Goal: Book appointment/travel/reservation

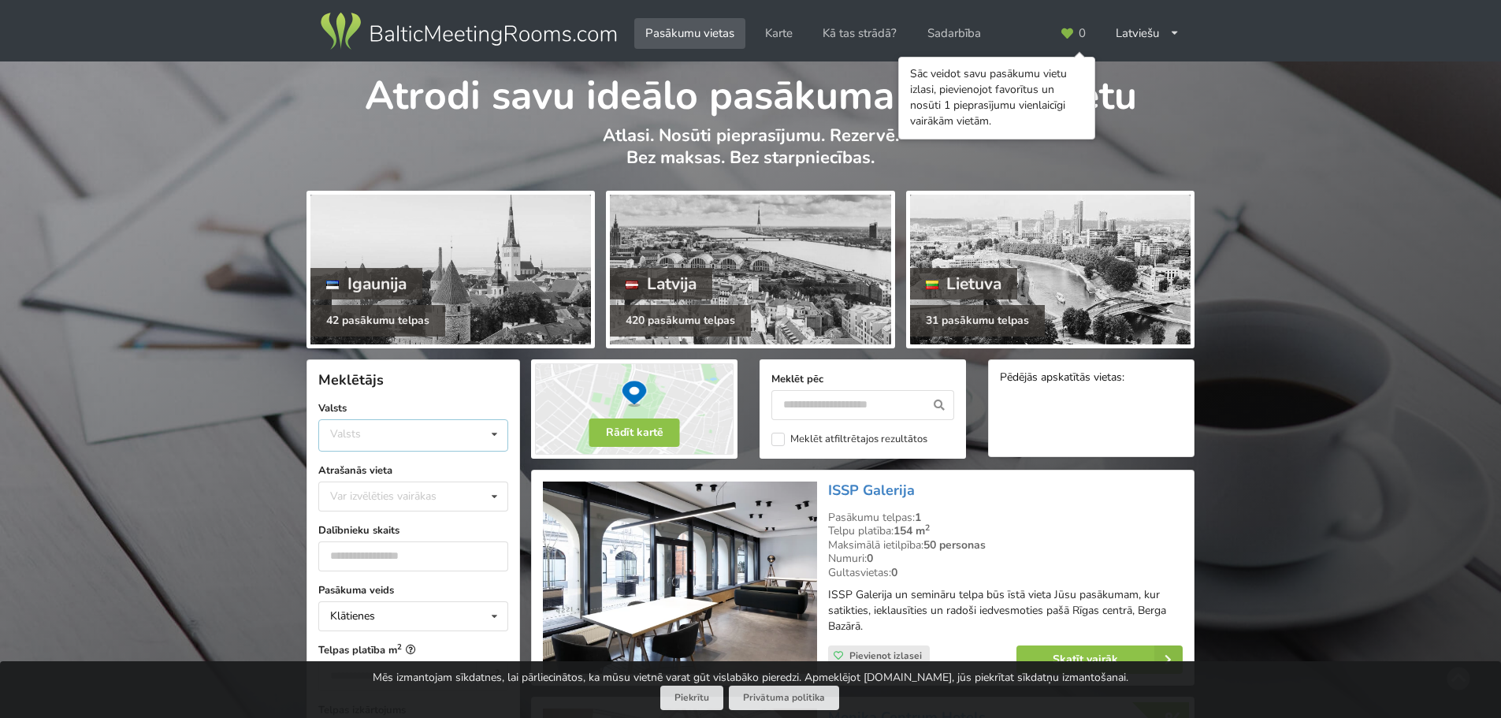
click at [373, 439] on div "Valsts Igaunija [GEOGRAPHIC_DATA] Lietuva" at bounding box center [413, 435] width 190 height 32
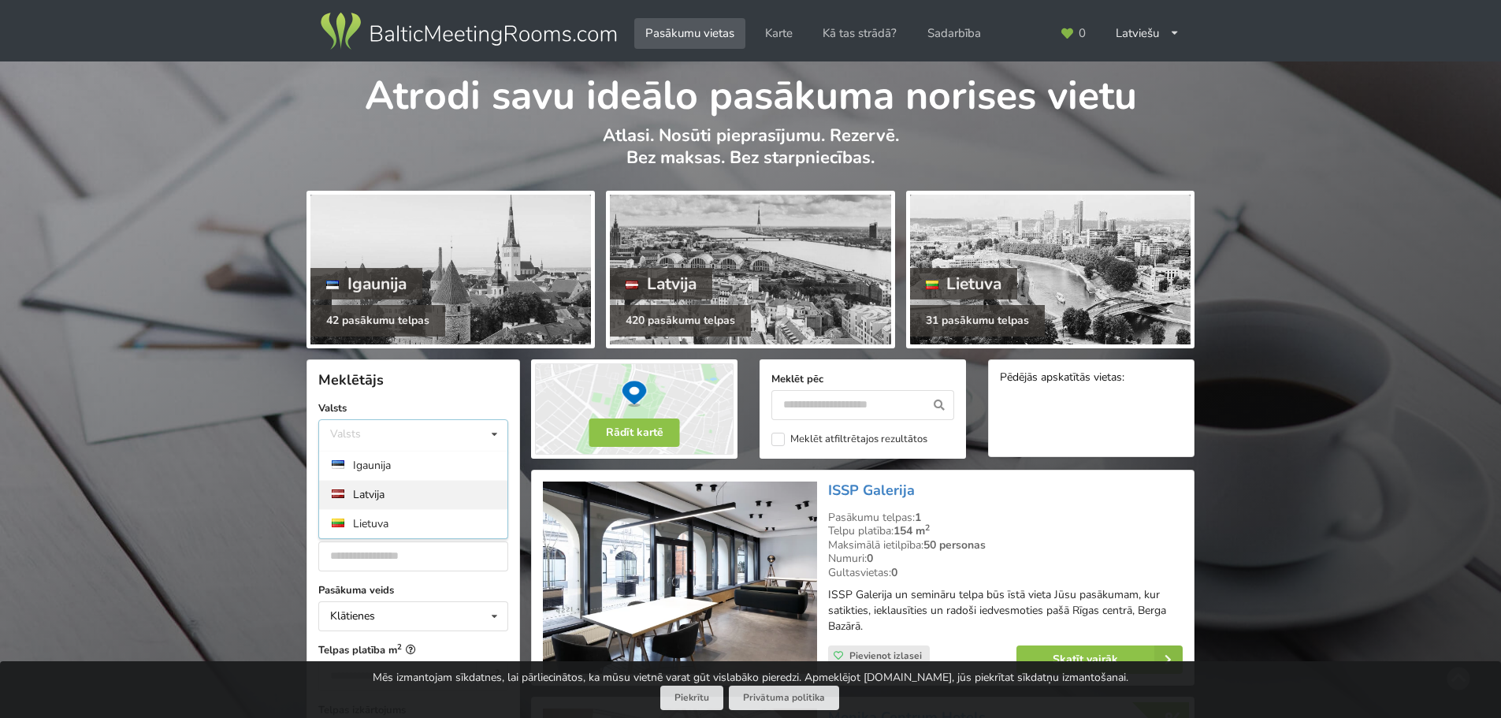
click at [374, 488] on div "Latvija" at bounding box center [413, 494] width 188 height 29
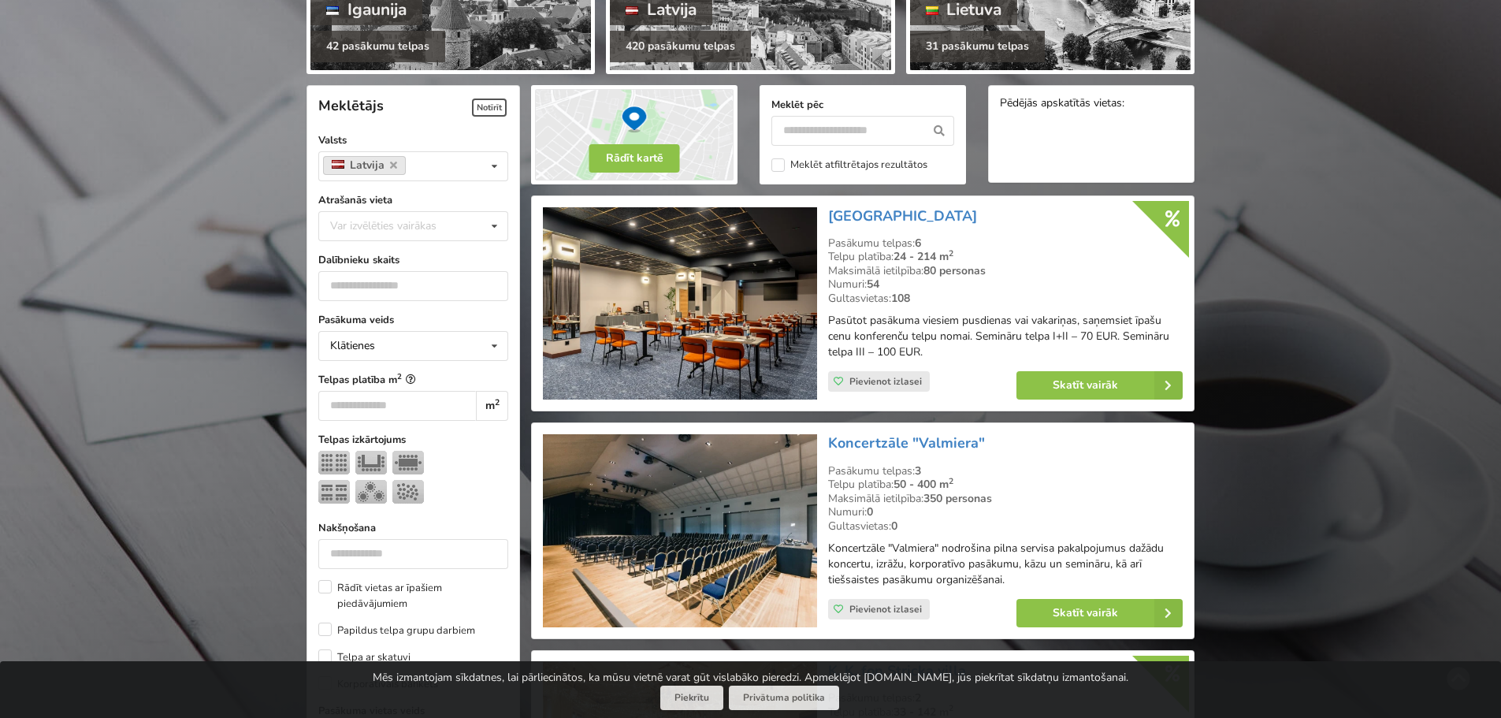
scroll to position [354, 0]
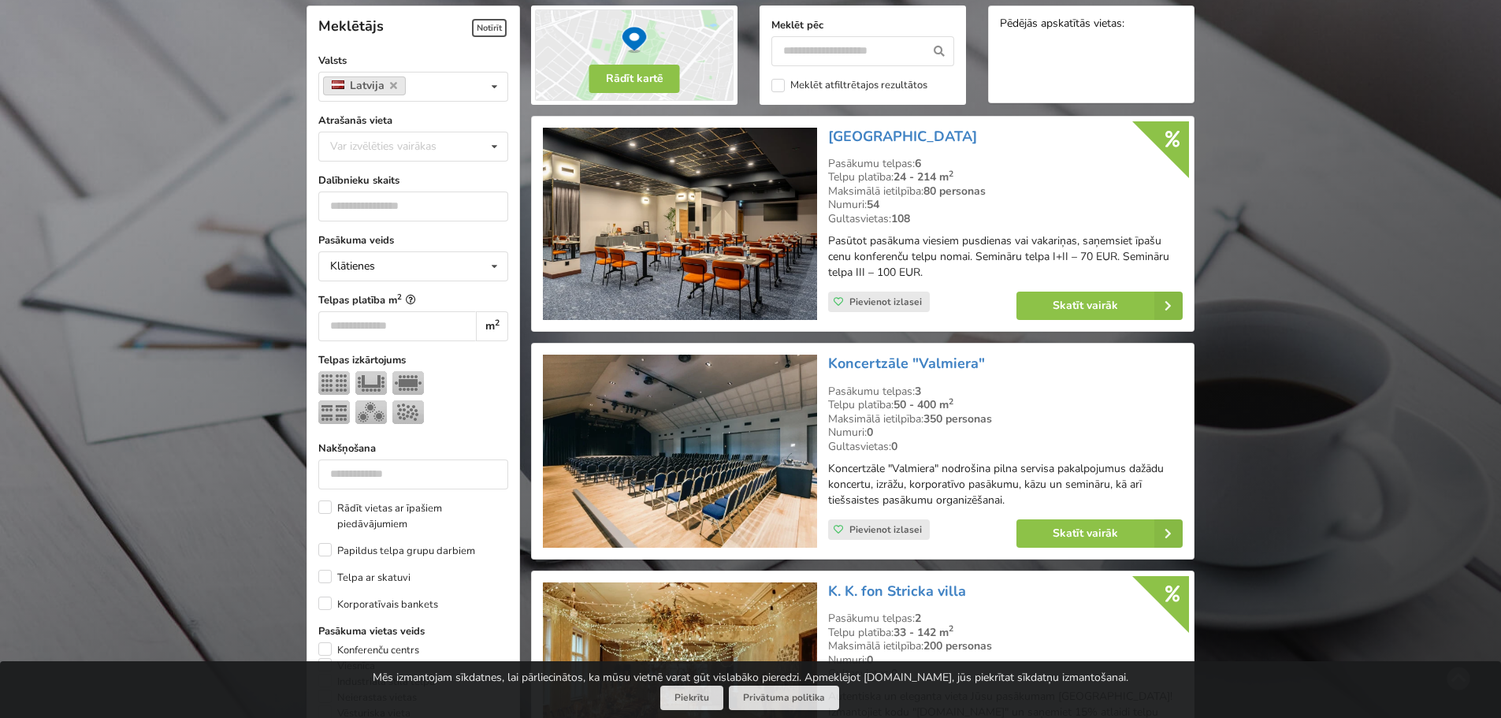
click at [414, 162] on form "Meklētājs Notīrīt Valsts Latvija Valsts Igaunija [GEOGRAPHIC_DATA] [GEOGRAPHIC_…" at bounding box center [413, 582] width 190 height 1153
click at [417, 143] on div "Var izvēlēties vairākas" at bounding box center [399, 146] width 146 height 18
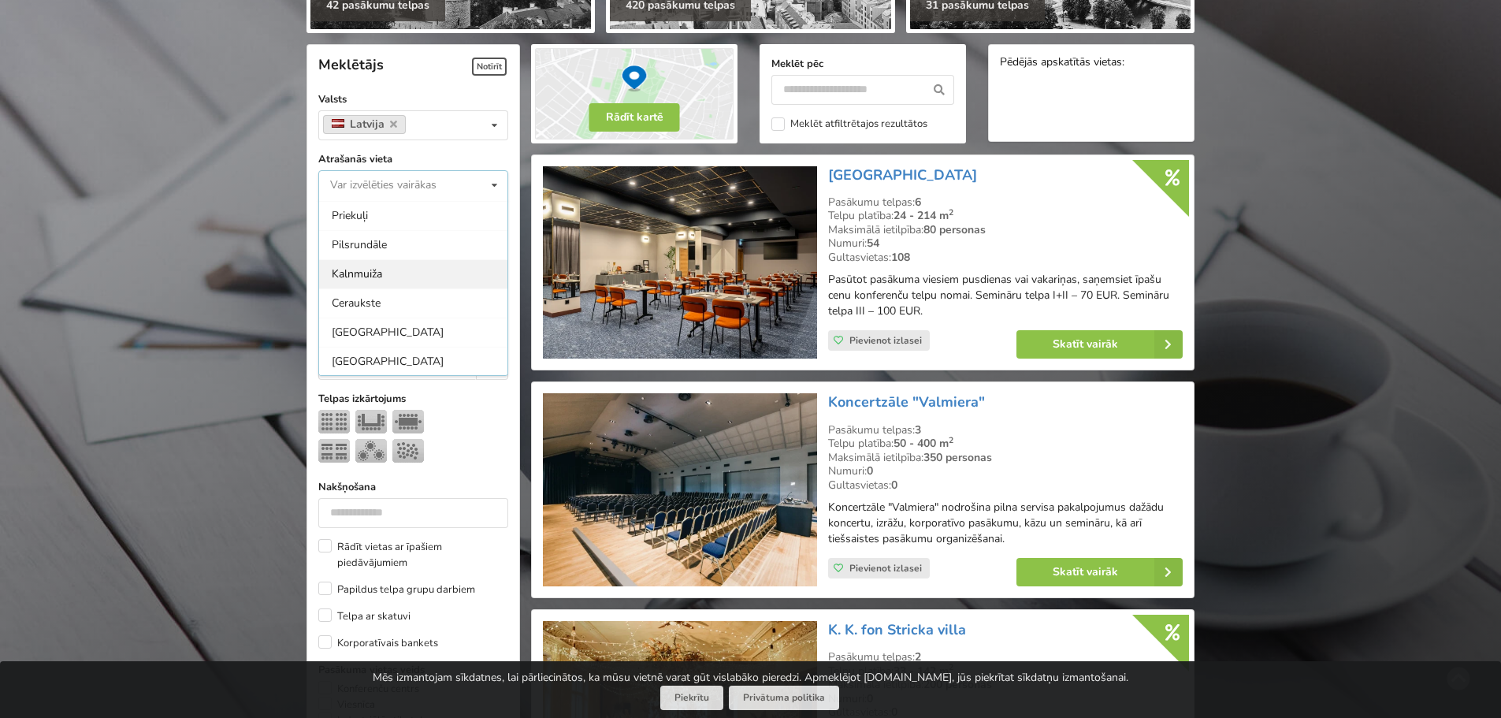
scroll to position [0, 0]
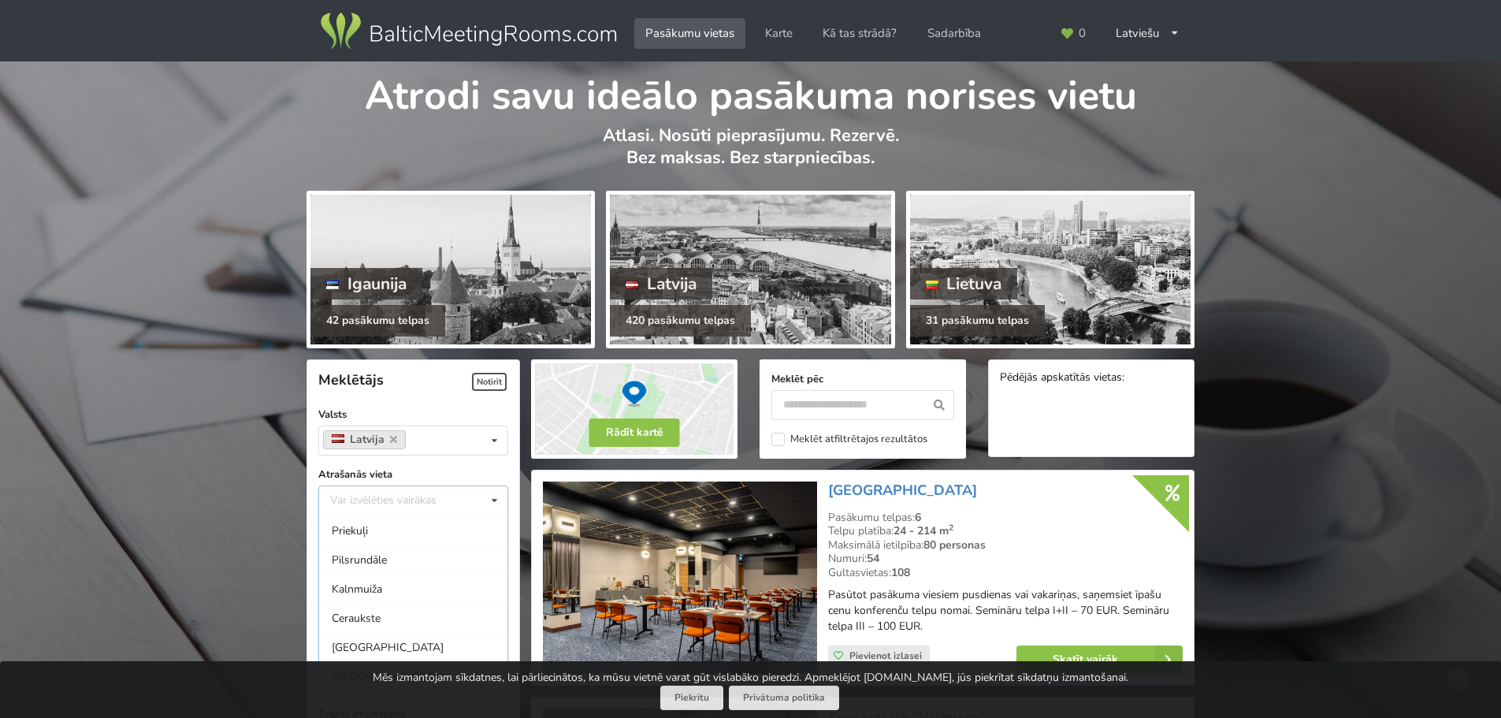
click at [358, 503] on div "Var izvēlēties vairākas Pārdaugava Teika Apšuciems Jūrkalne [GEOGRAPHIC_DATA] […" at bounding box center [413, 500] width 190 height 30
type input "****"
click at [350, 533] on div "[GEOGRAPHIC_DATA]" at bounding box center [413, 529] width 188 height 29
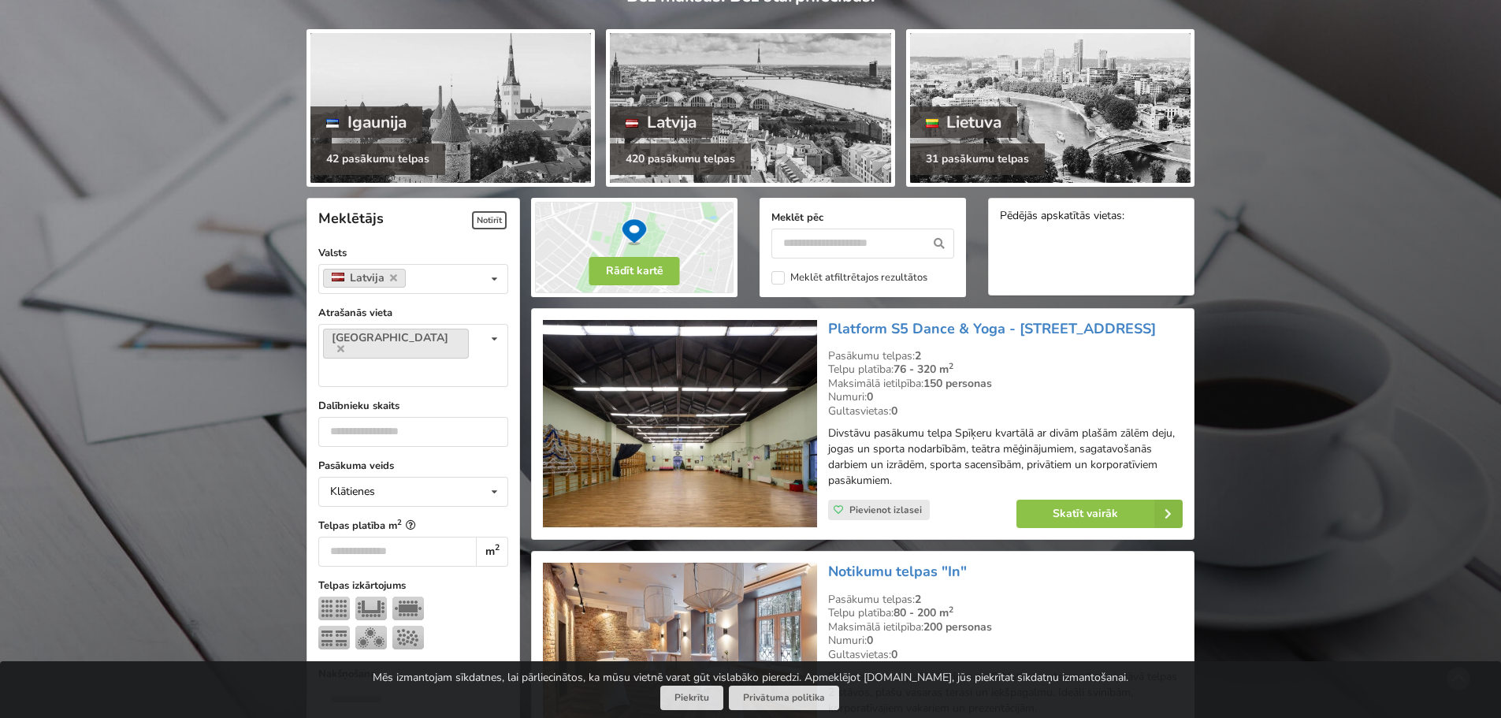
scroll to position [117, 0]
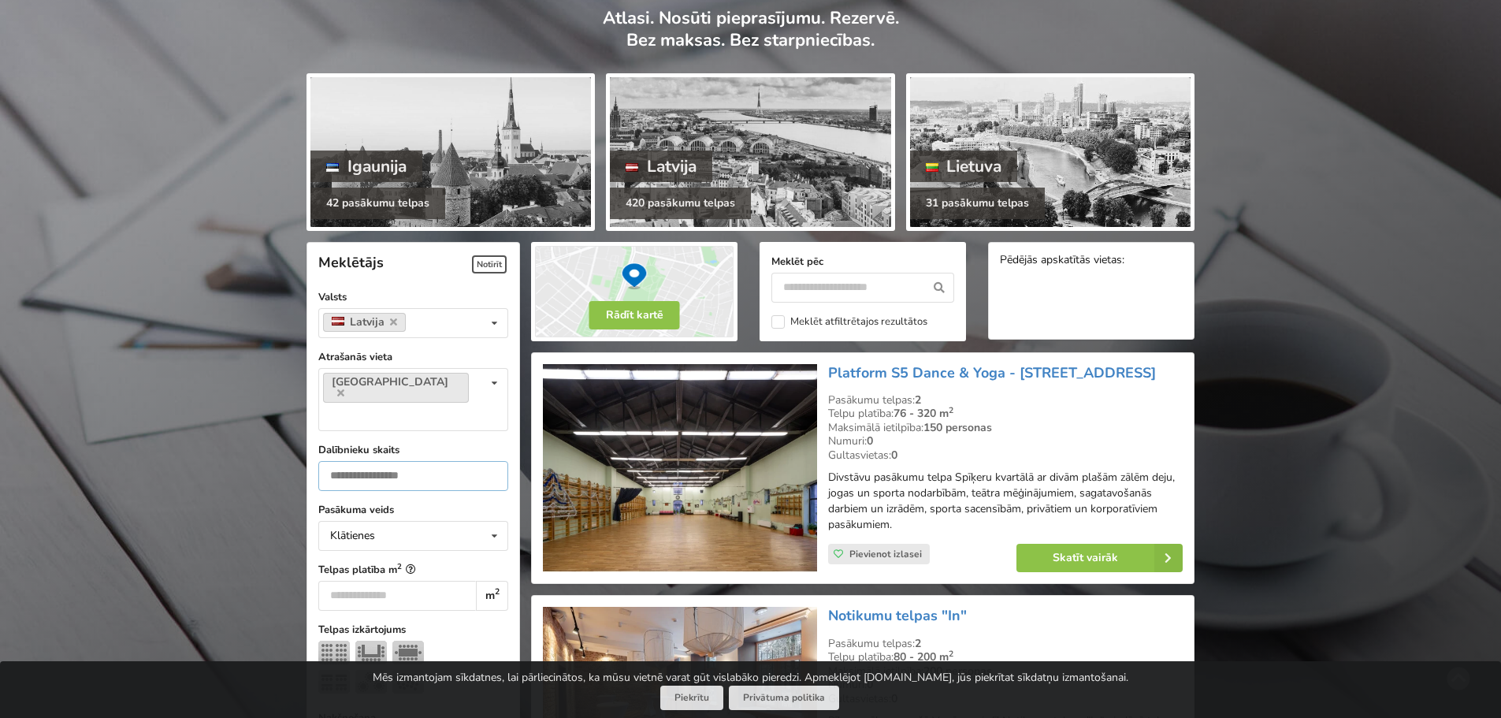
click at [367, 461] on input "number" at bounding box center [413, 476] width 190 height 30
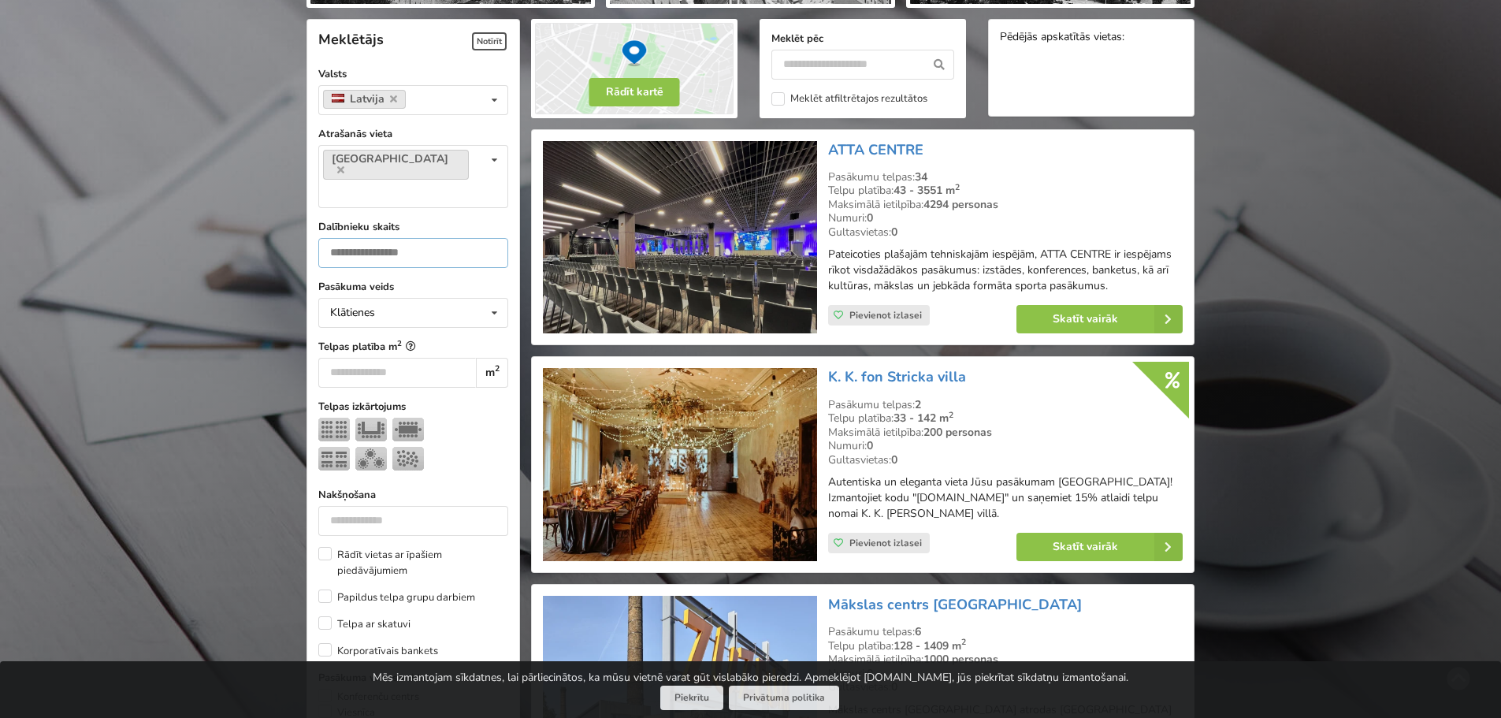
scroll to position [354, 0]
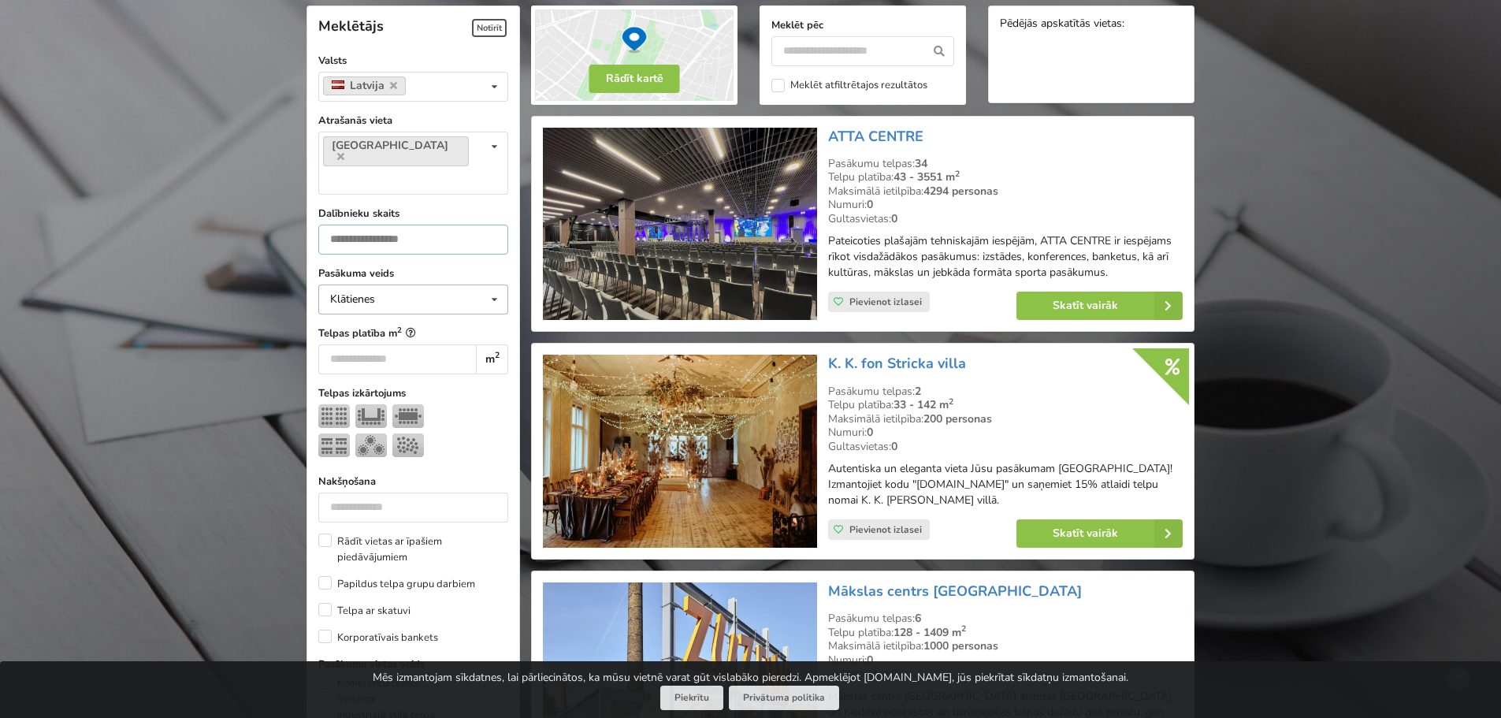
type input "**"
click at [380, 284] on div "Klātienes Klātienes Tiešsaistes Klātienes ar tiešraidi" at bounding box center [413, 299] width 190 height 30
click at [392, 344] on input "number" at bounding box center [397, 359] width 158 height 30
click at [379, 404] on img at bounding box center [371, 416] width 32 height 24
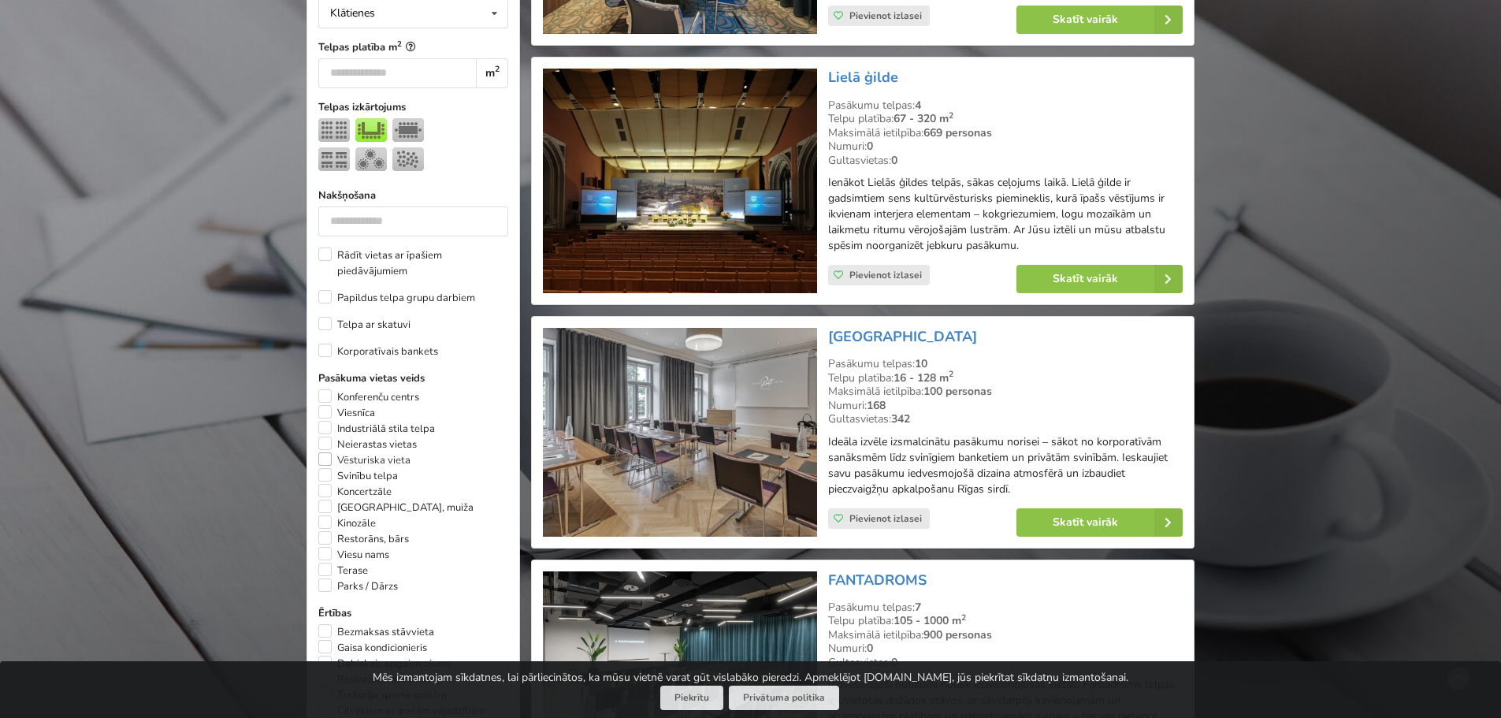
scroll to position [748, 0]
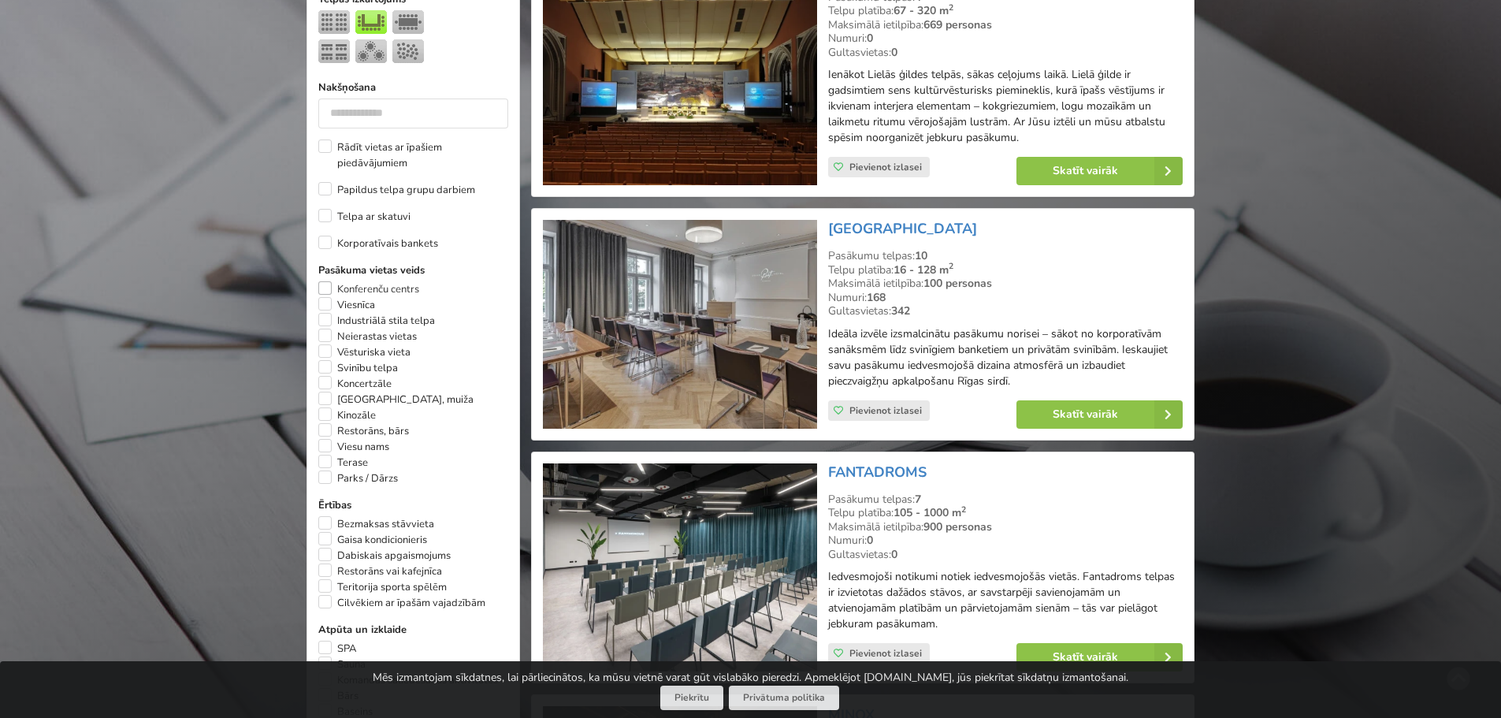
click at [328, 281] on label "Konferenču centrs" at bounding box center [368, 289] width 101 height 16
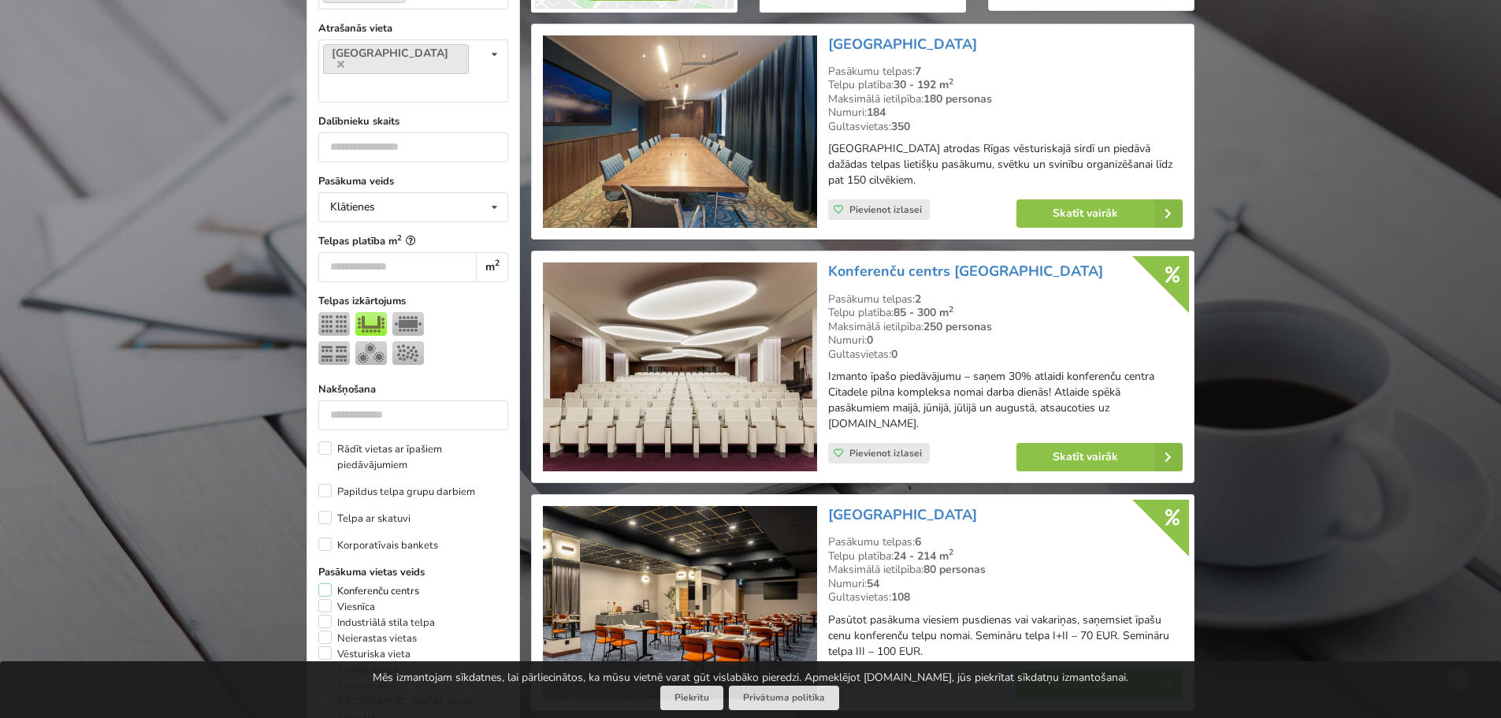
scroll to position [590, 0]
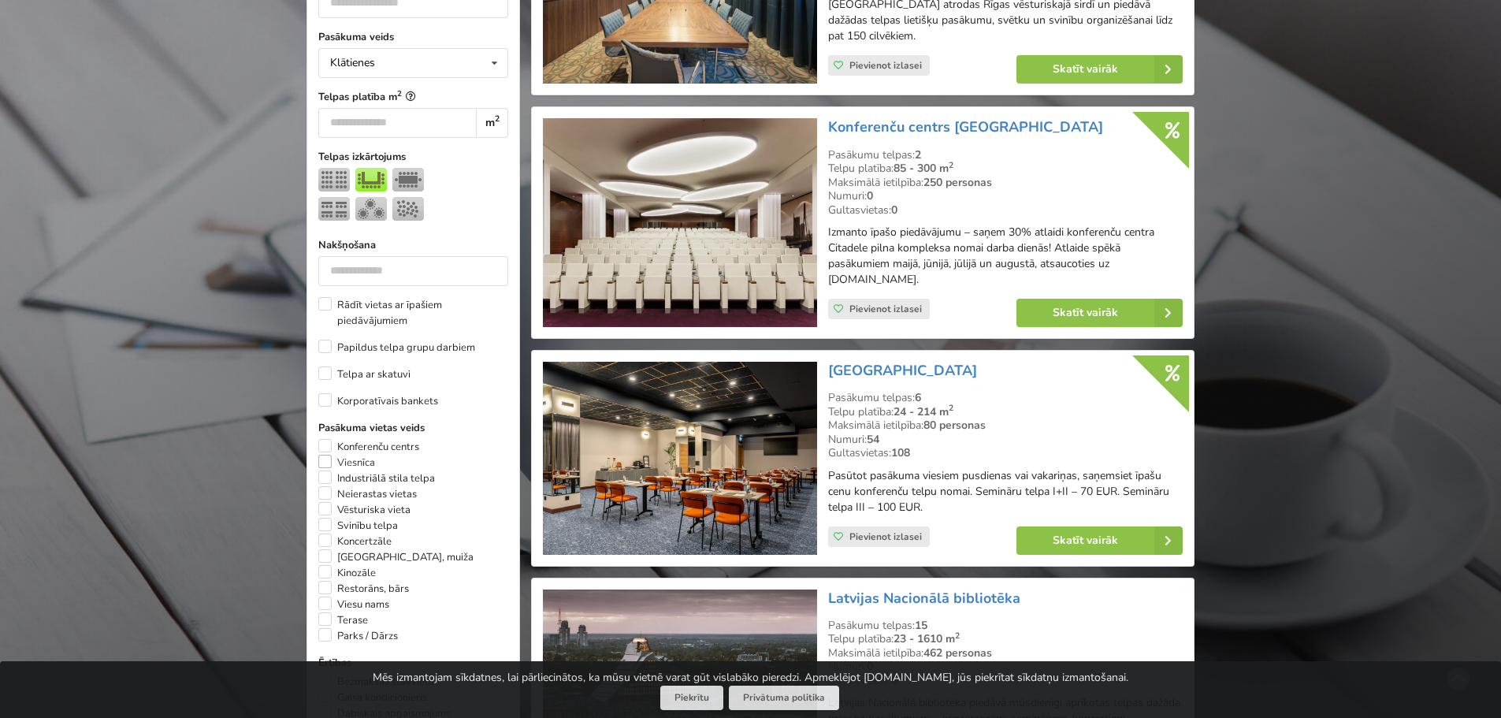
click at [329, 455] on label "Viesnīca" at bounding box center [346, 463] width 57 height 16
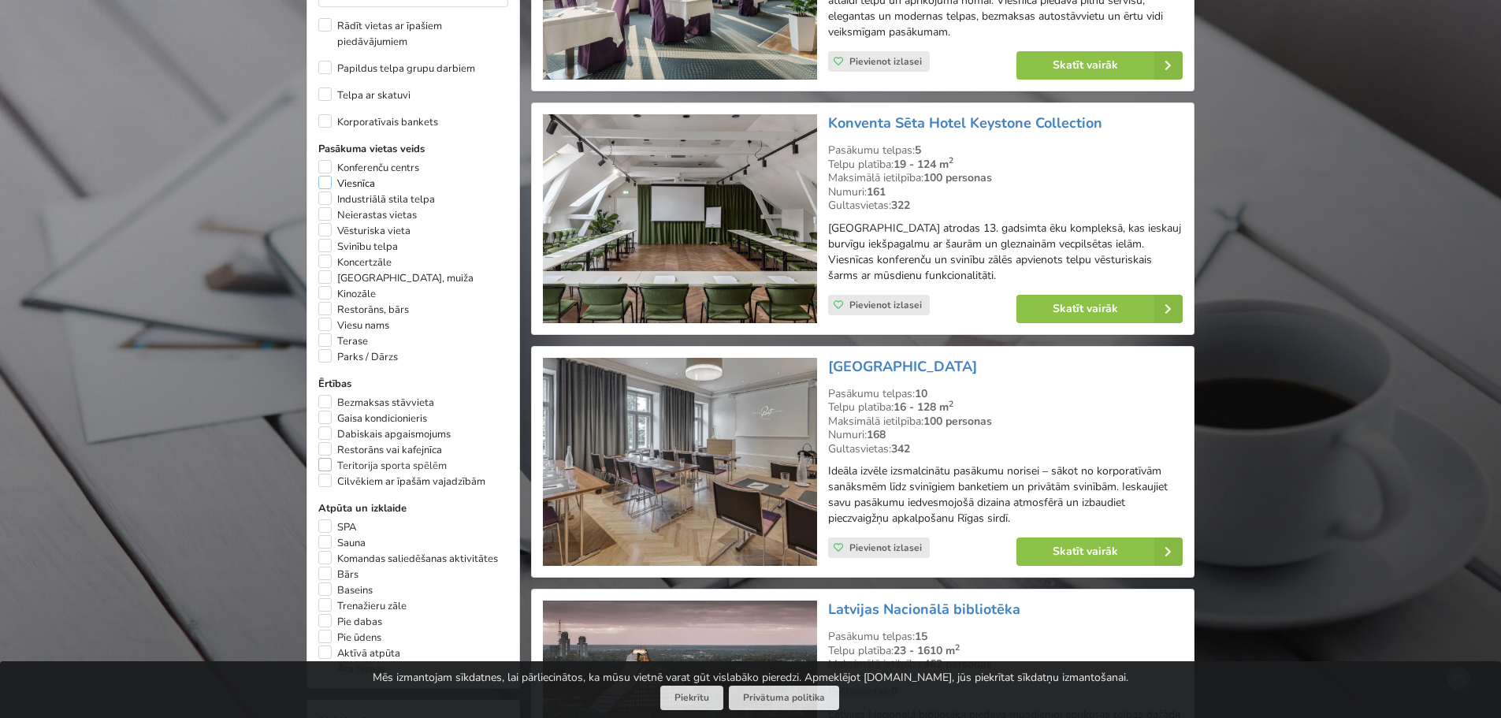
scroll to position [905, 0]
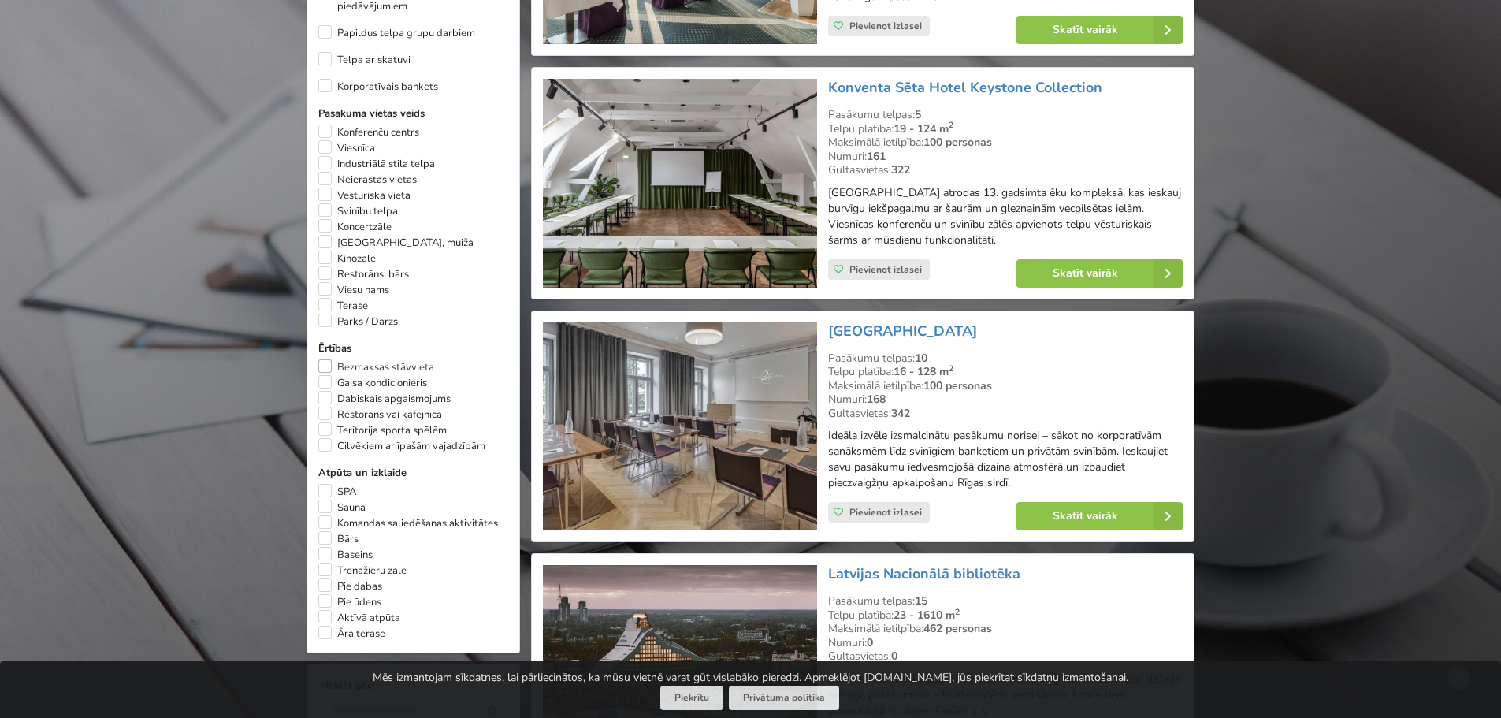
click at [321, 359] on label "Bezmaksas stāvvieta" at bounding box center [376, 367] width 116 height 16
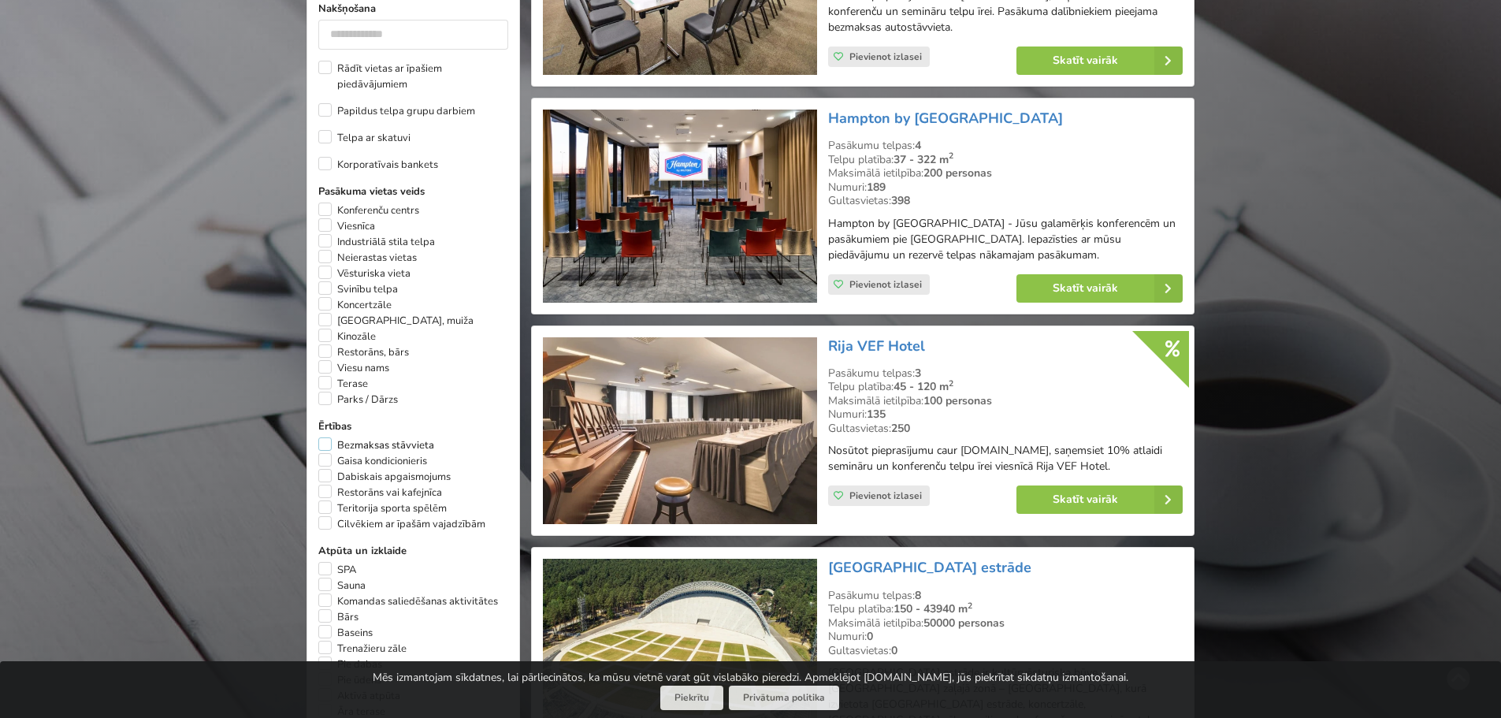
scroll to position [1063, 0]
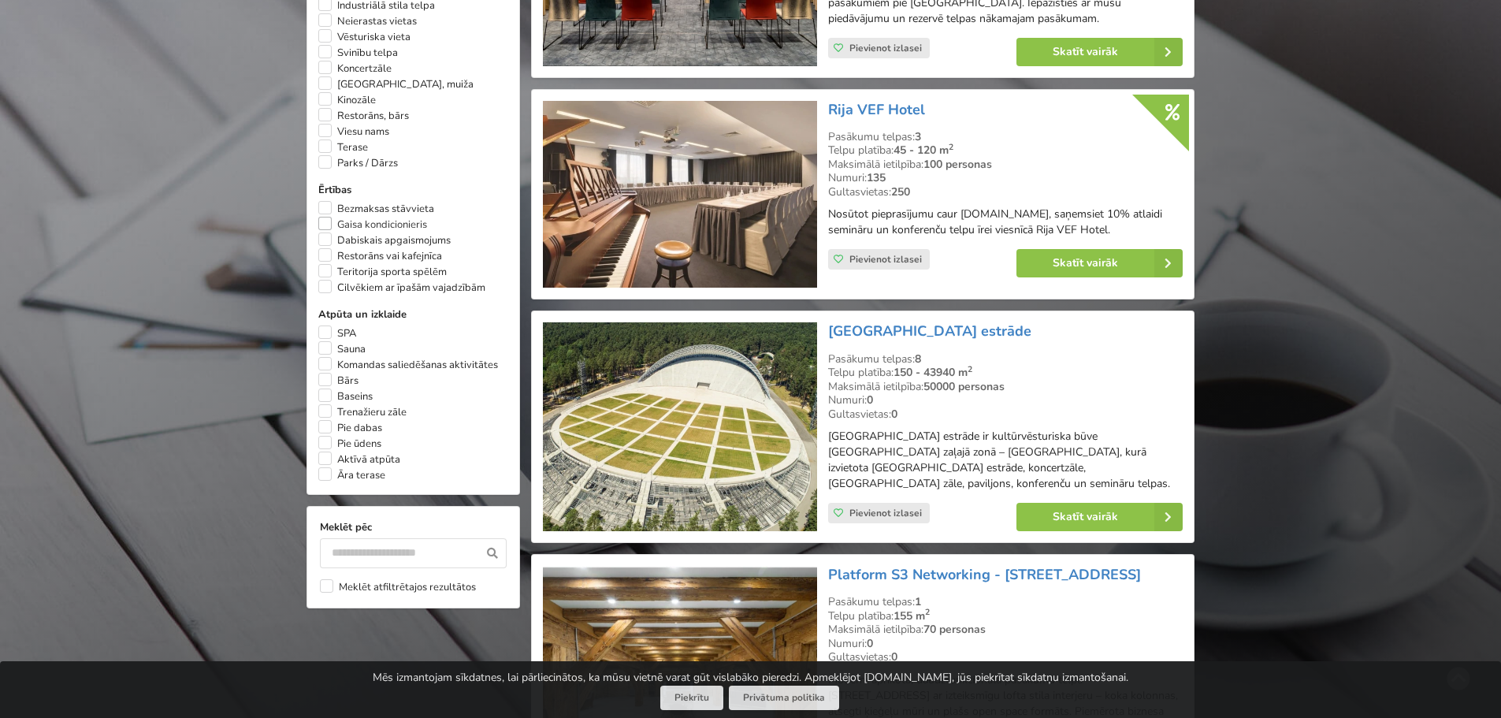
click at [327, 217] on label "Gaisa kondicionieris" at bounding box center [372, 225] width 109 height 16
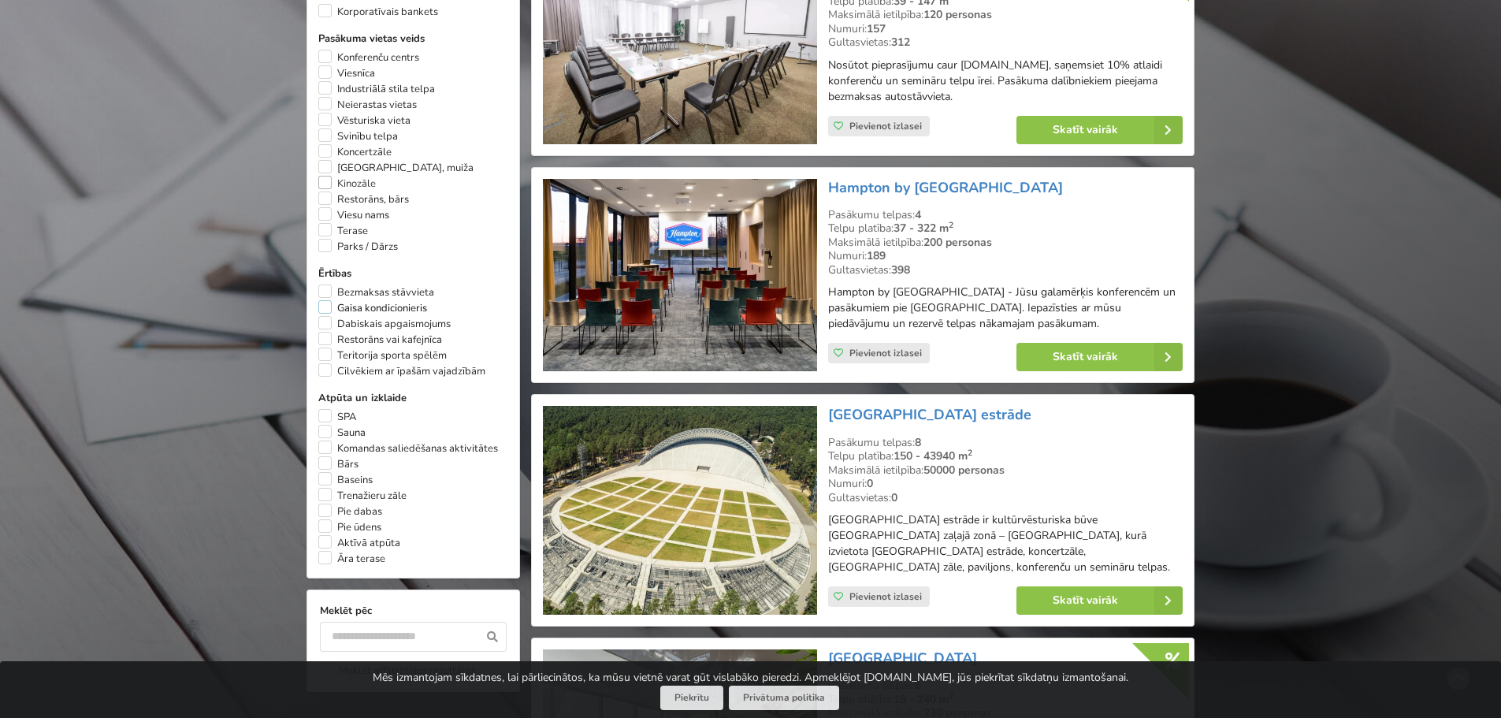
scroll to position [984, 0]
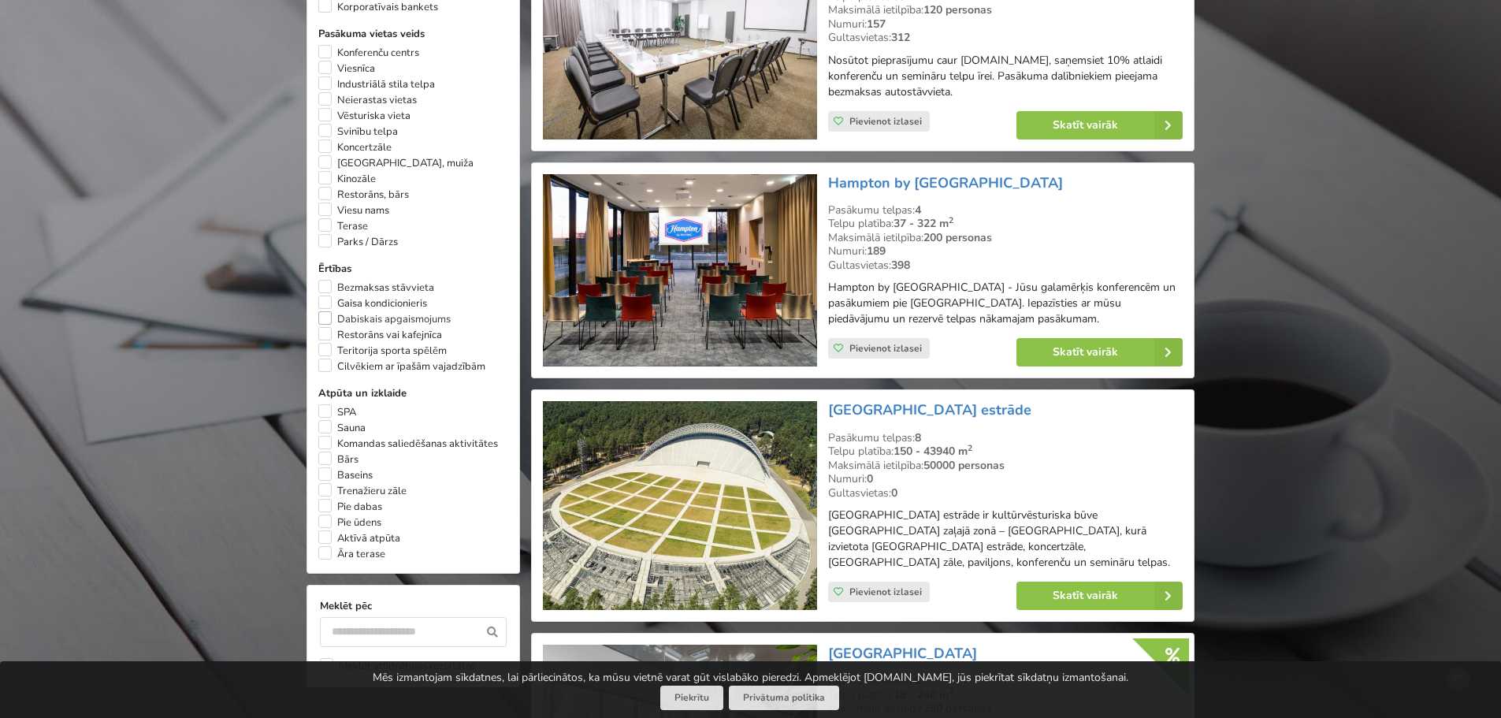
click at [326, 311] on label "Dabiskais apgaismojums" at bounding box center [384, 319] width 132 height 16
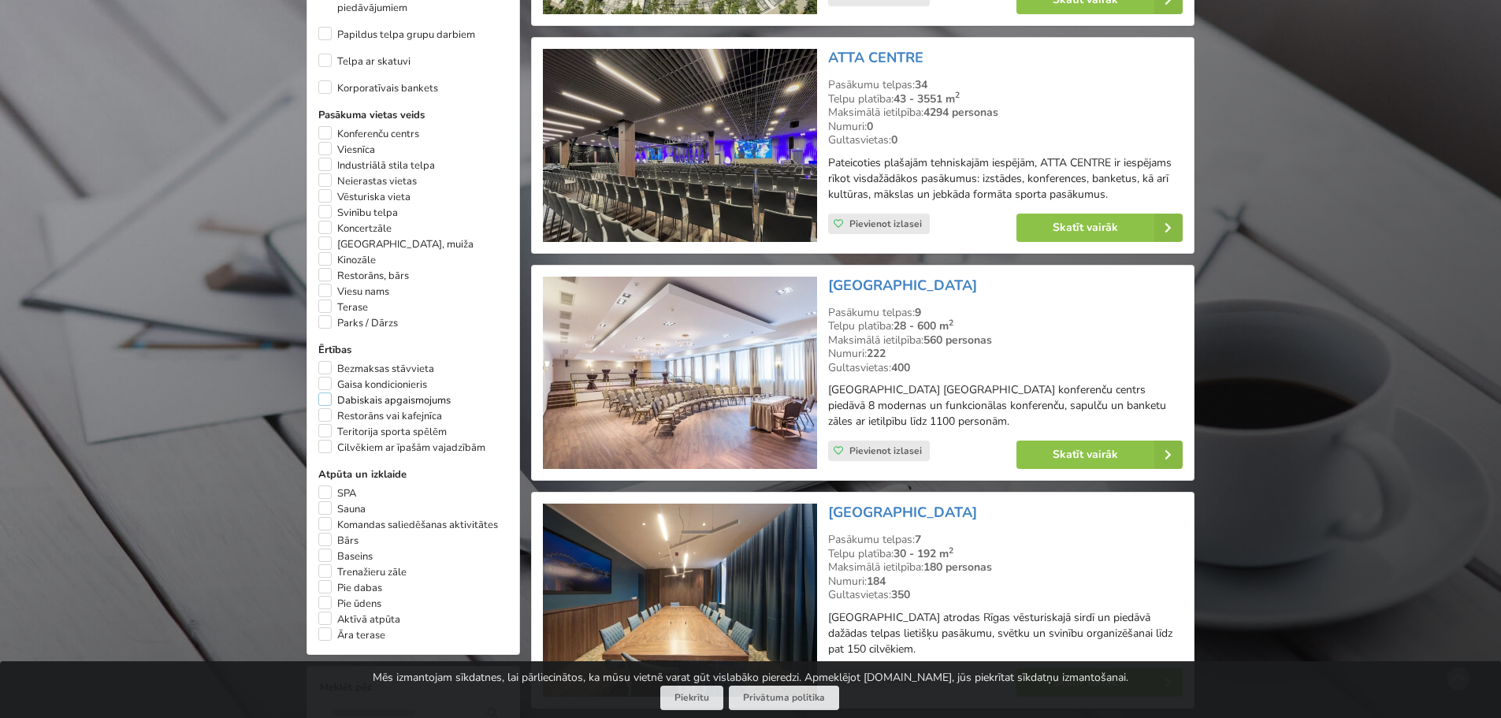
scroll to position [905, 0]
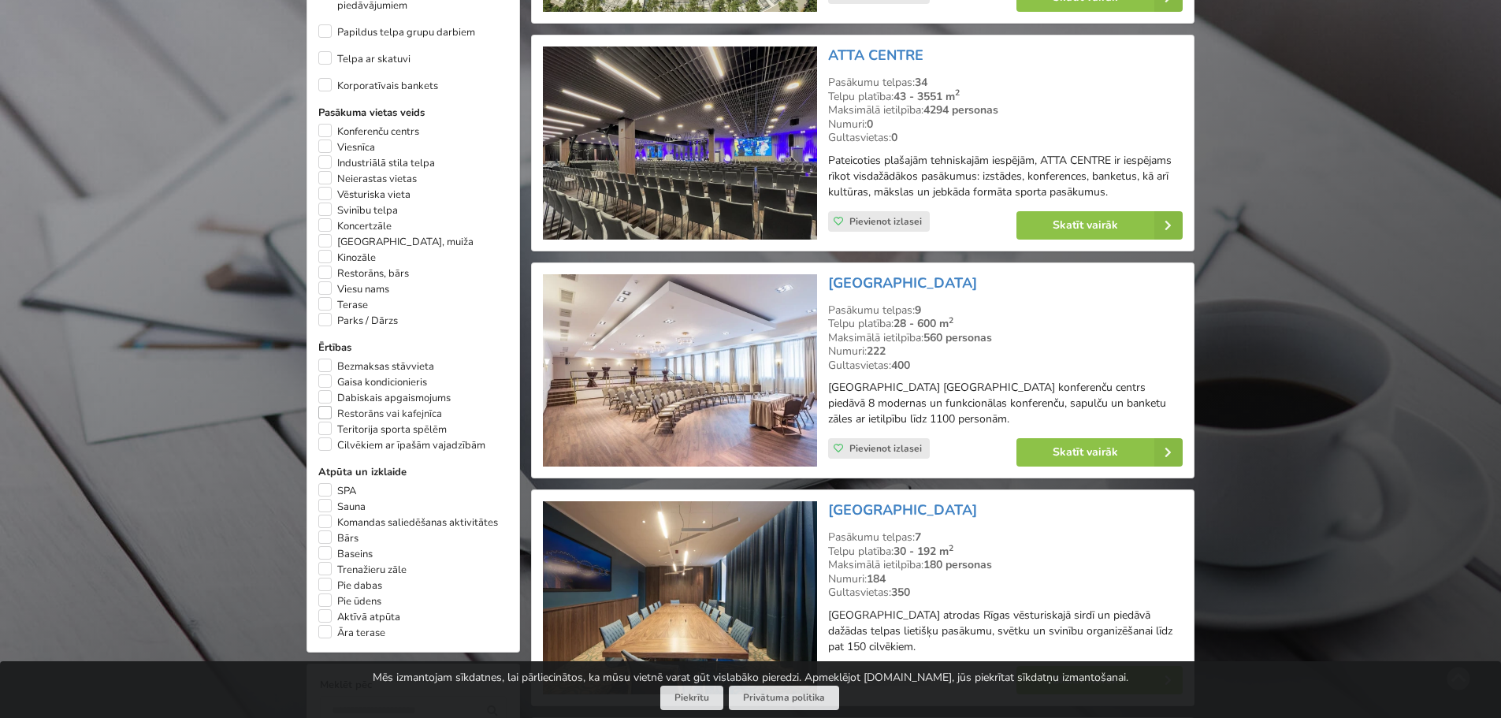
click at [322, 406] on label "Restorāns vai kafejnīca" at bounding box center [380, 414] width 124 height 16
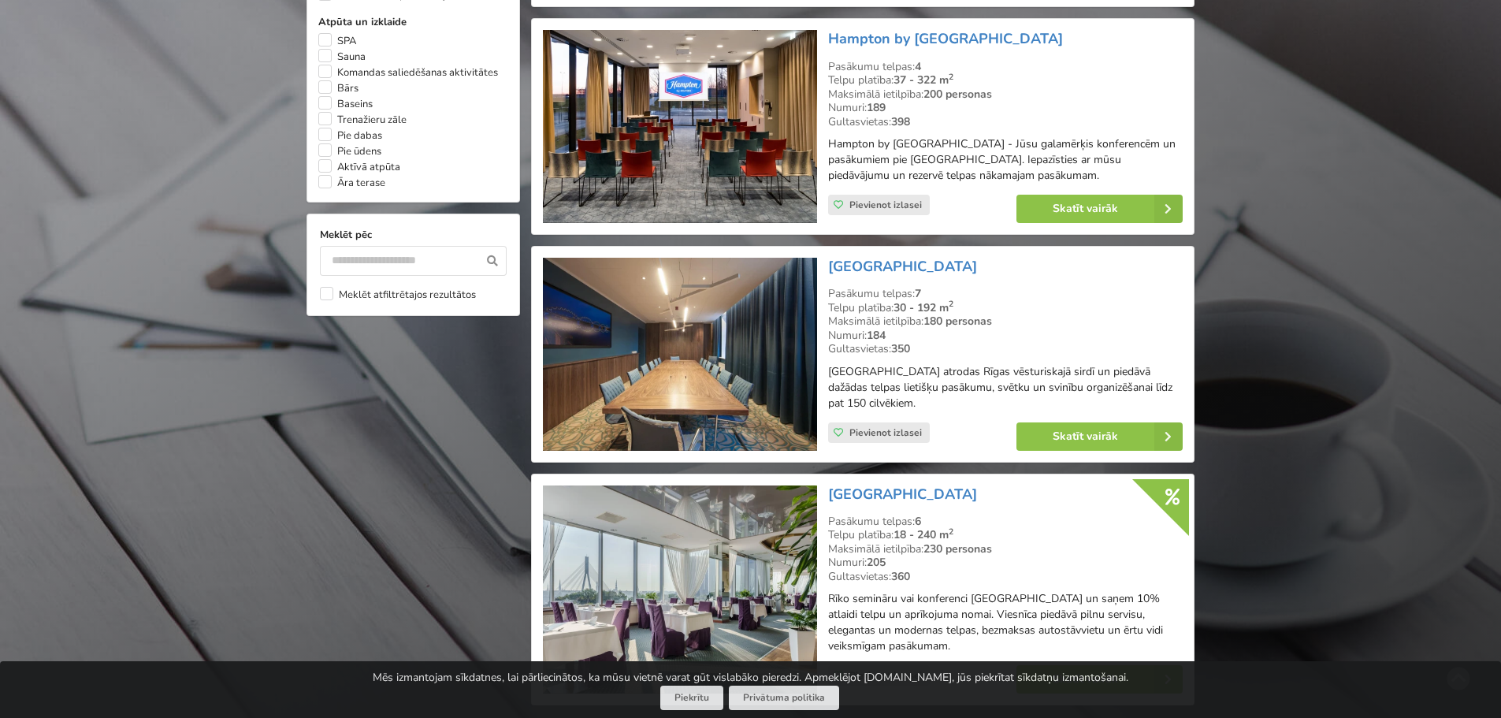
scroll to position [1457, 0]
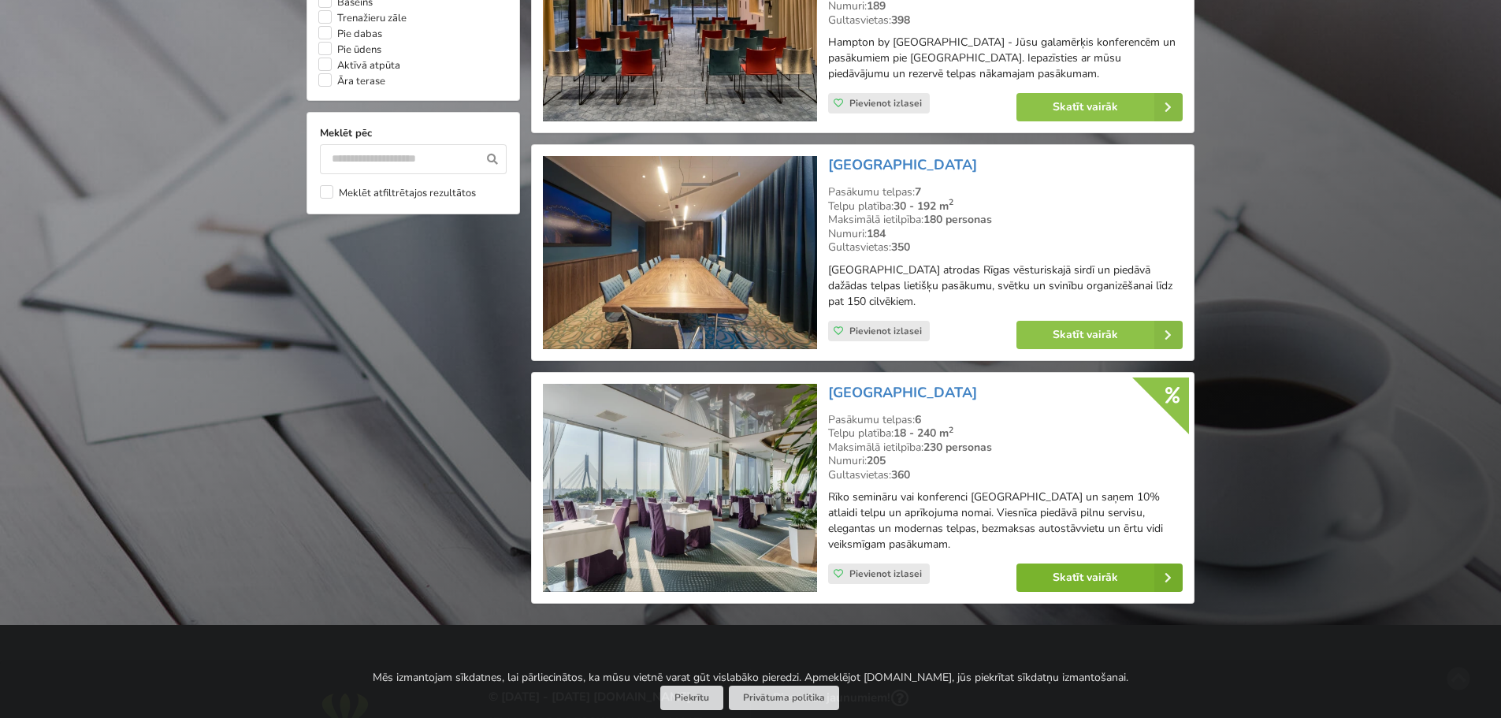
click at [1109, 582] on link "Skatīt vairāk" at bounding box center [1099, 577] width 166 height 28
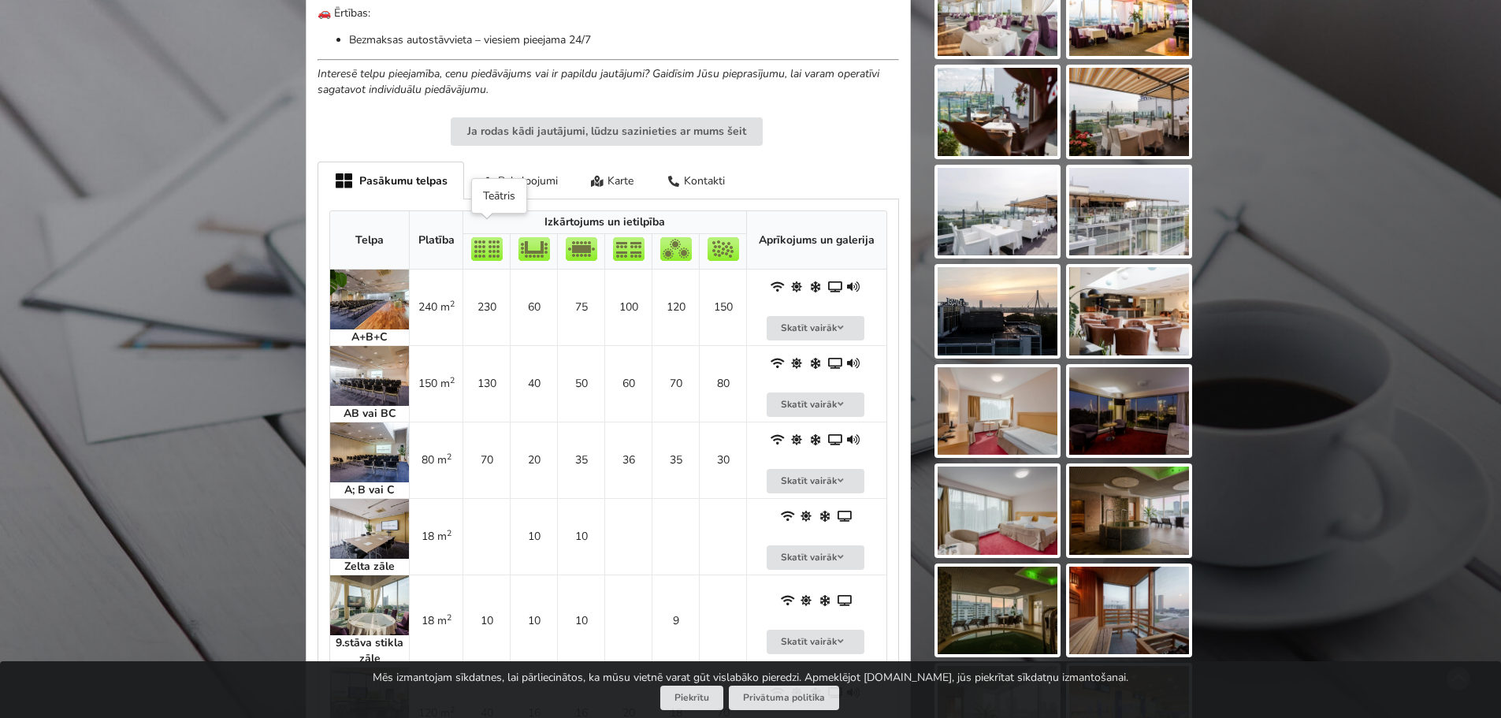
scroll to position [1024, 0]
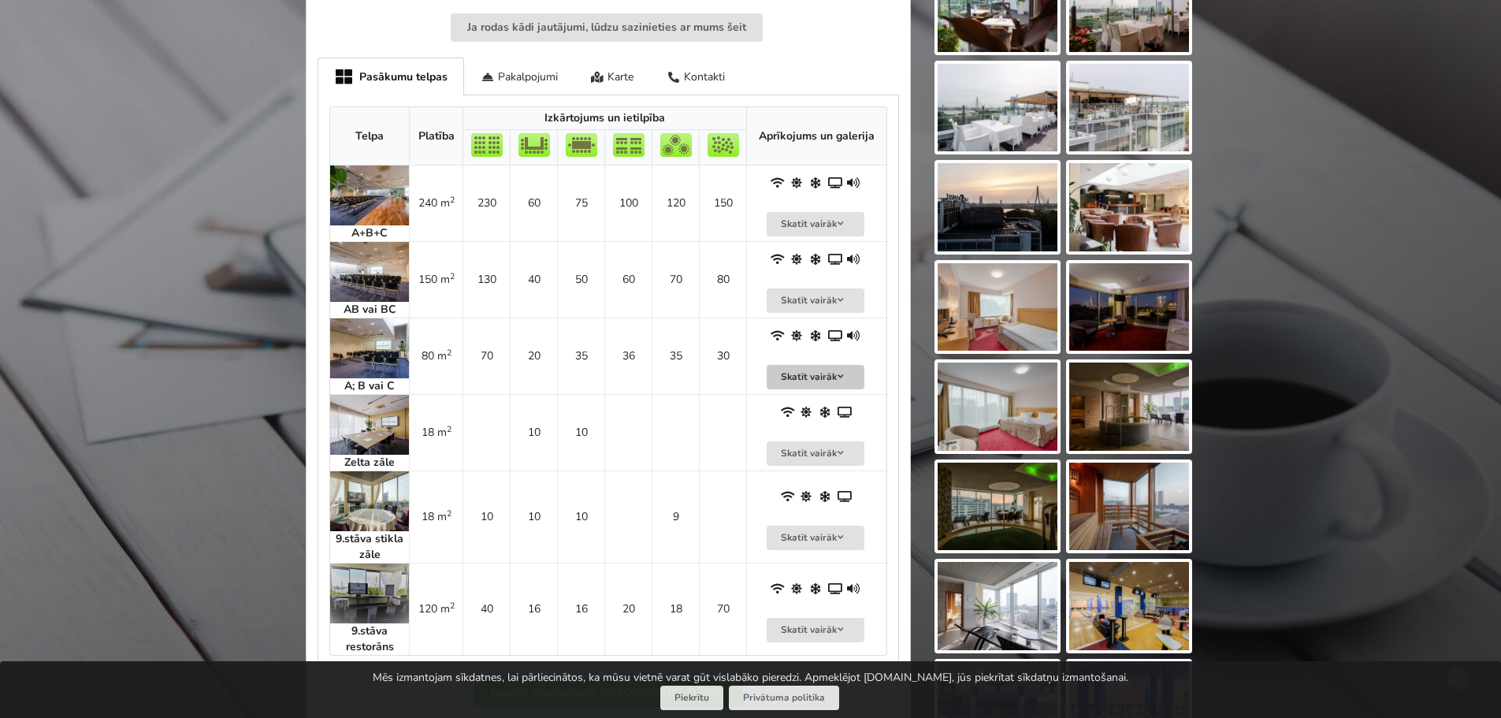
click at [820, 365] on button "Skatīt vairāk" at bounding box center [816, 377] width 98 height 24
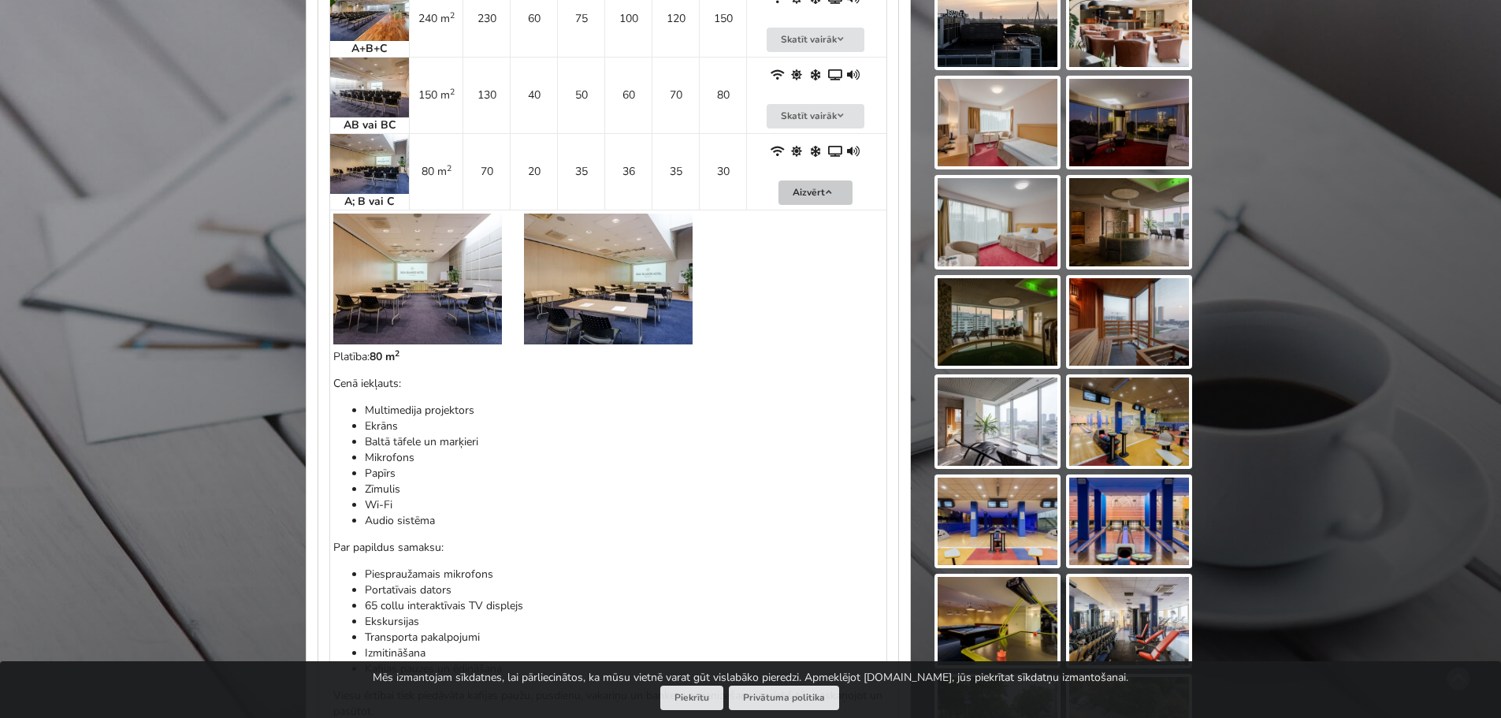
scroll to position [1182, 0]
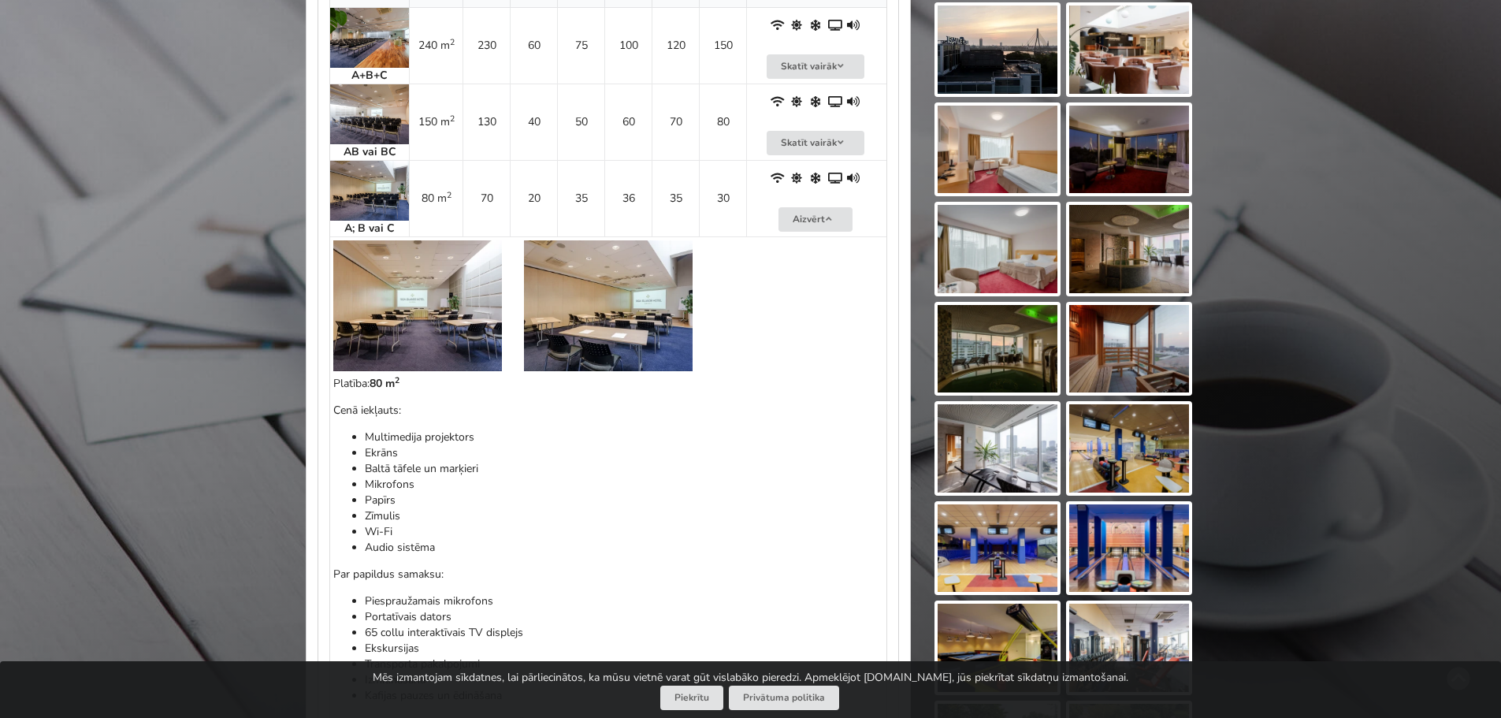
click at [403, 289] on img at bounding box center [417, 305] width 169 height 131
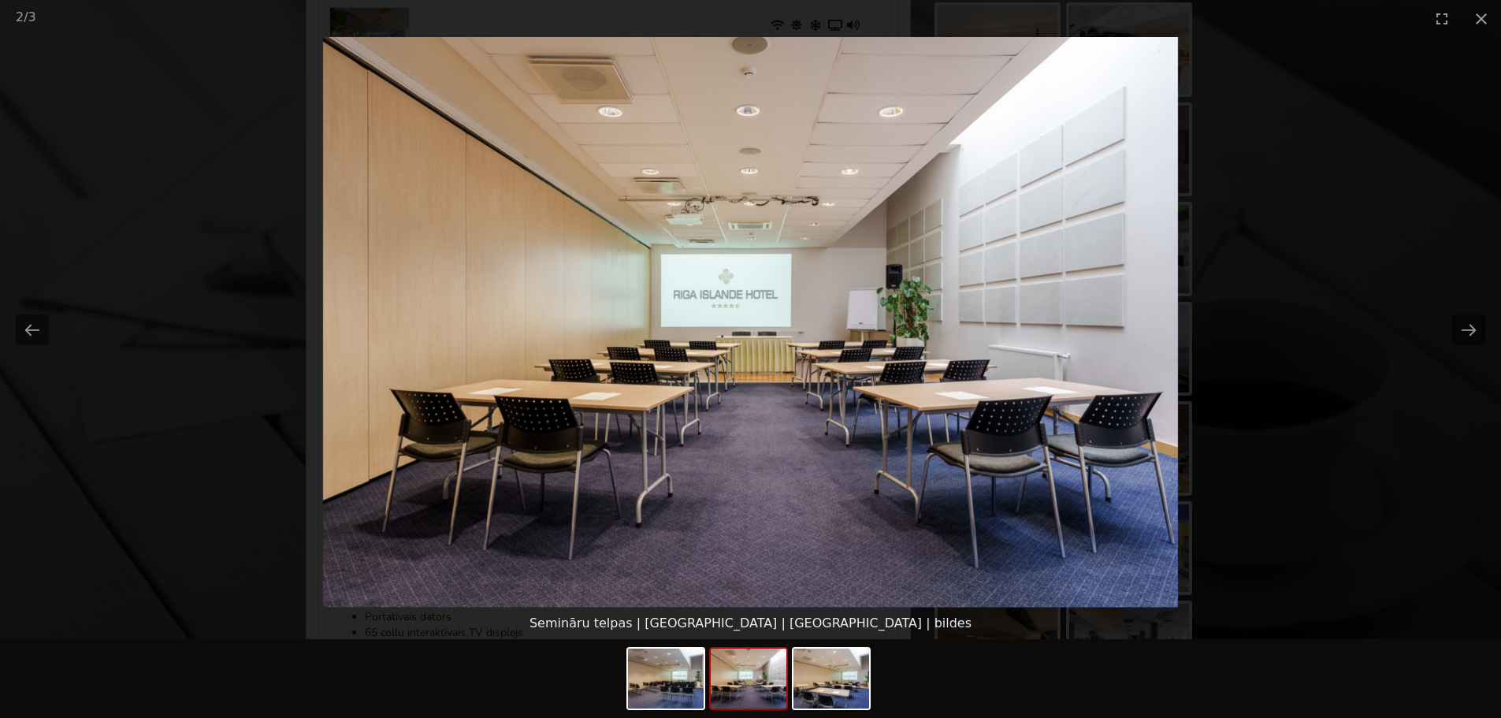
scroll to position [0, 0]
click at [1488, 326] on picture at bounding box center [750, 322] width 1501 height 570
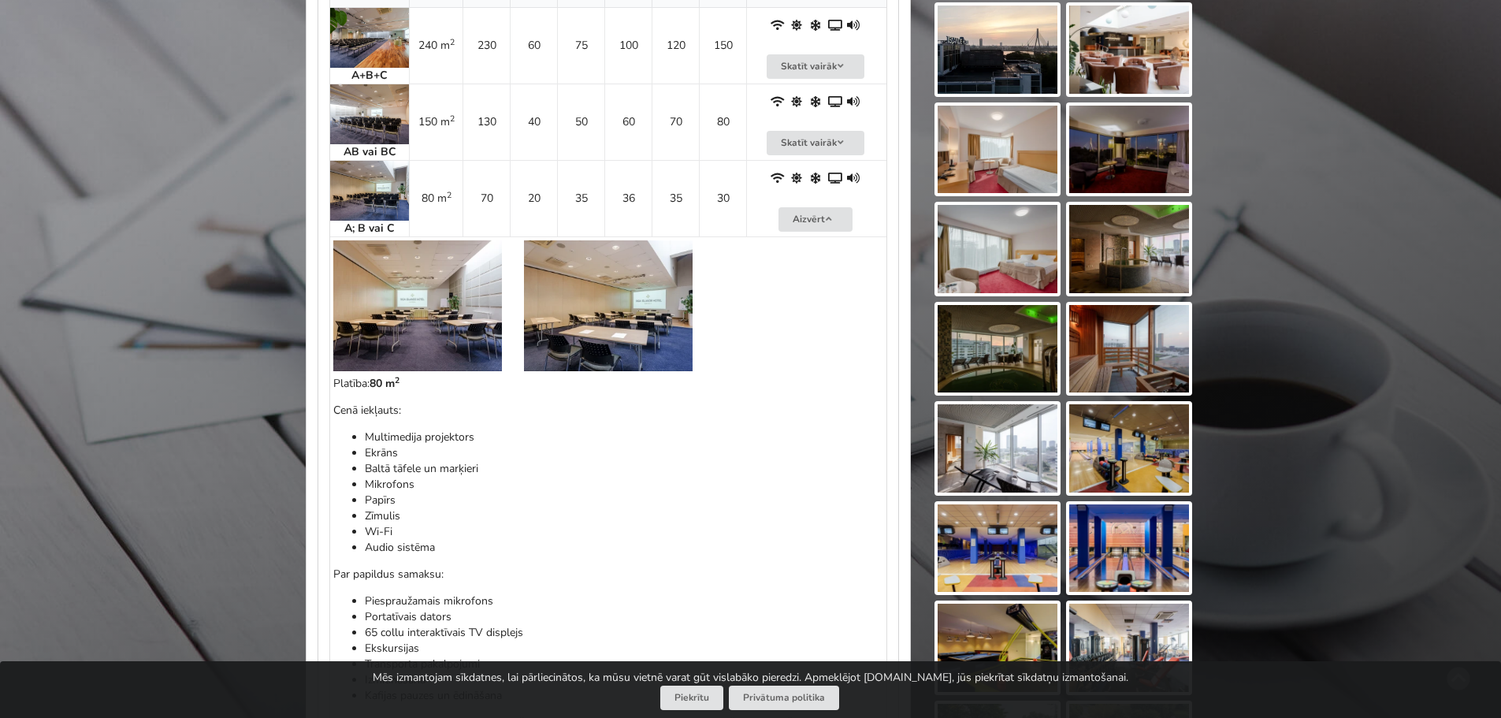
click at [437, 304] on img at bounding box center [417, 305] width 169 height 131
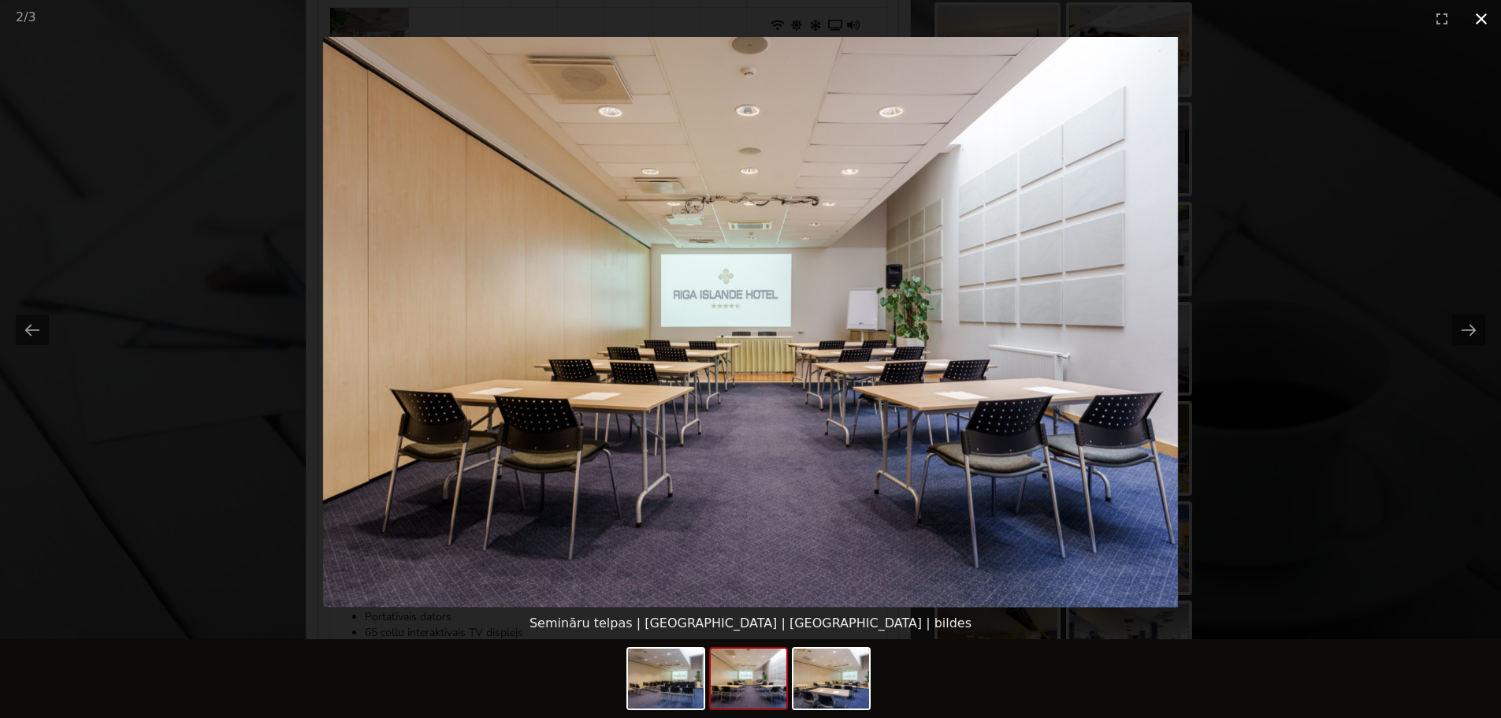
click at [1485, 20] on button "Close gallery" at bounding box center [1481, 18] width 39 height 37
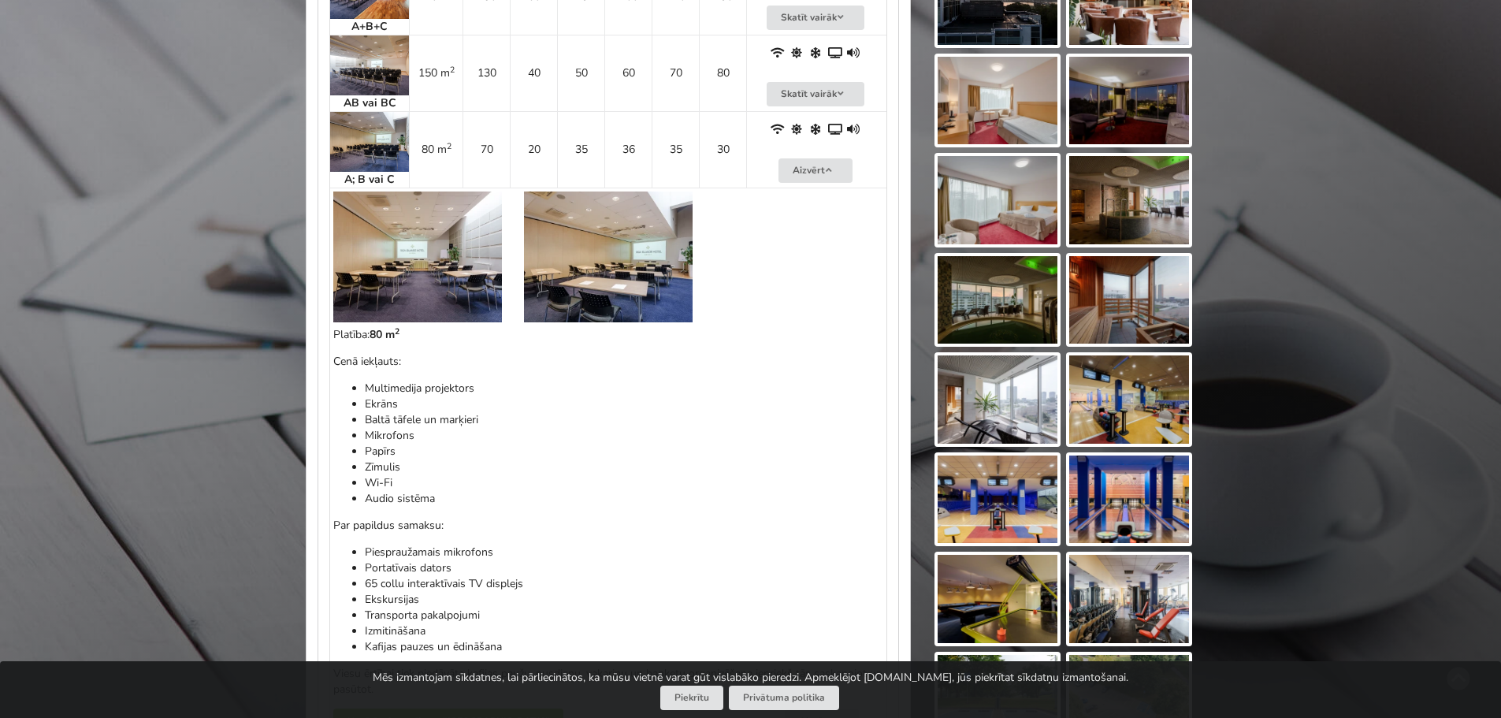
scroll to position [1261, 0]
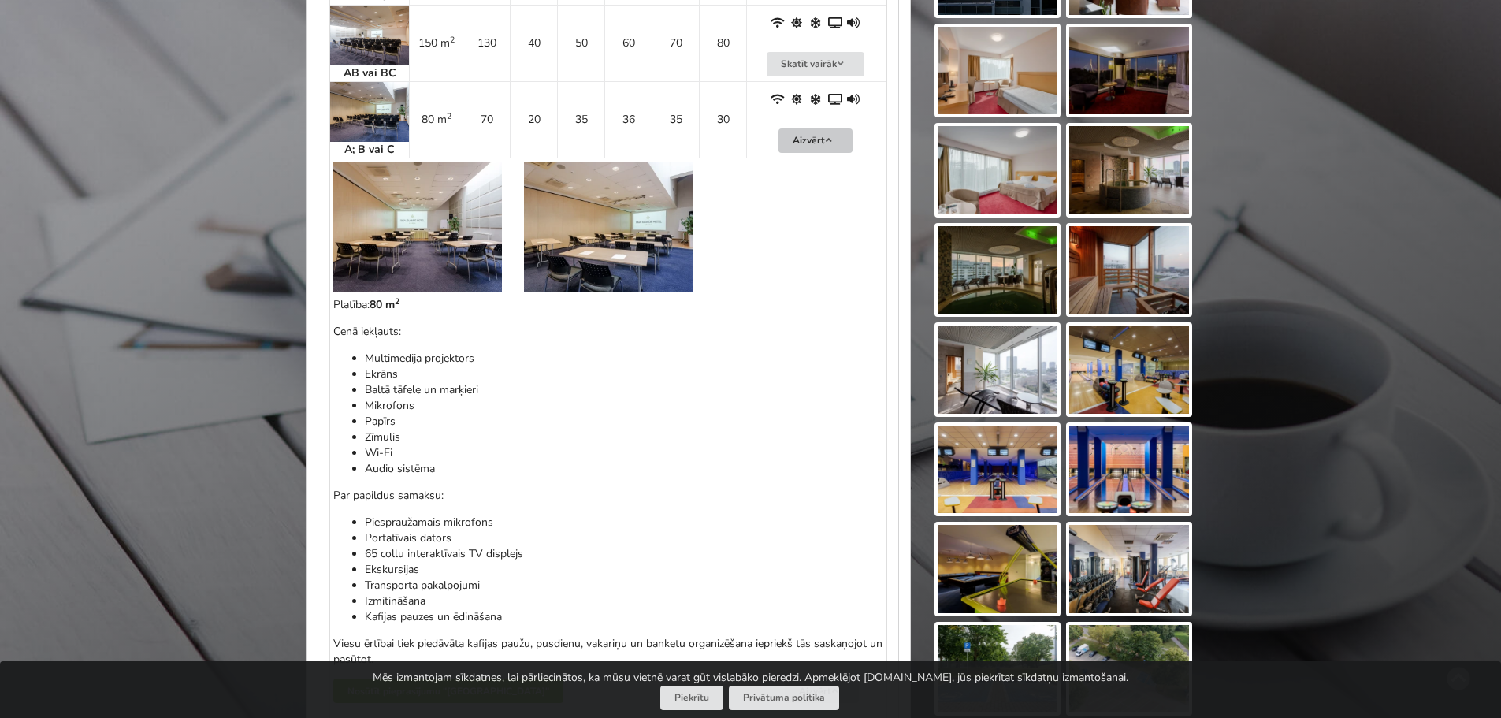
click at [815, 128] on button "Aizvērt" at bounding box center [815, 140] width 74 height 24
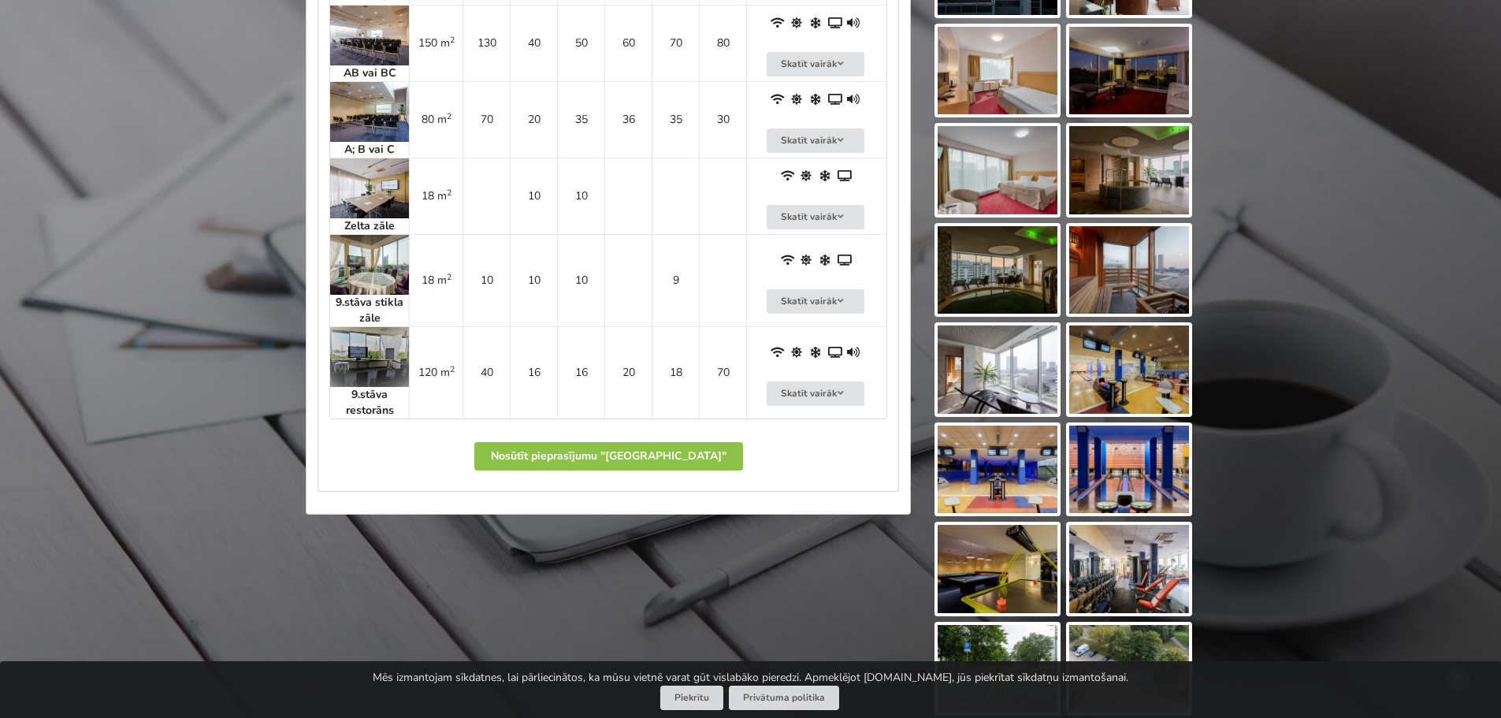
click at [358, 350] on img at bounding box center [369, 357] width 79 height 60
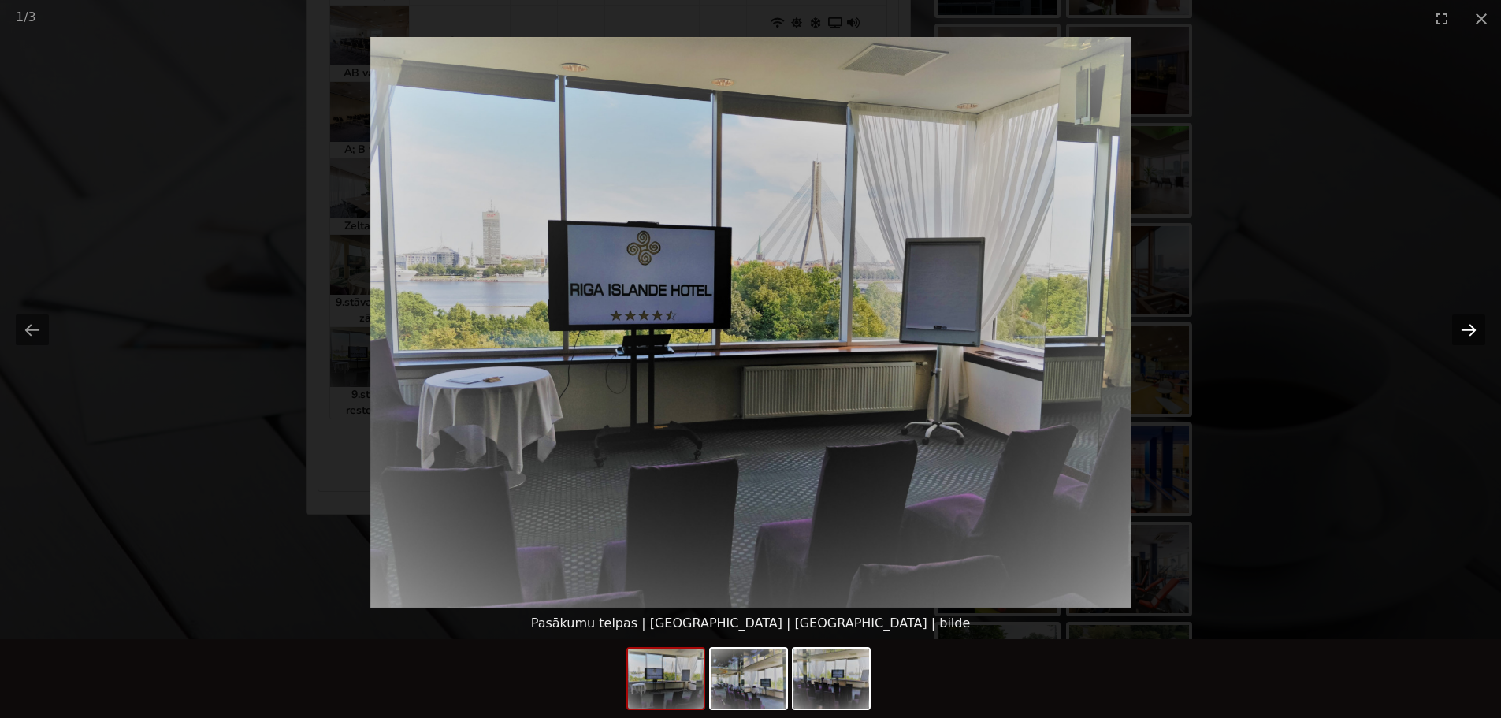
click at [1477, 325] on button "Next slide" at bounding box center [1468, 329] width 33 height 31
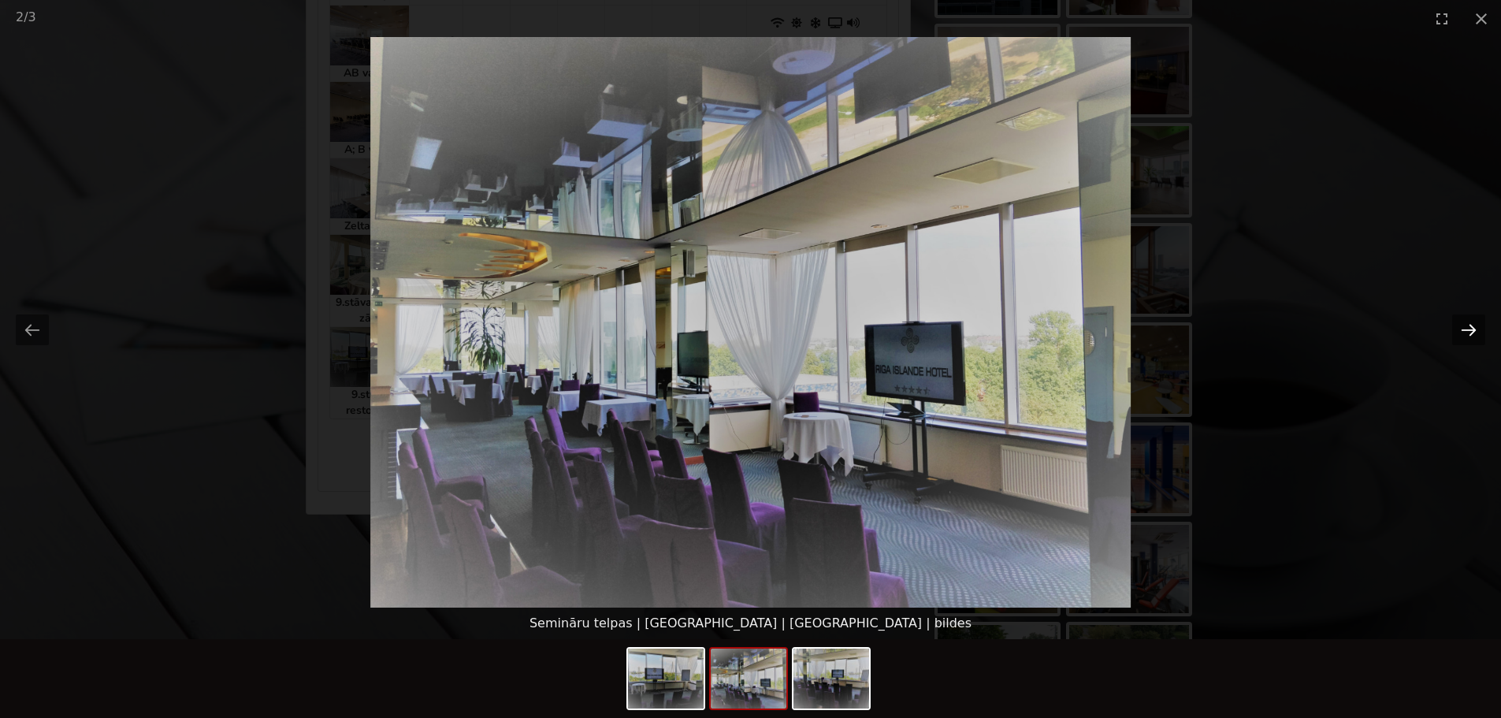
click at [1477, 325] on button "Next slide" at bounding box center [1468, 329] width 33 height 31
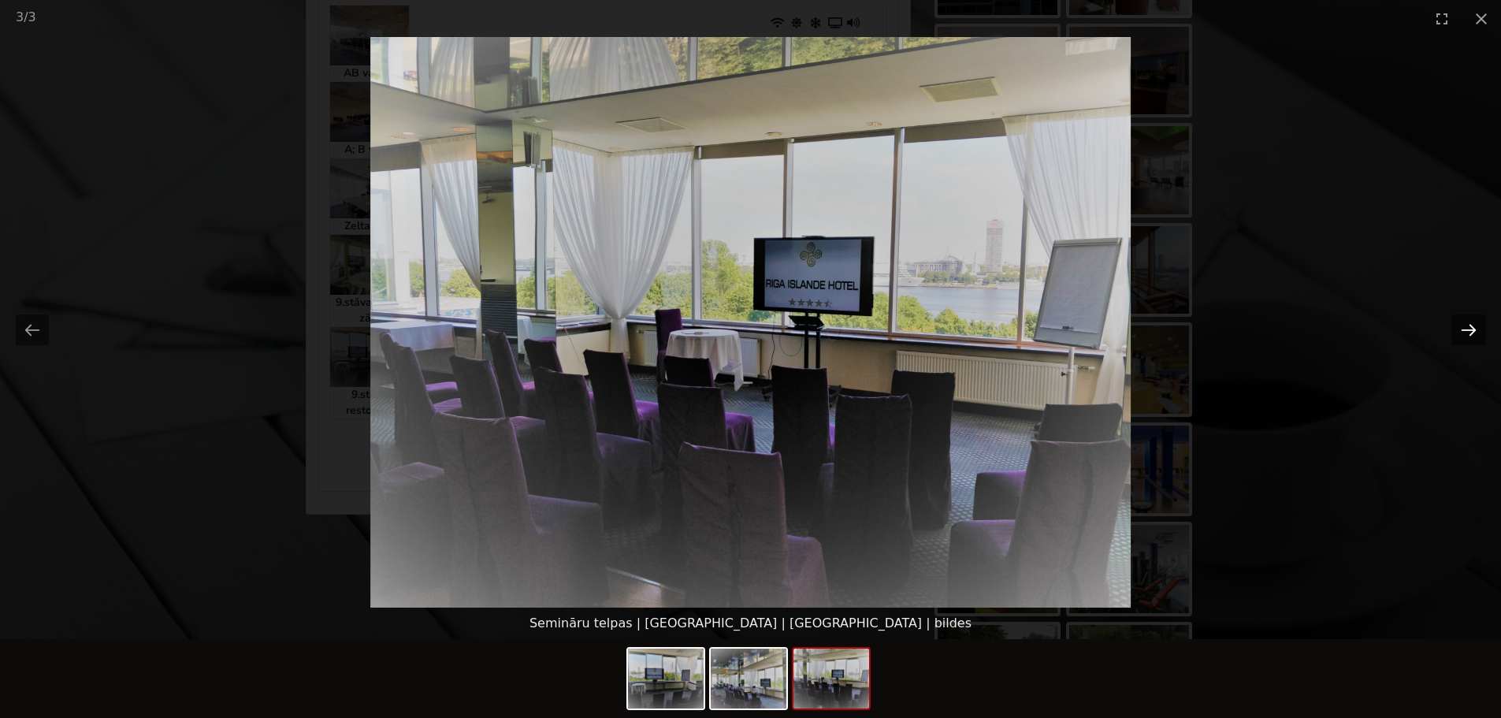
click at [1477, 325] on button "Next slide" at bounding box center [1468, 329] width 33 height 31
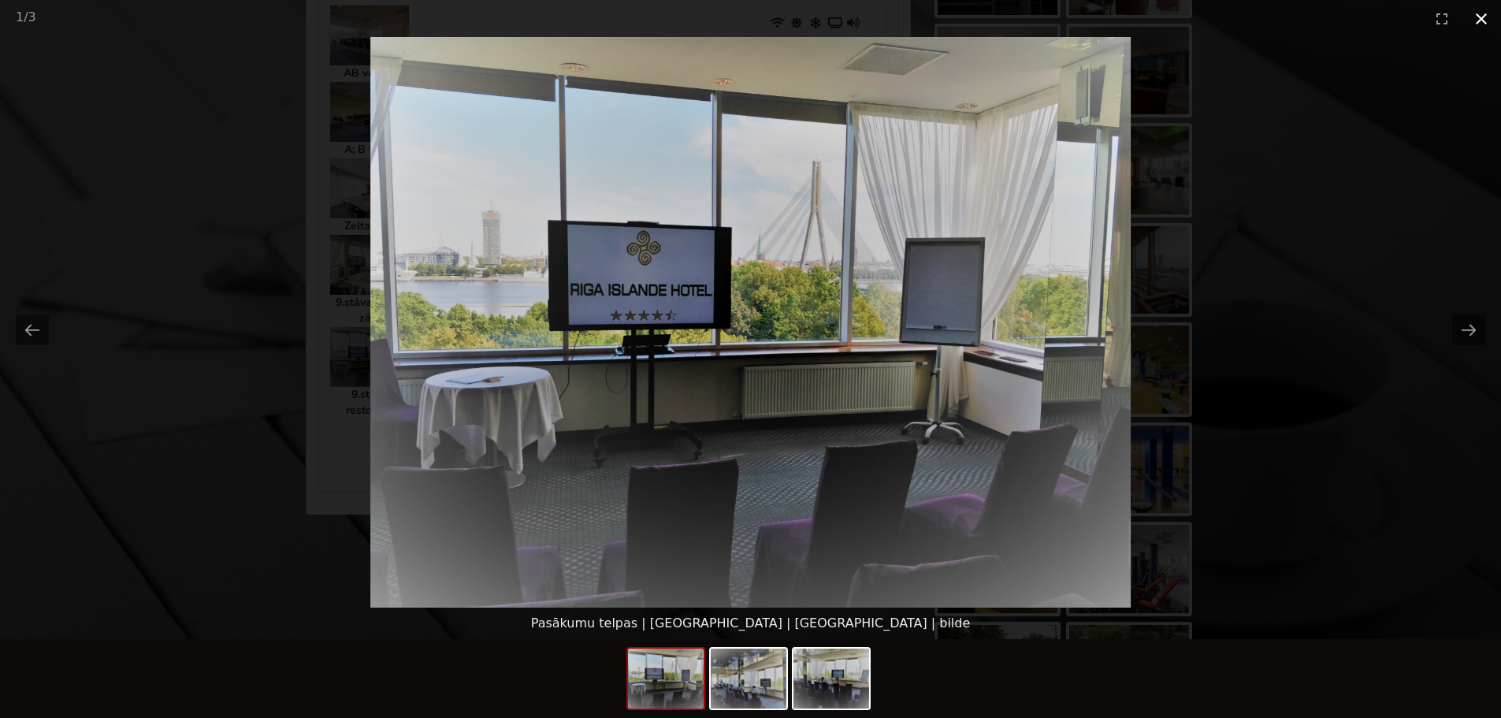
click at [1470, 24] on button "Close gallery" at bounding box center [1481, 18] width 39 height 37
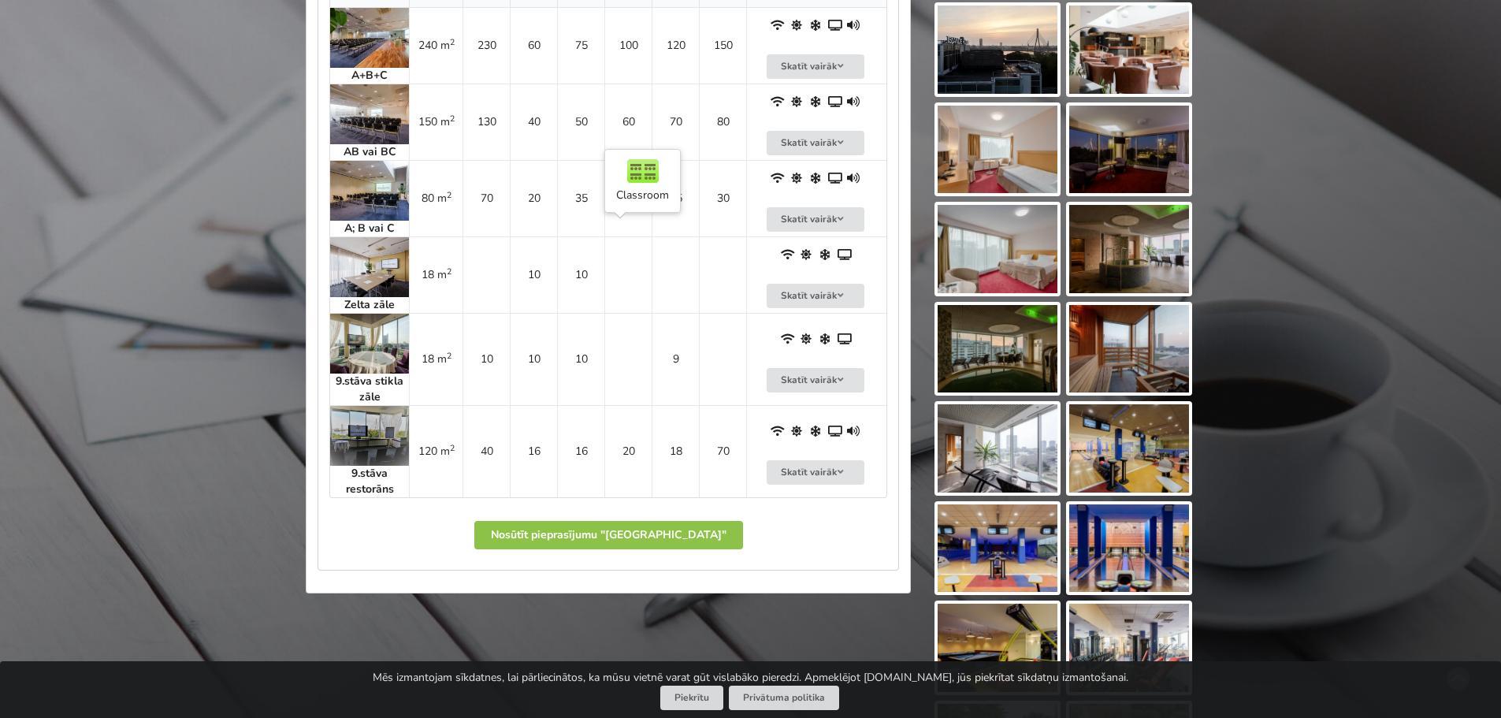
scroll to position [1103, 0]
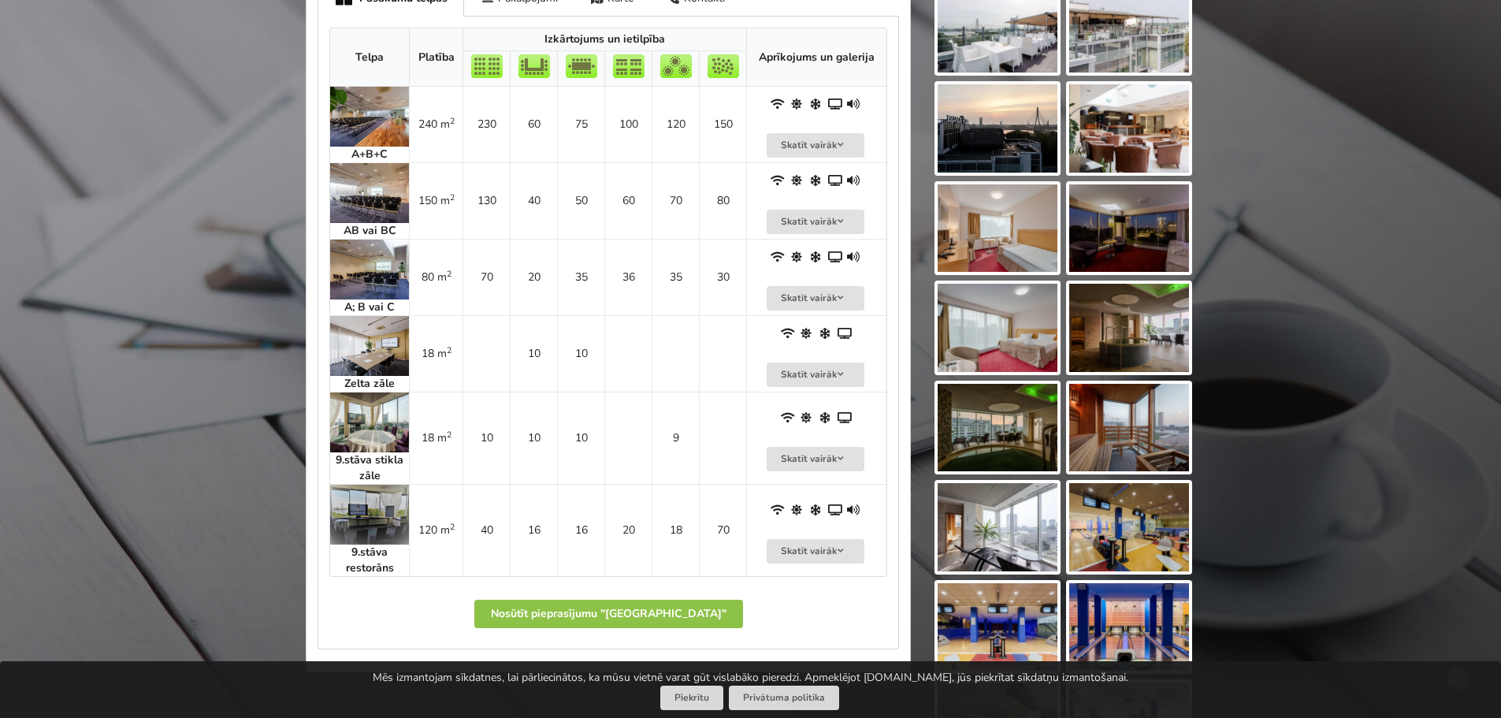
click at [388, 184] on img at bounding box center [369, 193] width 79 height 60
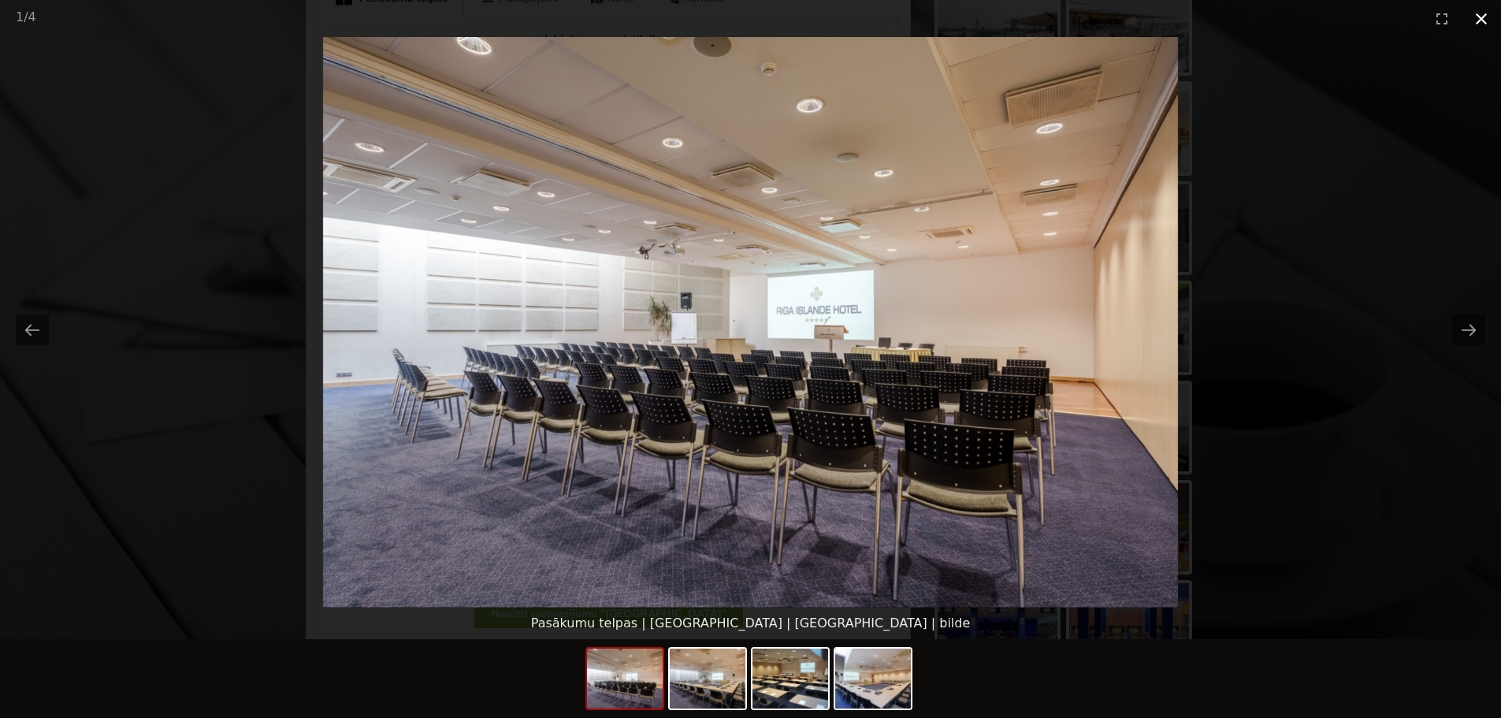
click at [1470, 22] on button "Close gallery" at bounding box center [1481, 18] width 39 height 37
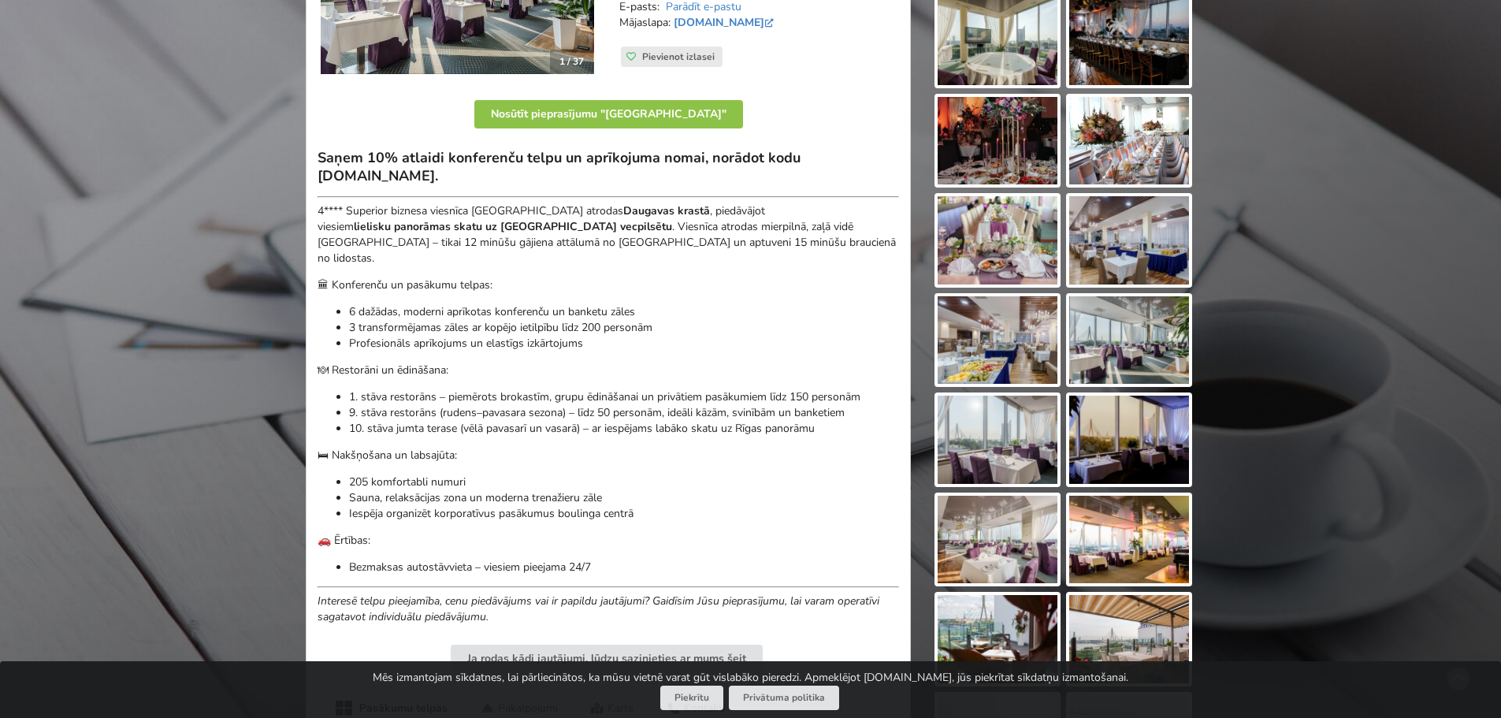
scroll to position [0, 0]
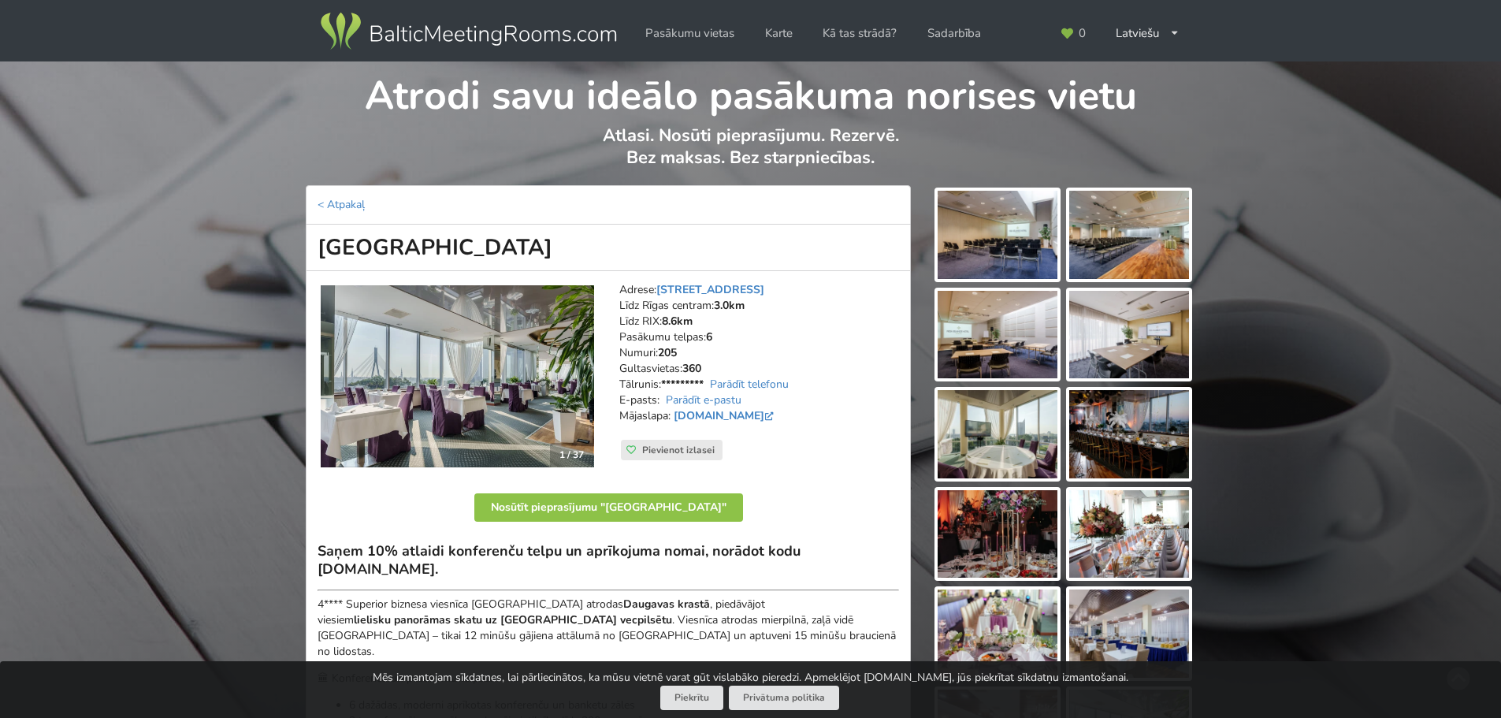
click at [269, 141] on div "Atrodi savu ideālo pasākuma norises vietu Atlasi. Nosūti pieprasījumu. Rezervē.…" at bounding box center [750, 123] width 1501 height 124
click at [338, 210] on link "< Atpakaļ" at bounding box center [341, 204] width 47 height 15
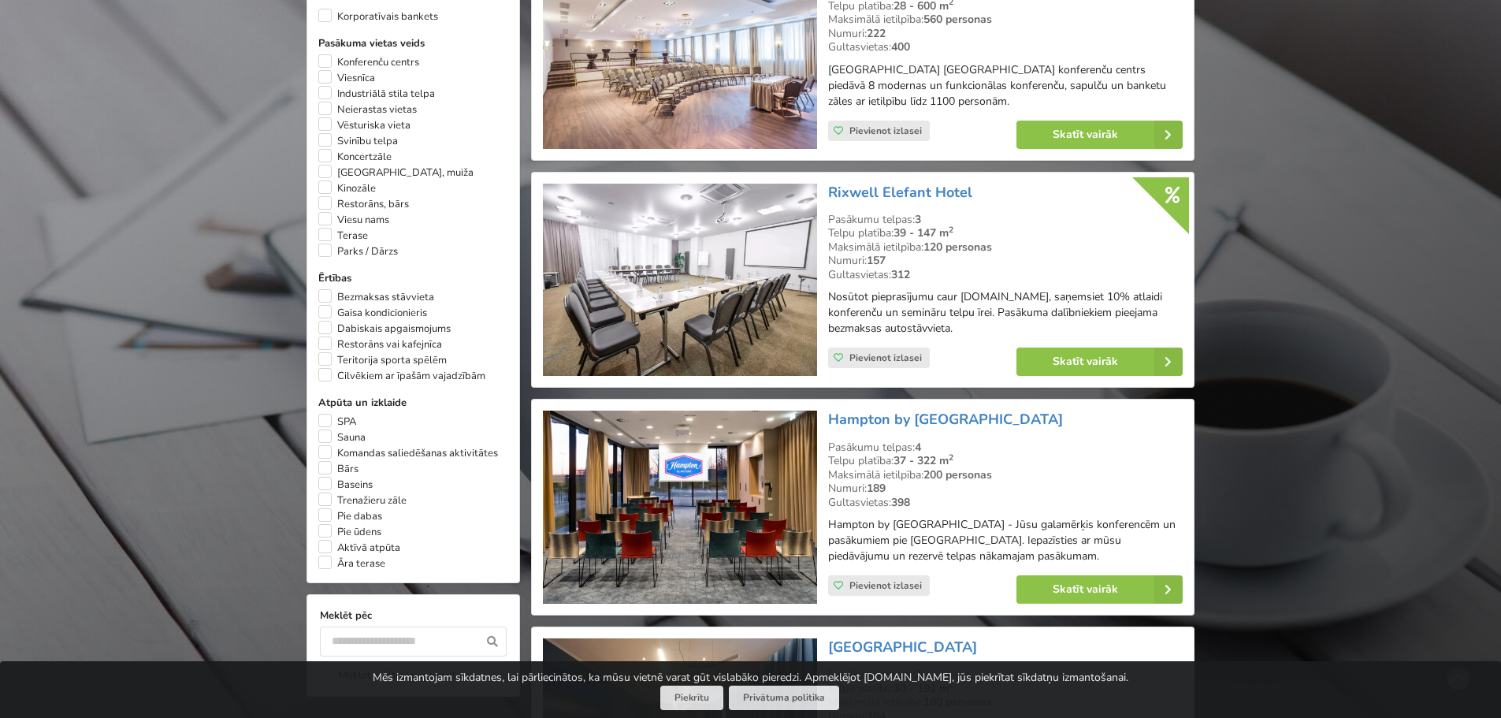
scroll to position [905, 0]
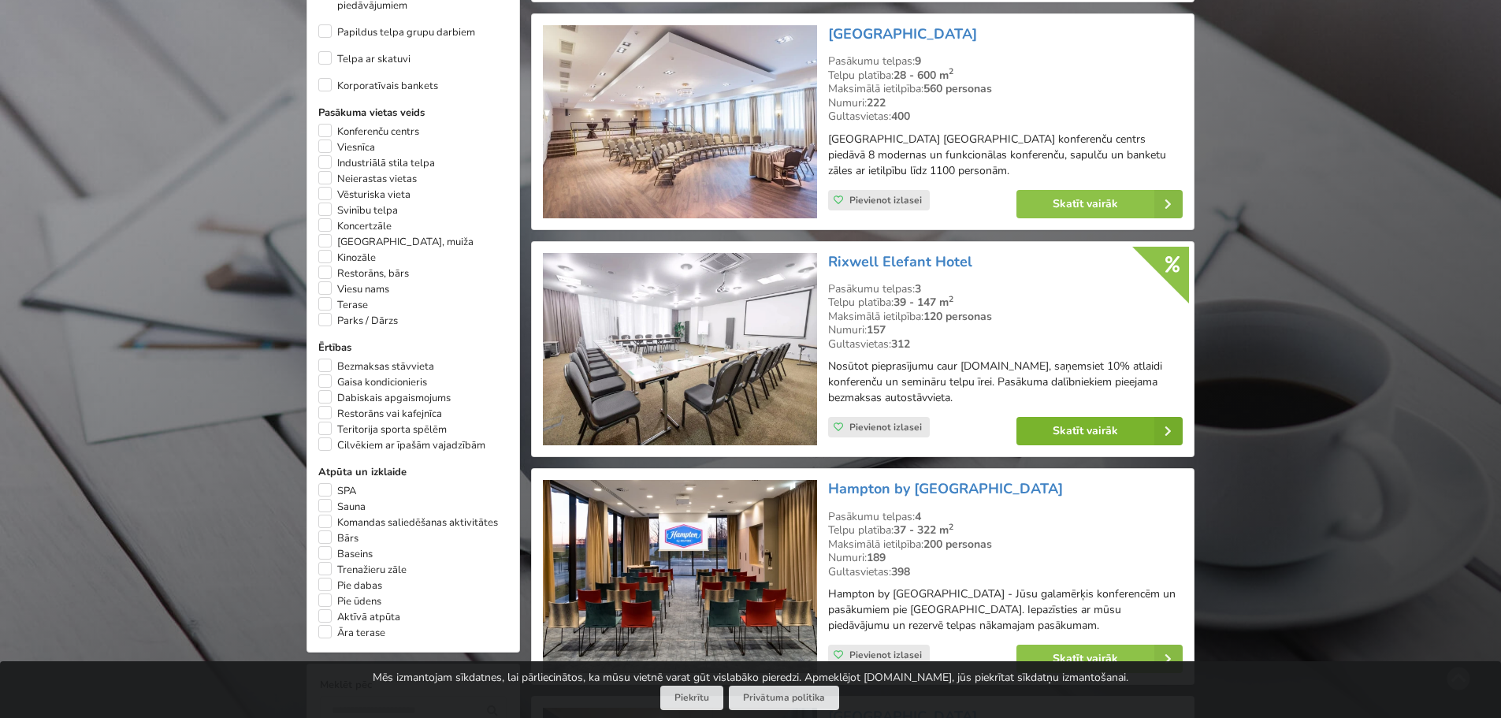
click at [1098, 435] on link "Skatīt vairāk" at bounding box center [1099, 431] width 166 height 28
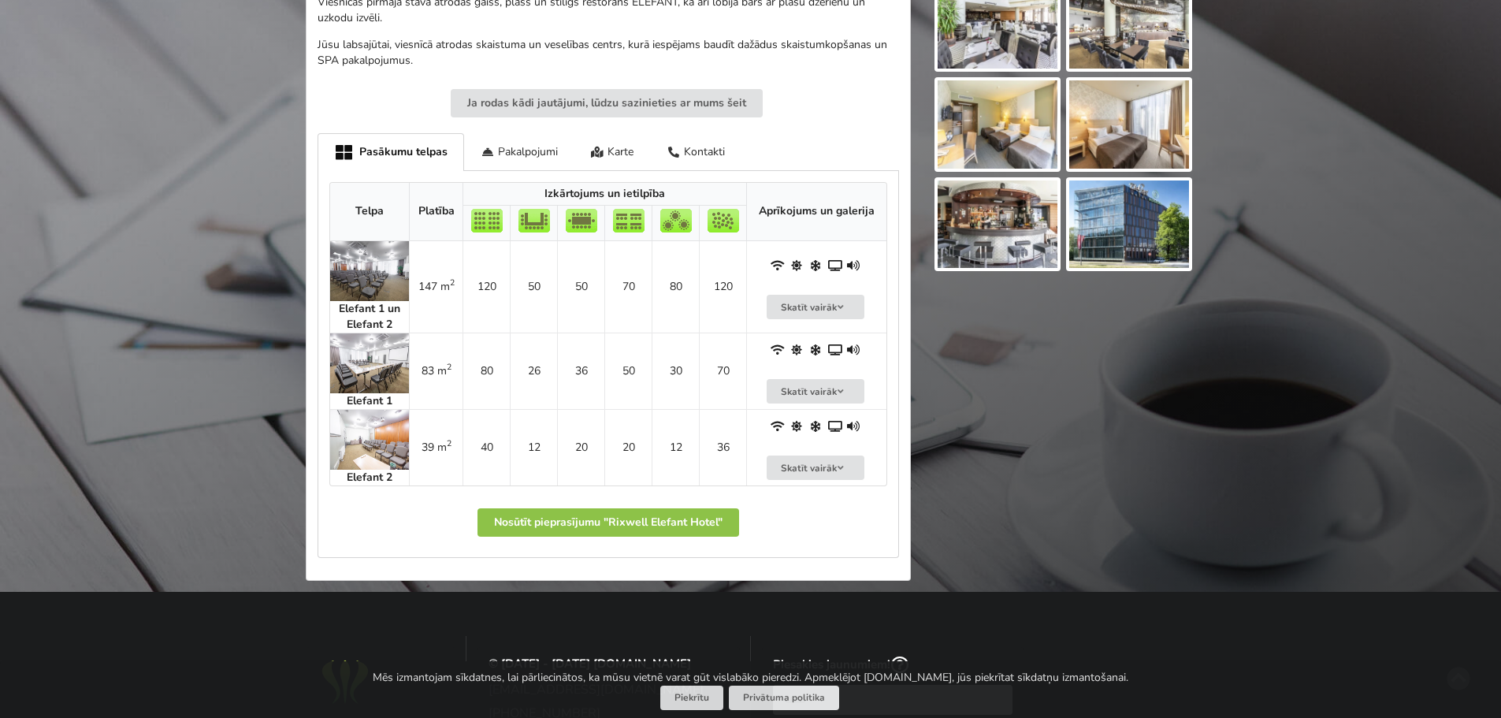
scroll to position [709, 0]
click at [816, 470] on button "Skatīt vairāk" at bounding box center [816, 467] width 98 height 24
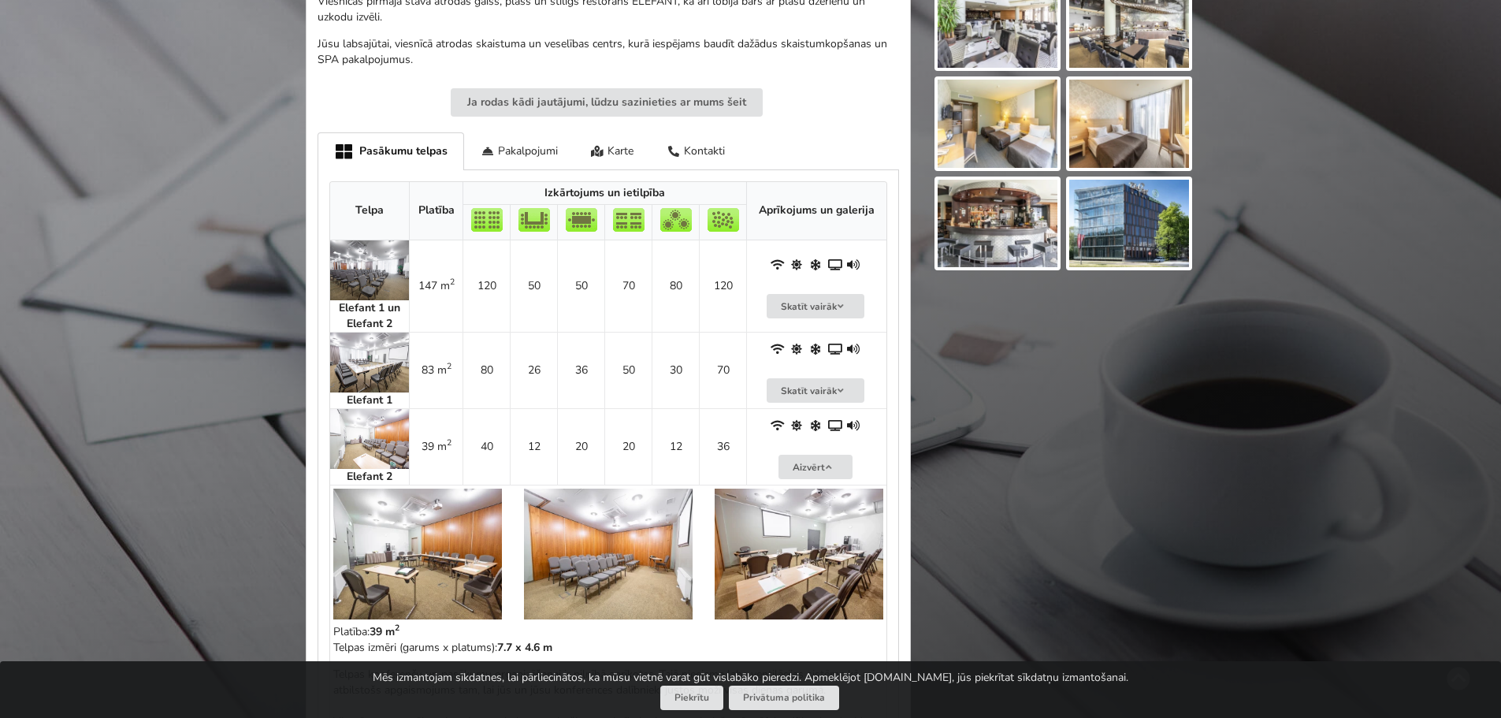
click at [438, 533] on img at bounding box center [417, 554] width 169 height 131
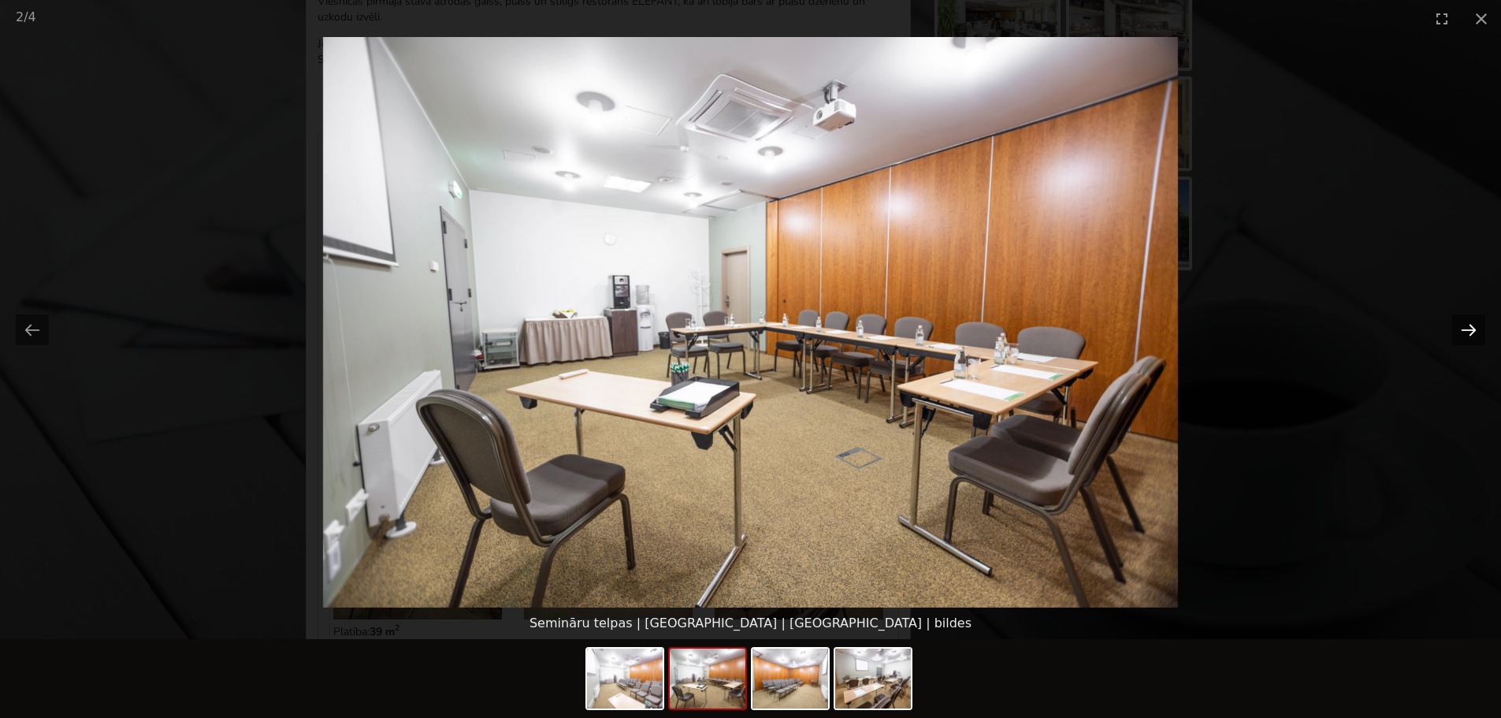
click at [1468, 324] on button "Next slide" at bounding box center [1468, 329] width 33 height 31
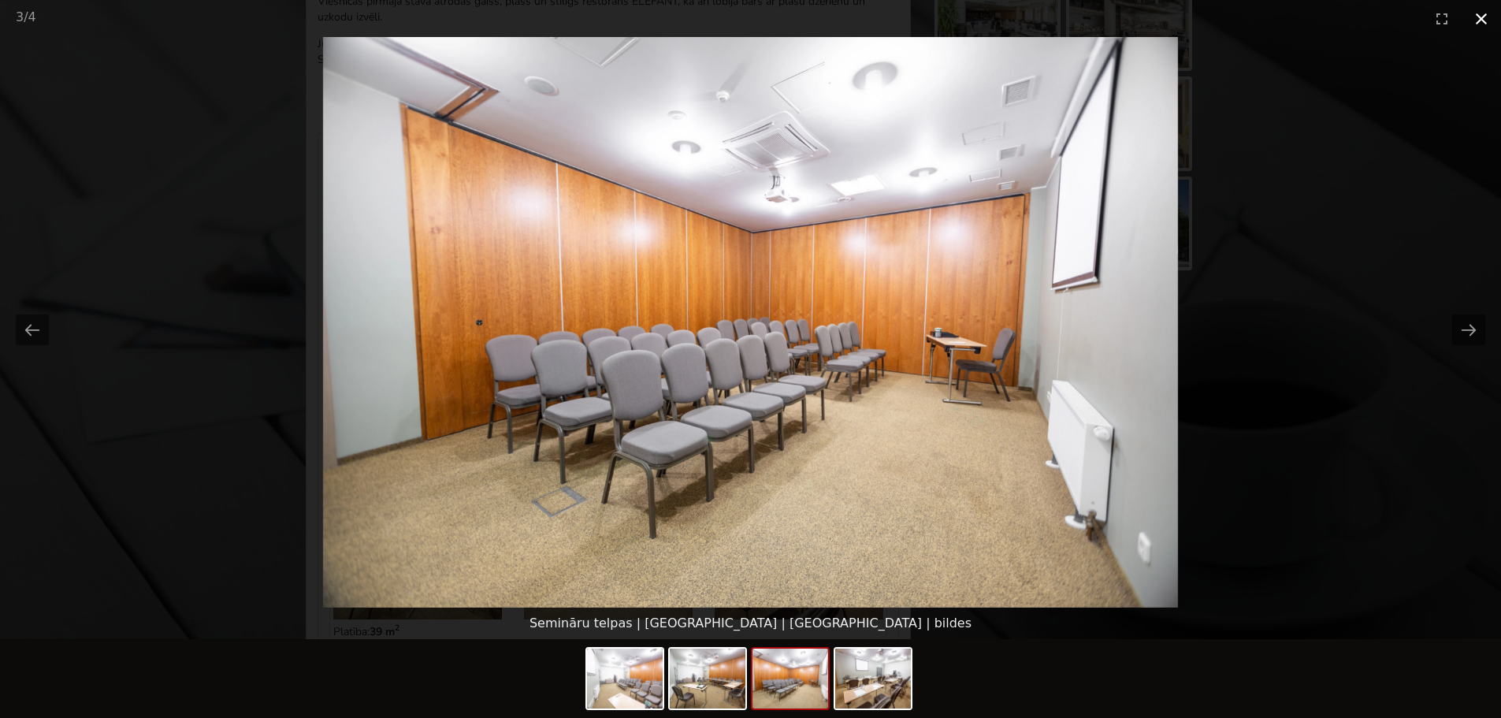
click at [1479, 20] on button "Close gallery" at bounding box center [1481, 18] width 39 height 37
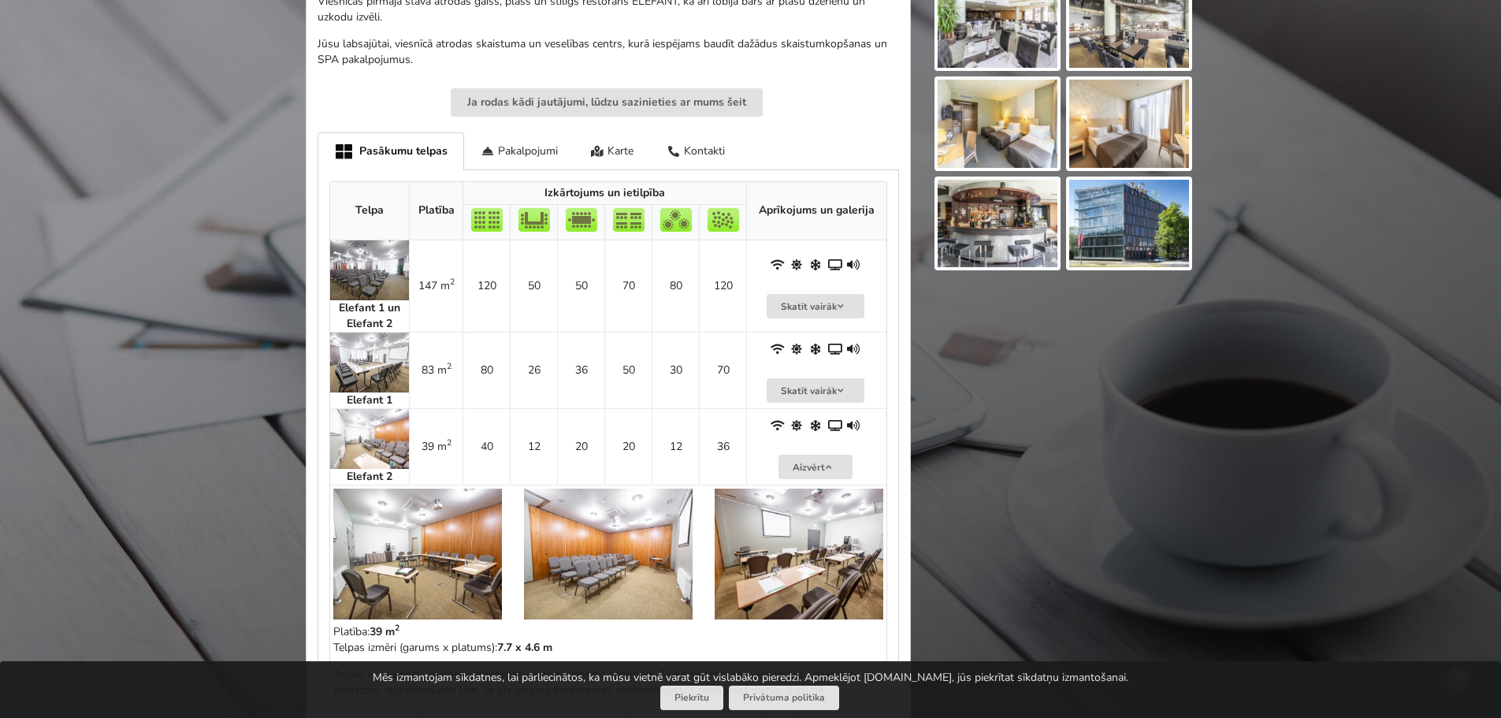
click at [373, 370] on img at bounding box center [369, 363] width 79 height 60
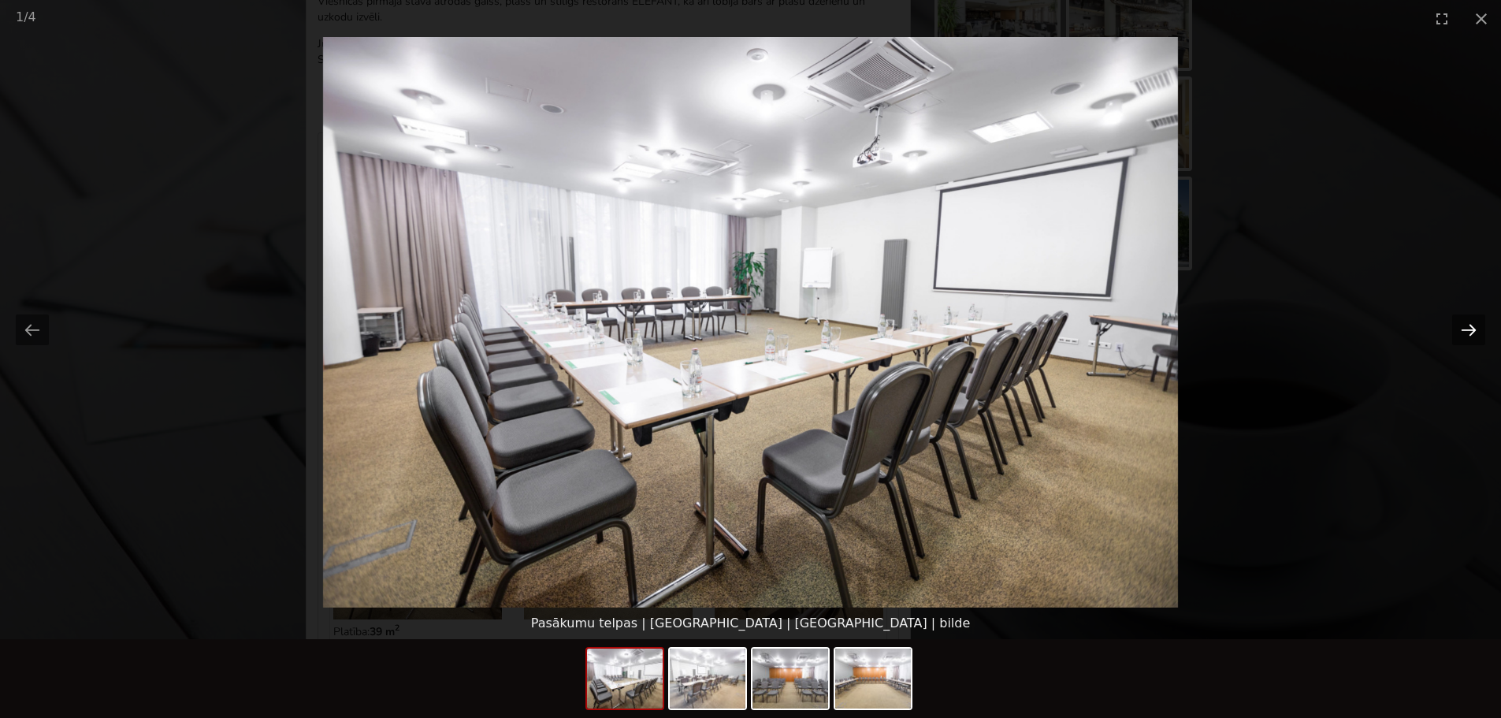
click at [1479, 318] on button "Next slide" at bounding box center [1468, 329] width 33 height 31
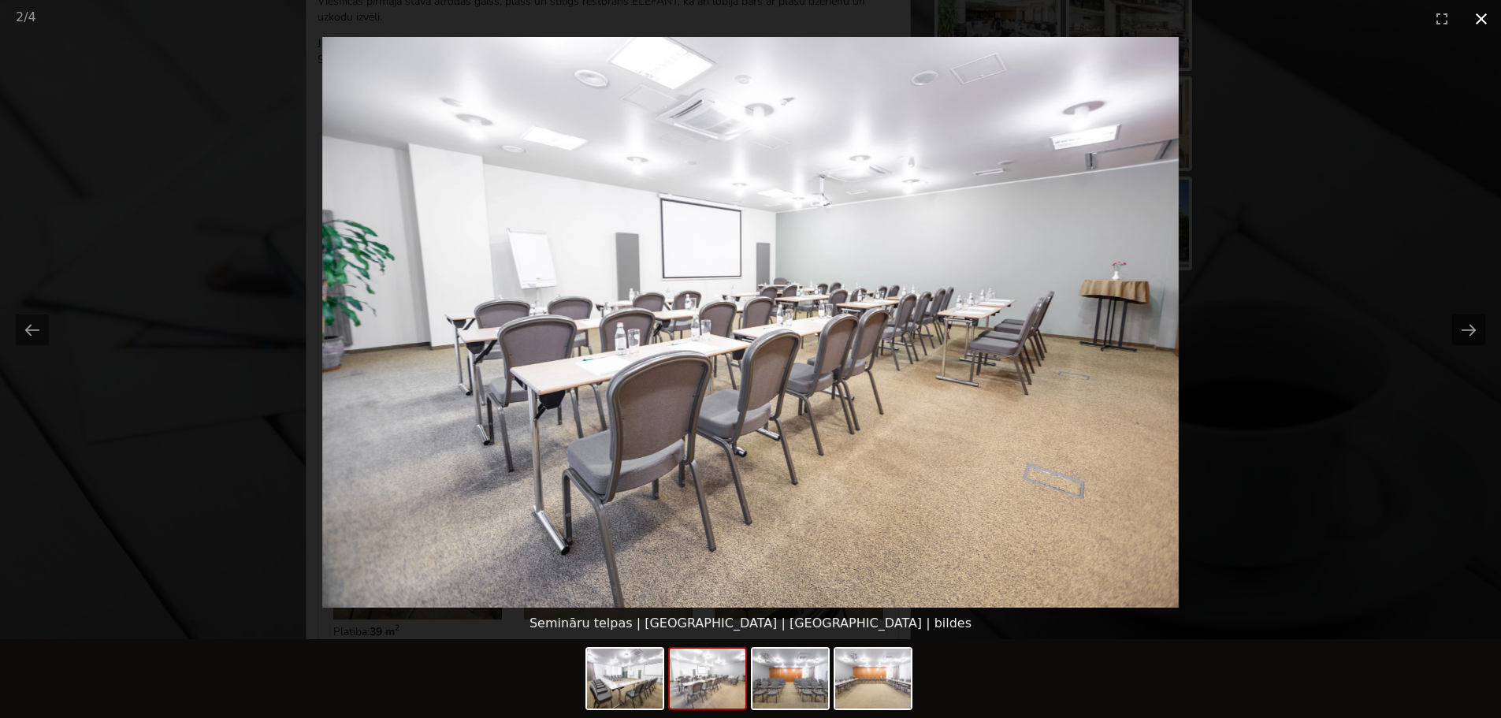
click at [1487, 18] on button "Close gallery" at bounding box center [1481, 18] width 39 height 37
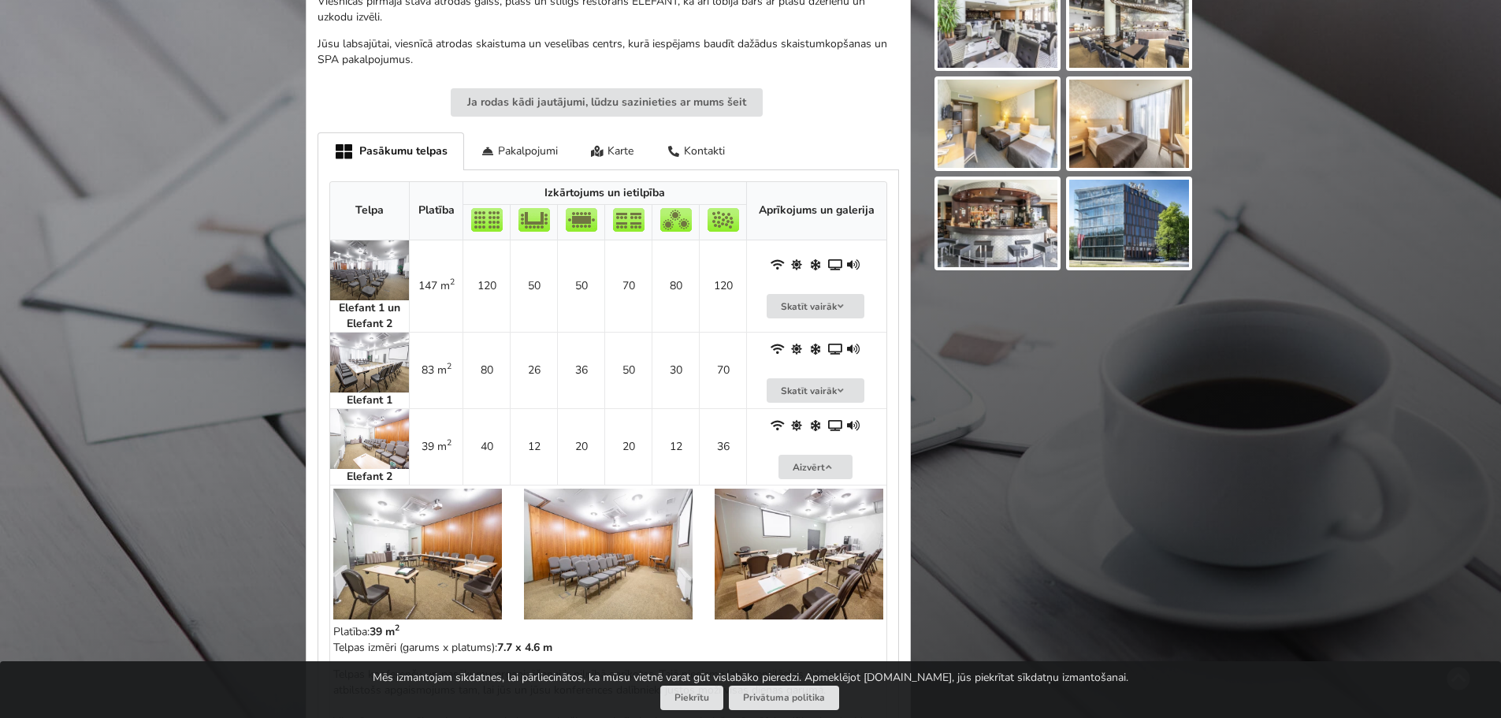
click at [362, 368] on img at bounding box center [369, 363] width 79 height 60
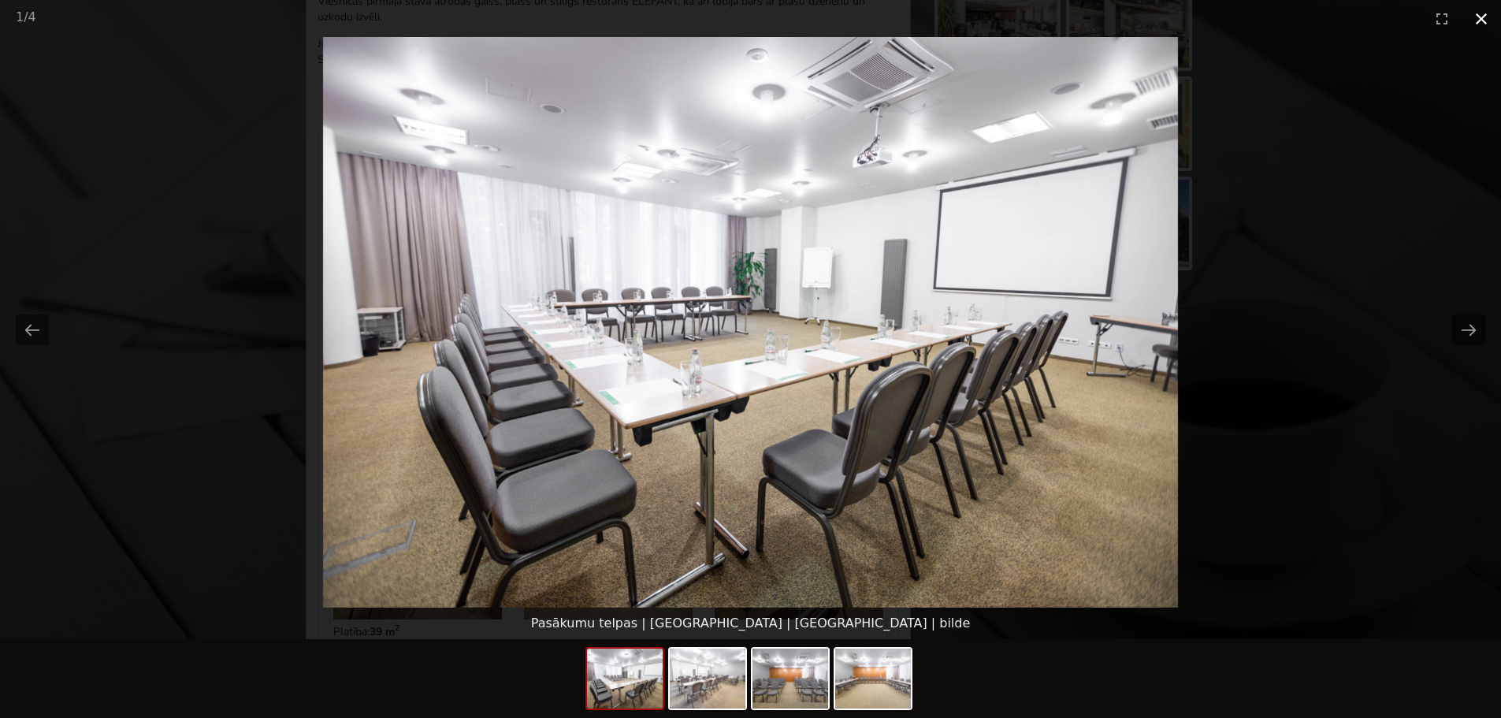
click at [1479, 15] on button "Close gallery" at bounding box center [1481, 18] width 39 height 37
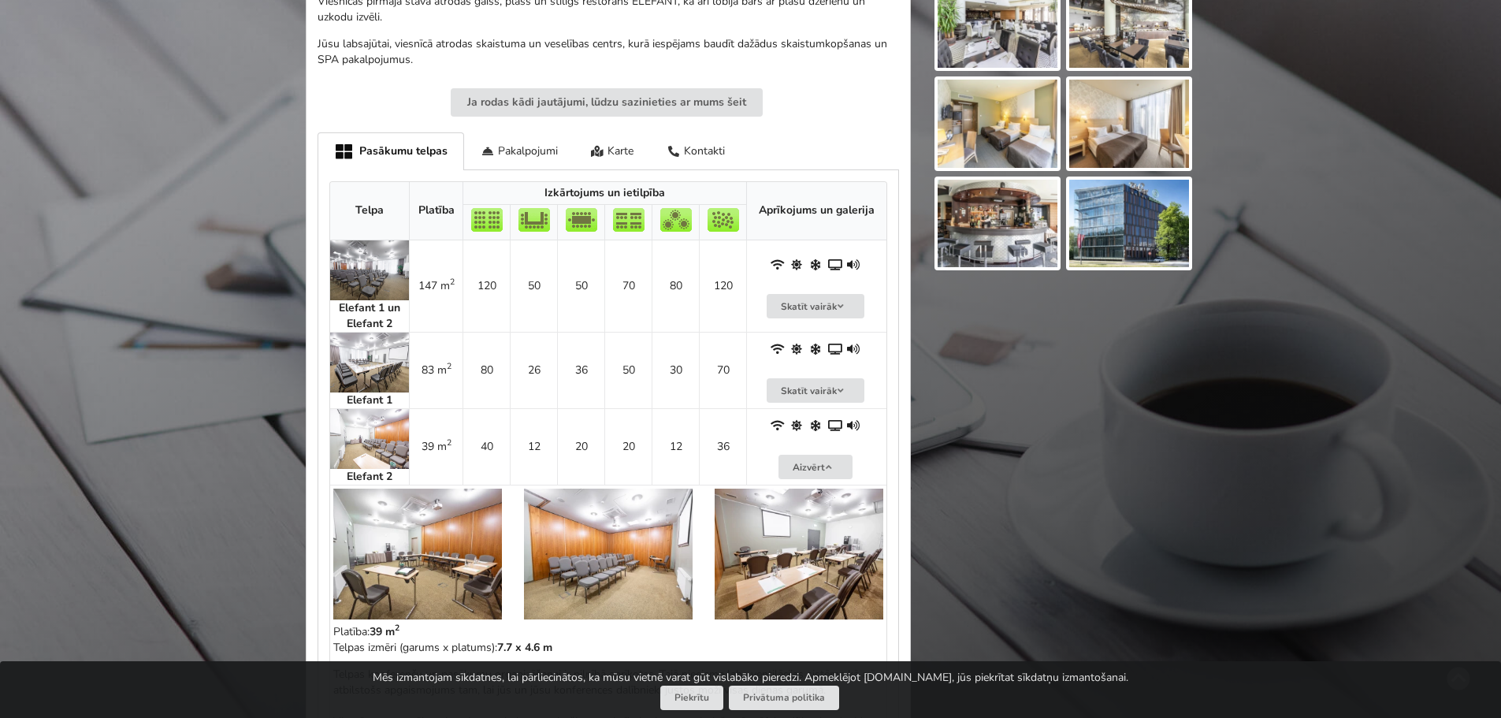
scroll to position [630, 0]
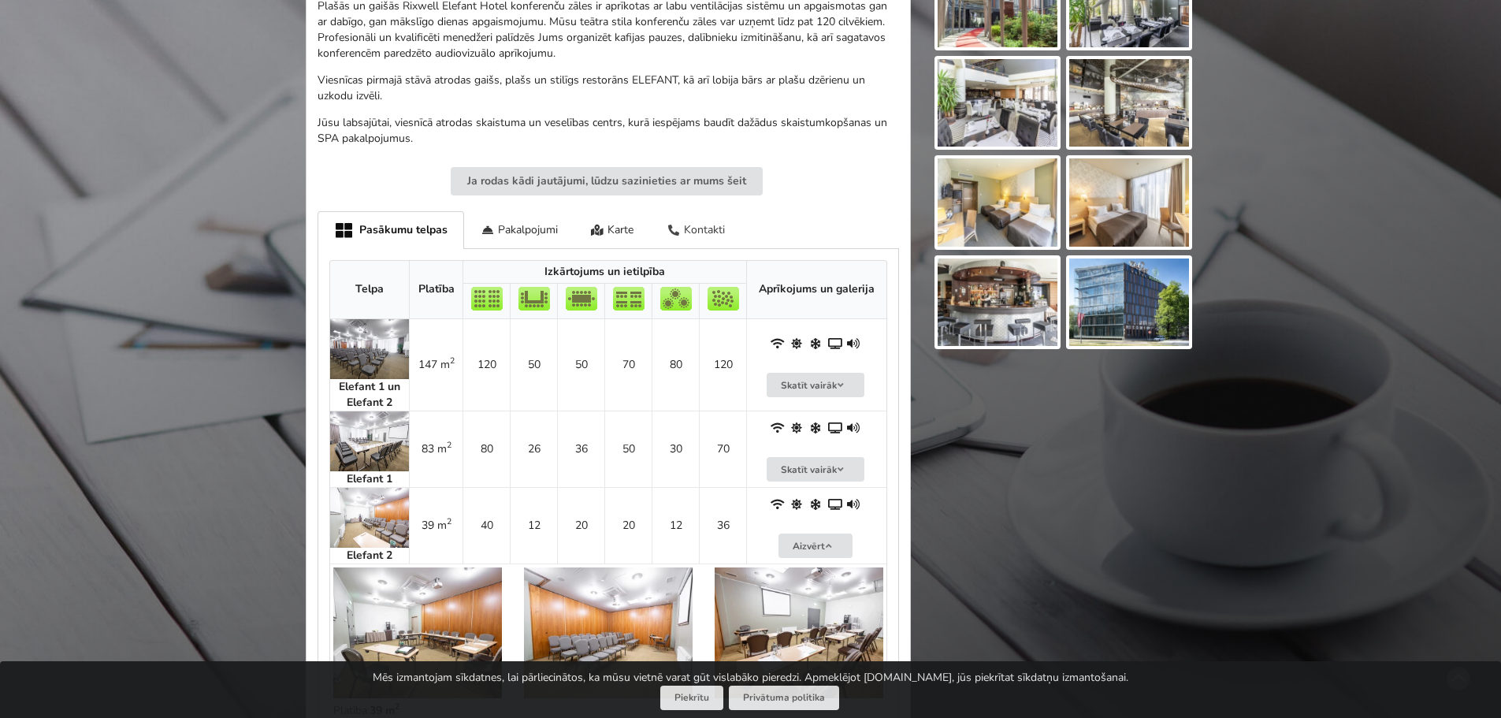
click at [697, 229] on div "Kontakti" at bounding box center [695, 229] width 91 height 37
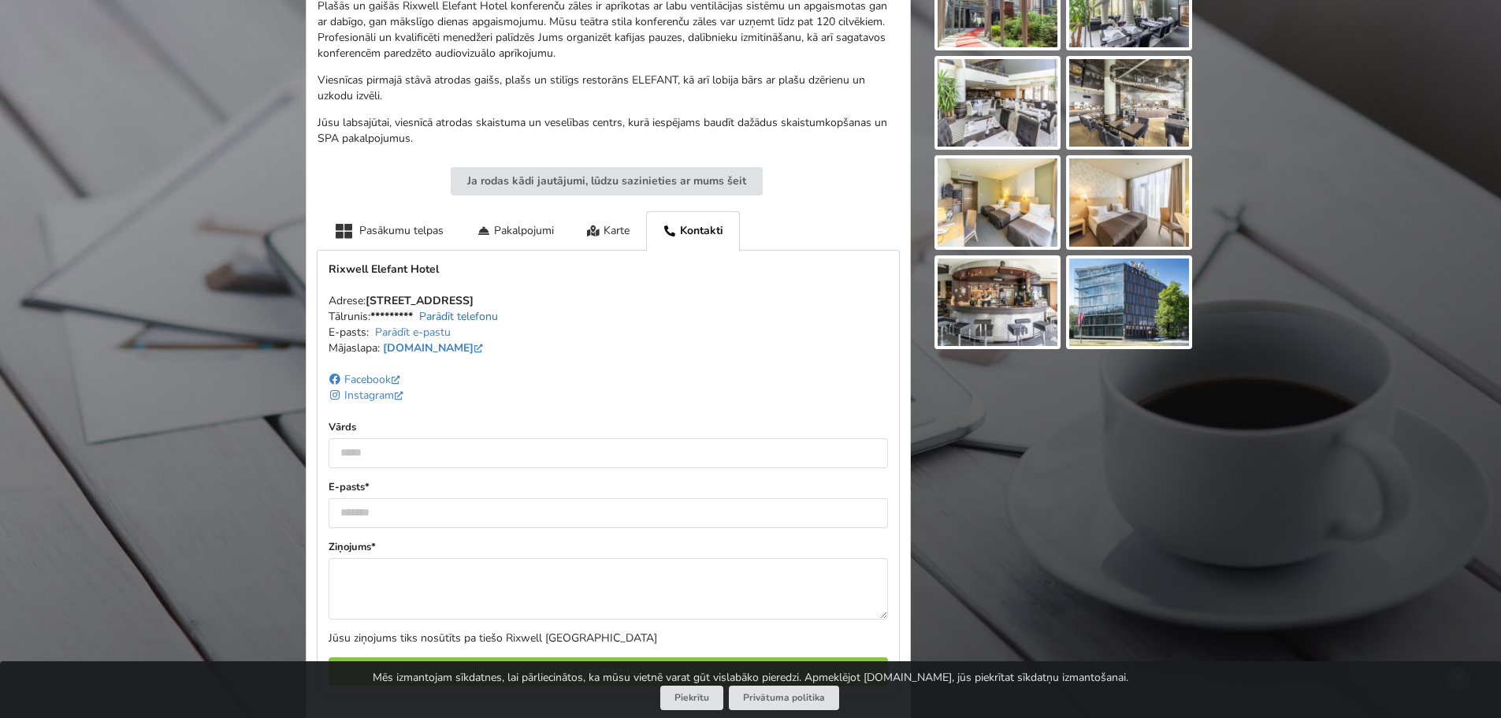
click at [480, 314] on link "Parādīt telefonu" at bounding box center [458, 316] width 79 height 15
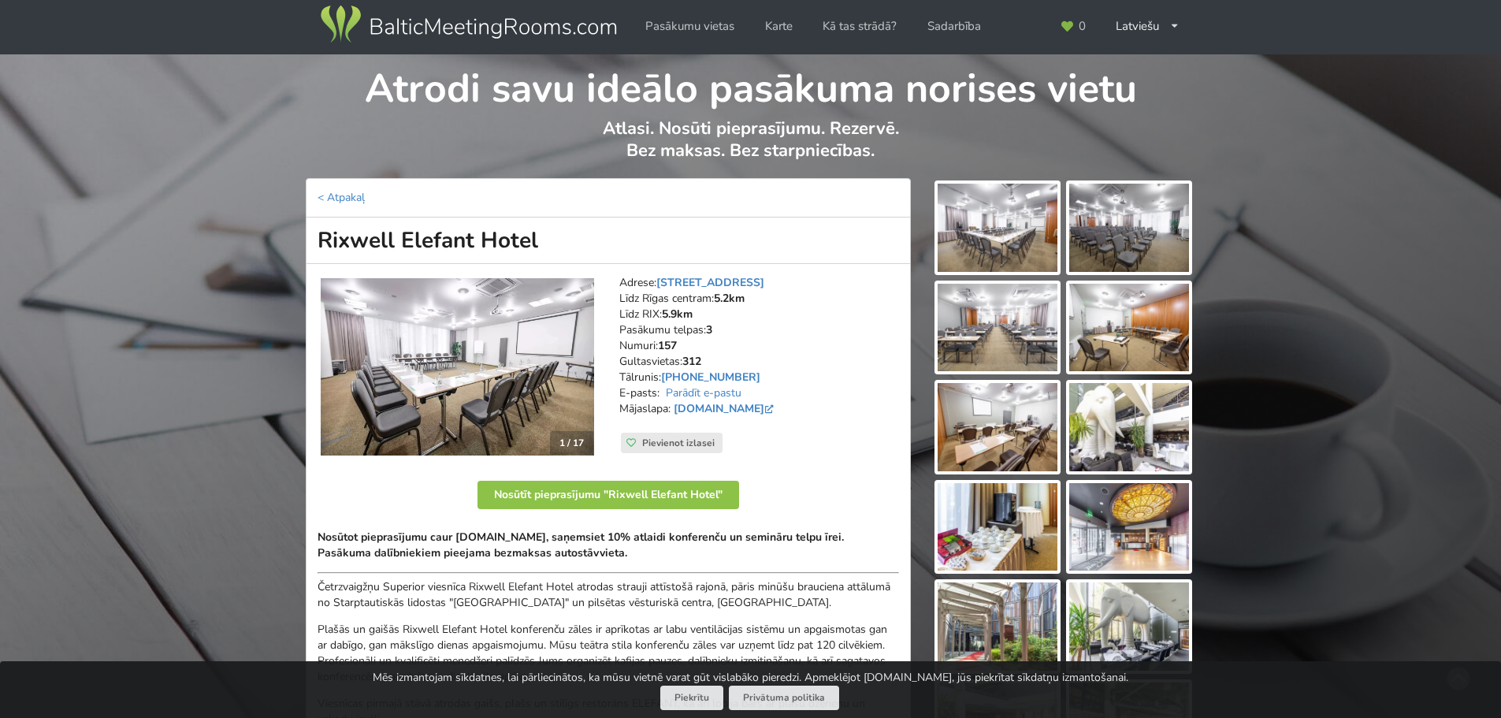
scroll to position [0, 0]
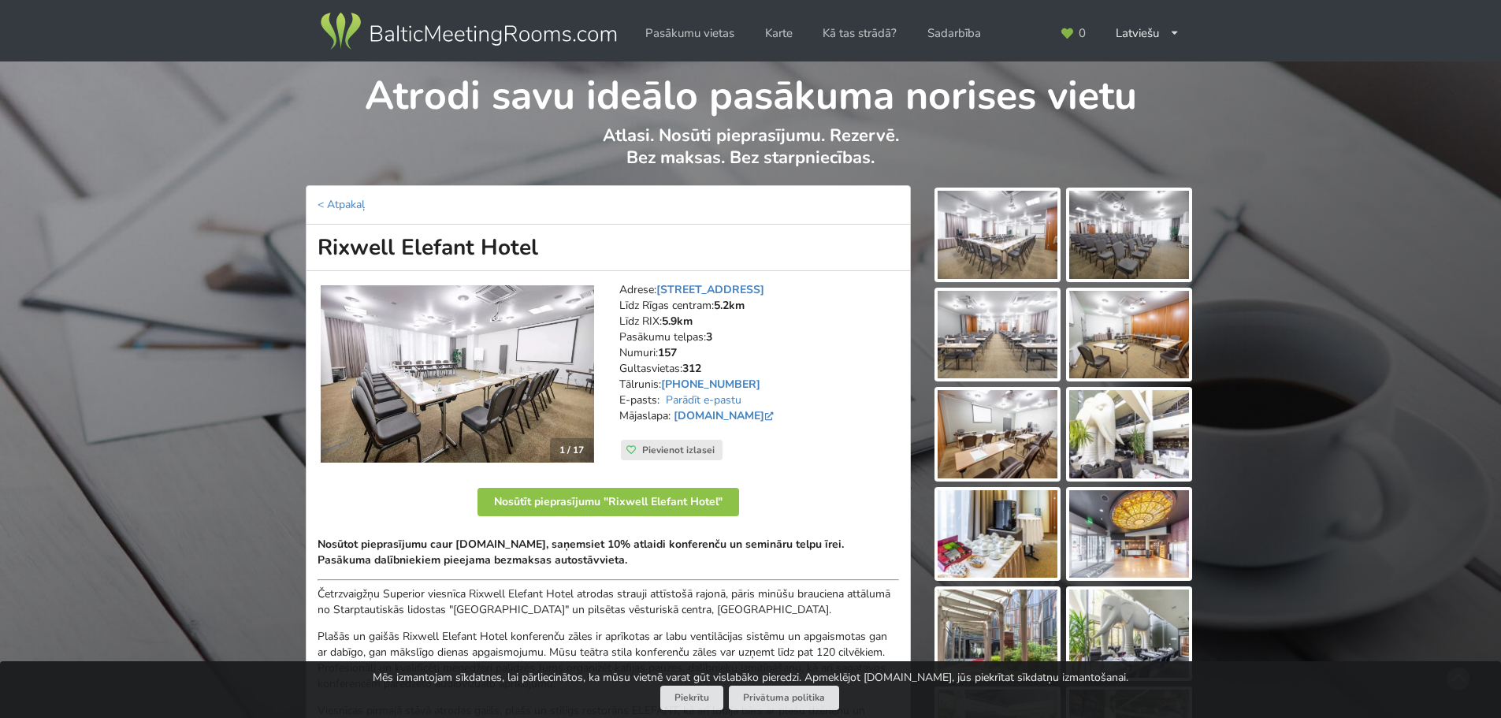
click at [1003, 228] on img at bounding box center [998, 235] width 120 height 88
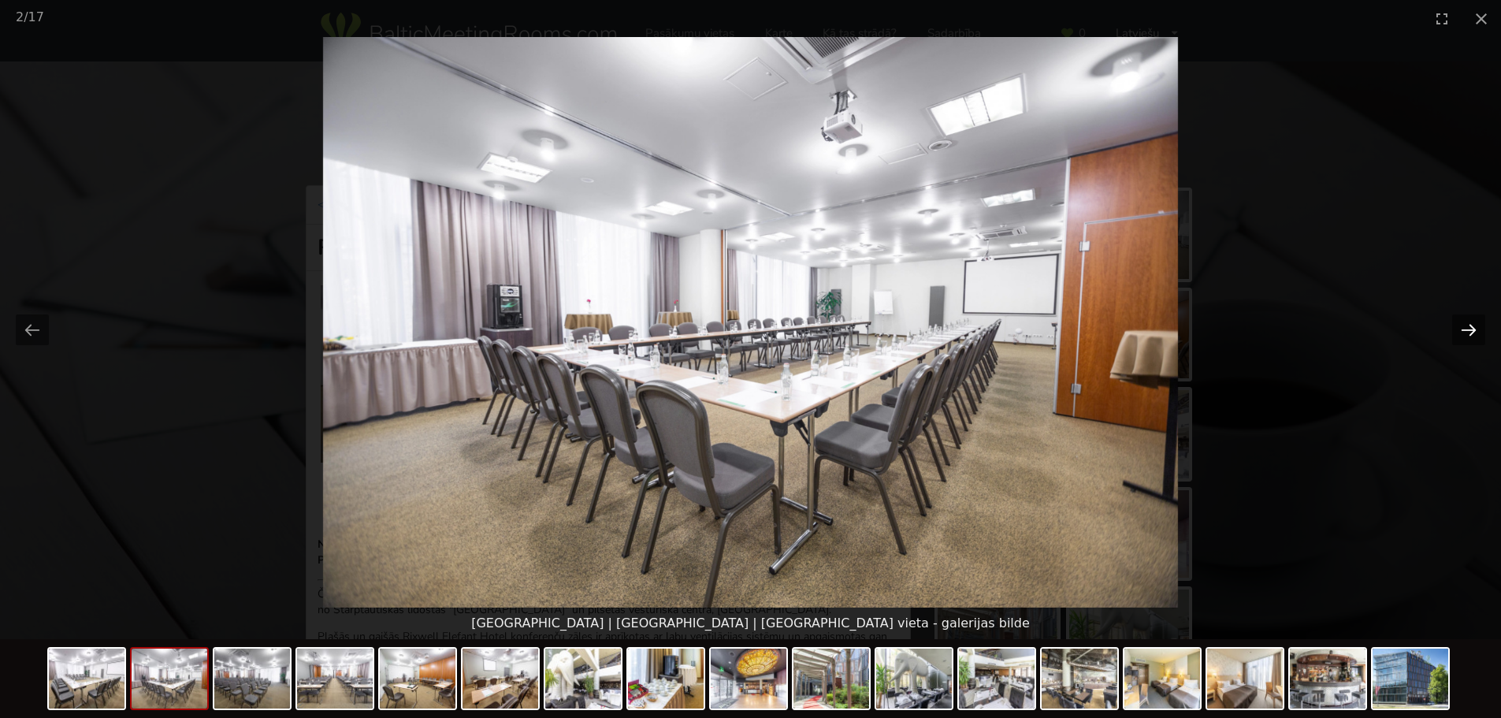
click at [1478, 318] on button "Next slide" at bounding box center [1468, 329] width 33 height 31
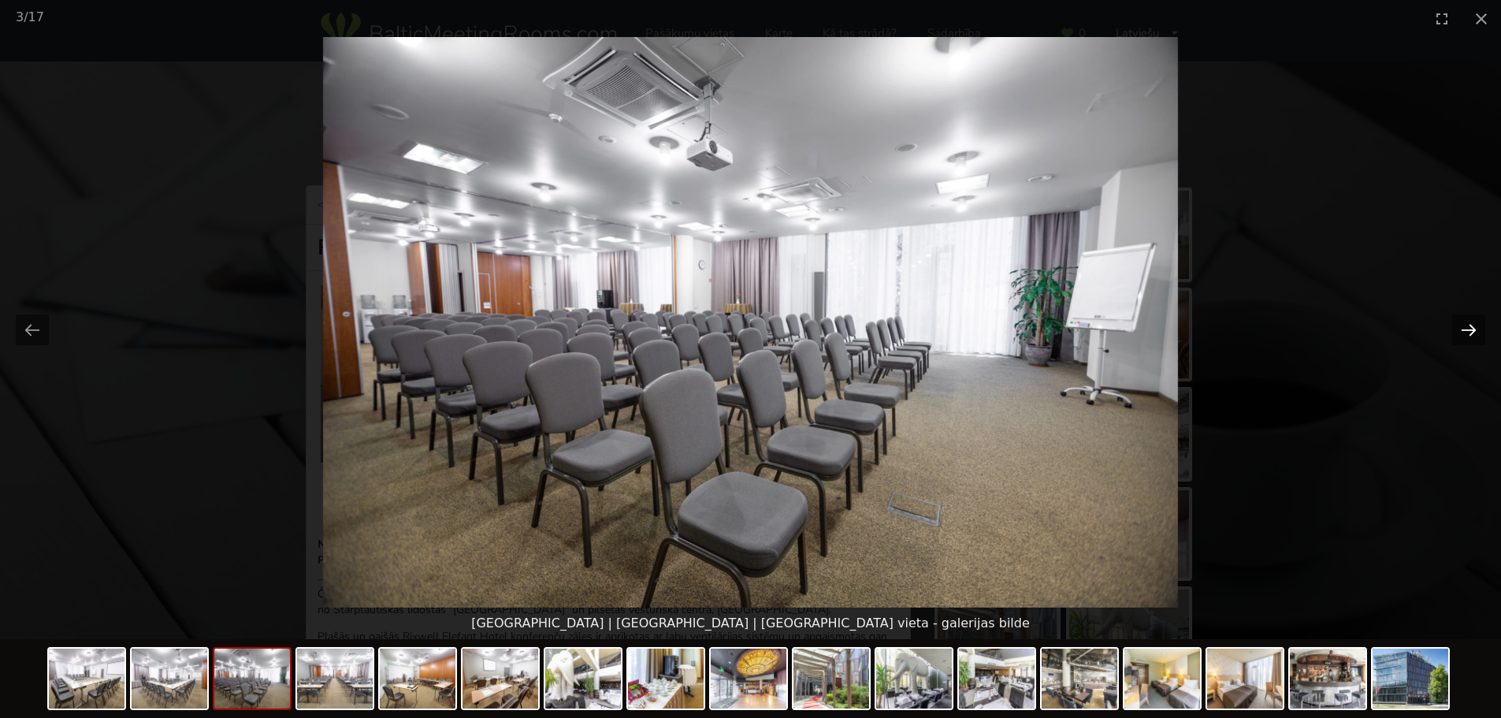
click at [1478, 318] on button "Next slide" at bounding box center [1468, 329] width 33 height 31
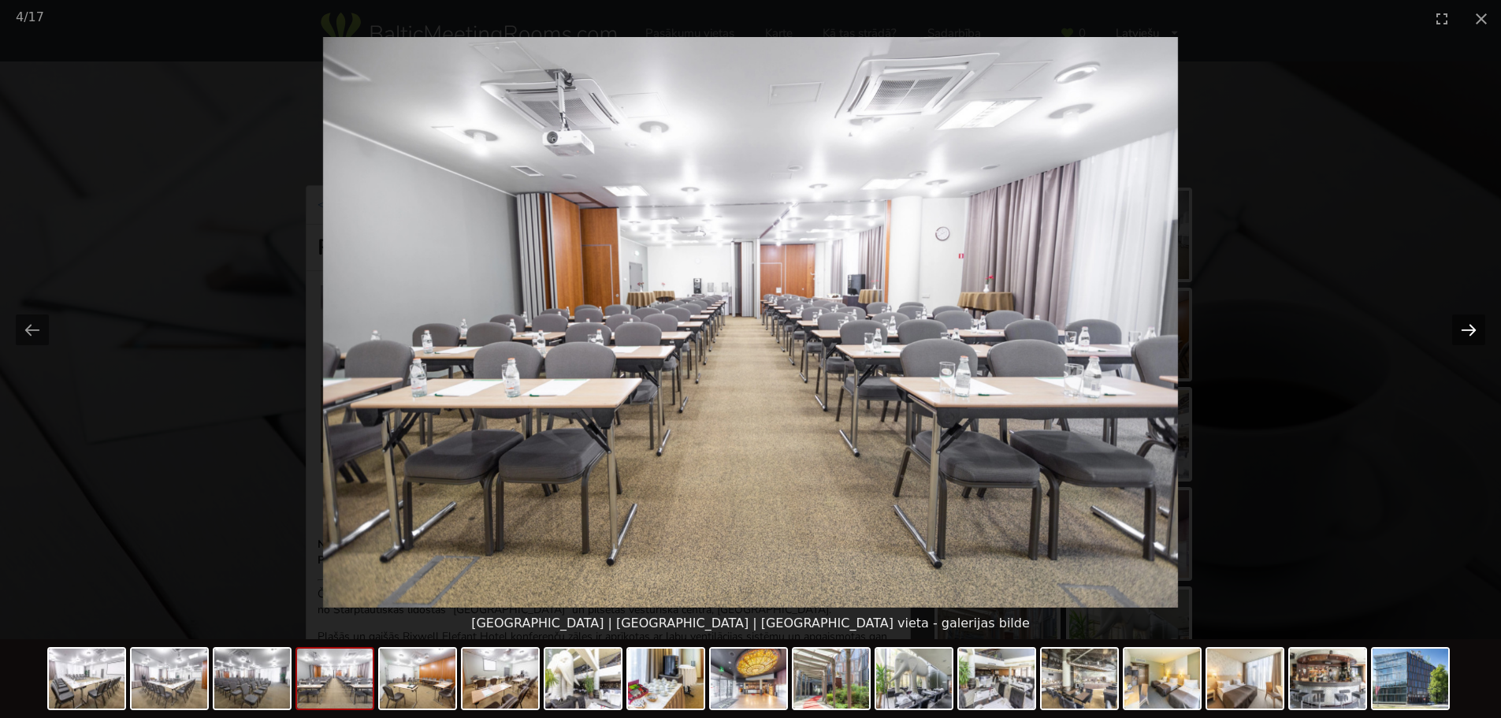
click at [1478, 318] on button "Next slide" at bounding box center [1468, 329] width 33 height 31
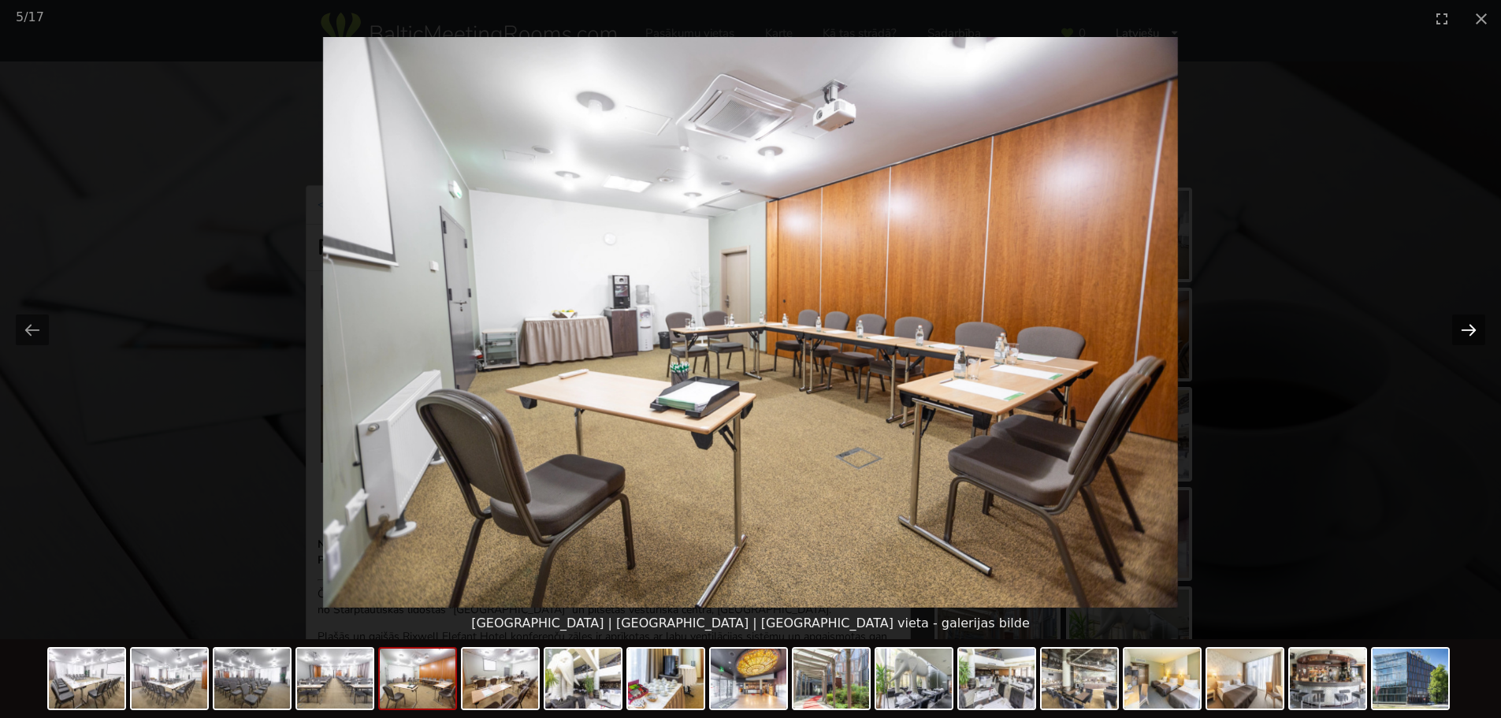
click at [1478, 318] on button "Next slide" at bounding box center [1468, 329] width 33 height 31
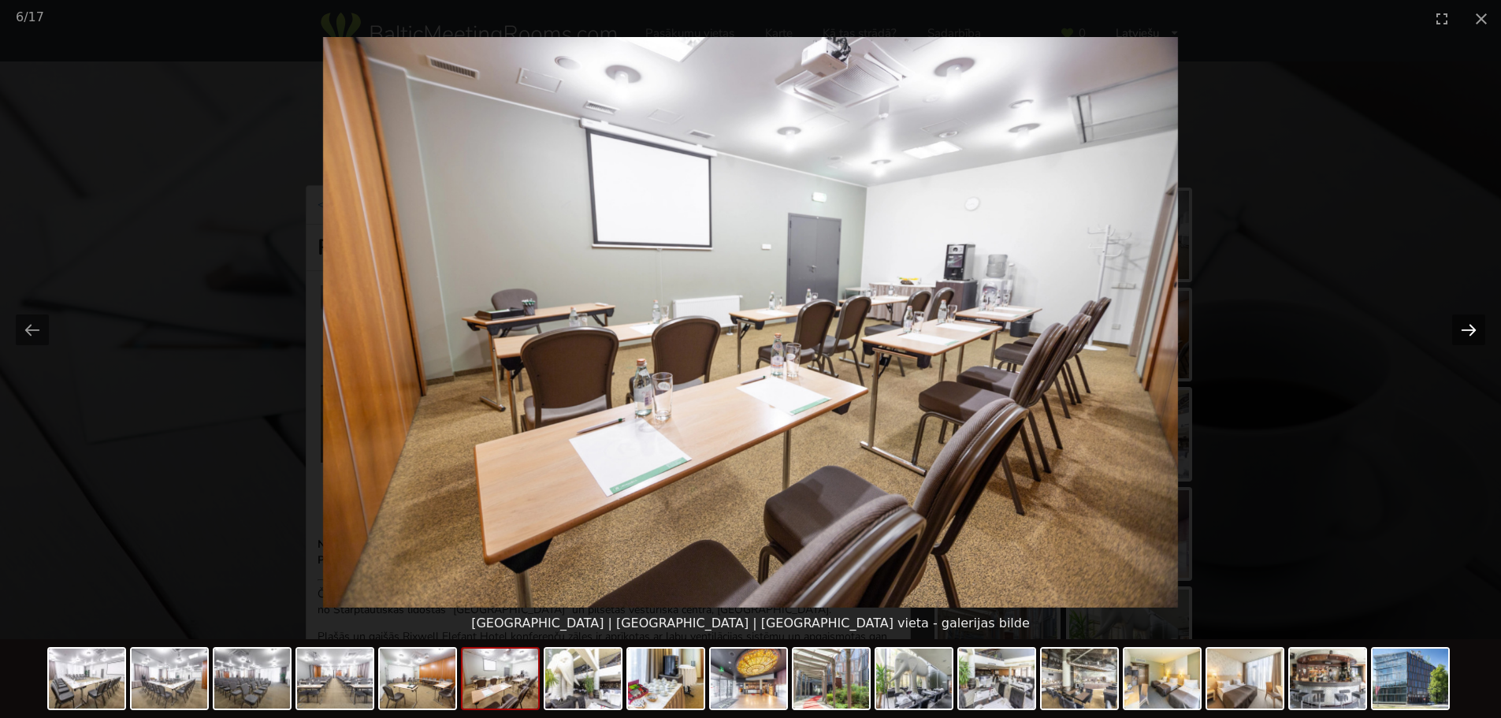
click at [1478, 318] on button "Next slide" at bounding box center [1468, 329] width 33 height 31
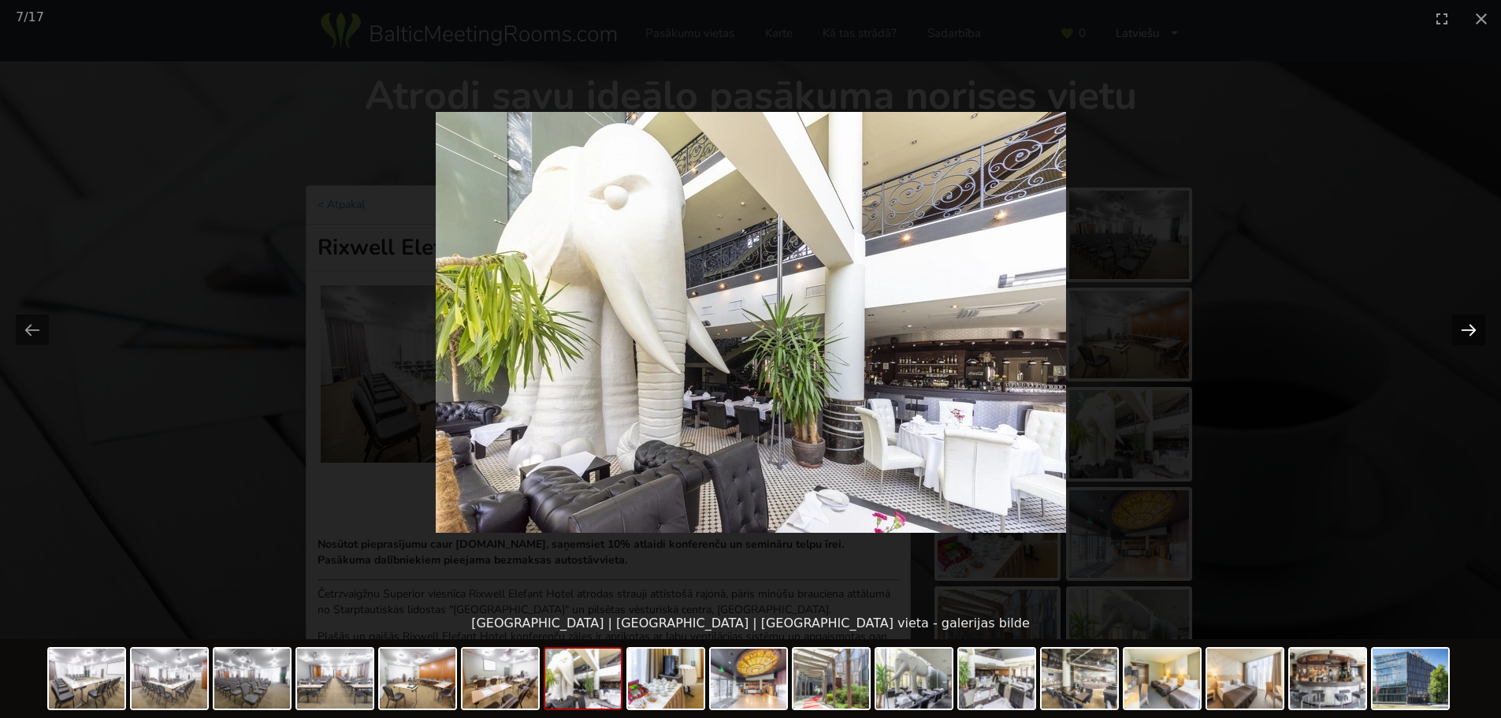
click at [1478, 318] on button "Next slide" at bounding box center [1468, 329] width 33 height 31
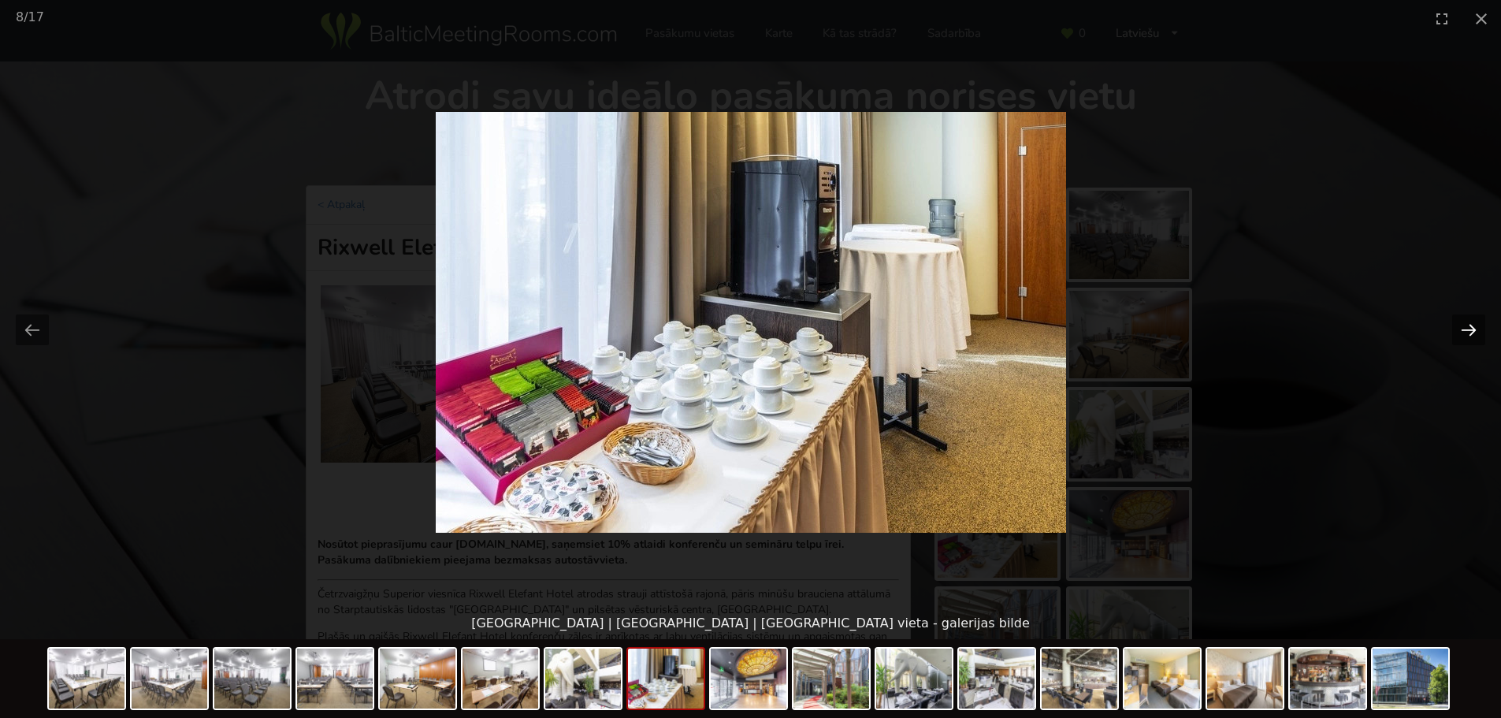
click at [1478, 318] on button "Next slide" at bounding box center [1468, 329] width 33 height 31
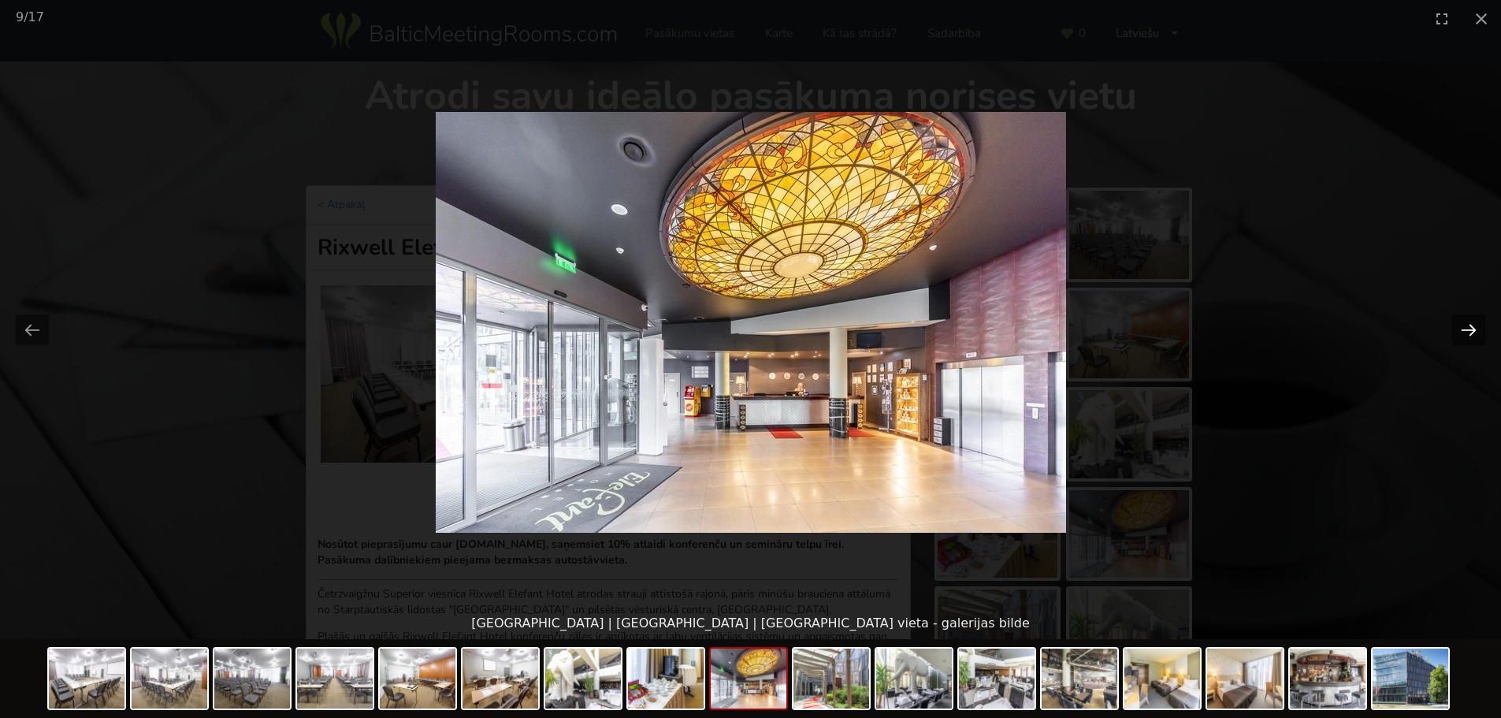
click at [1478, 318] on button "Next slide" at bounding box center [1468, 329] width 33 height 31
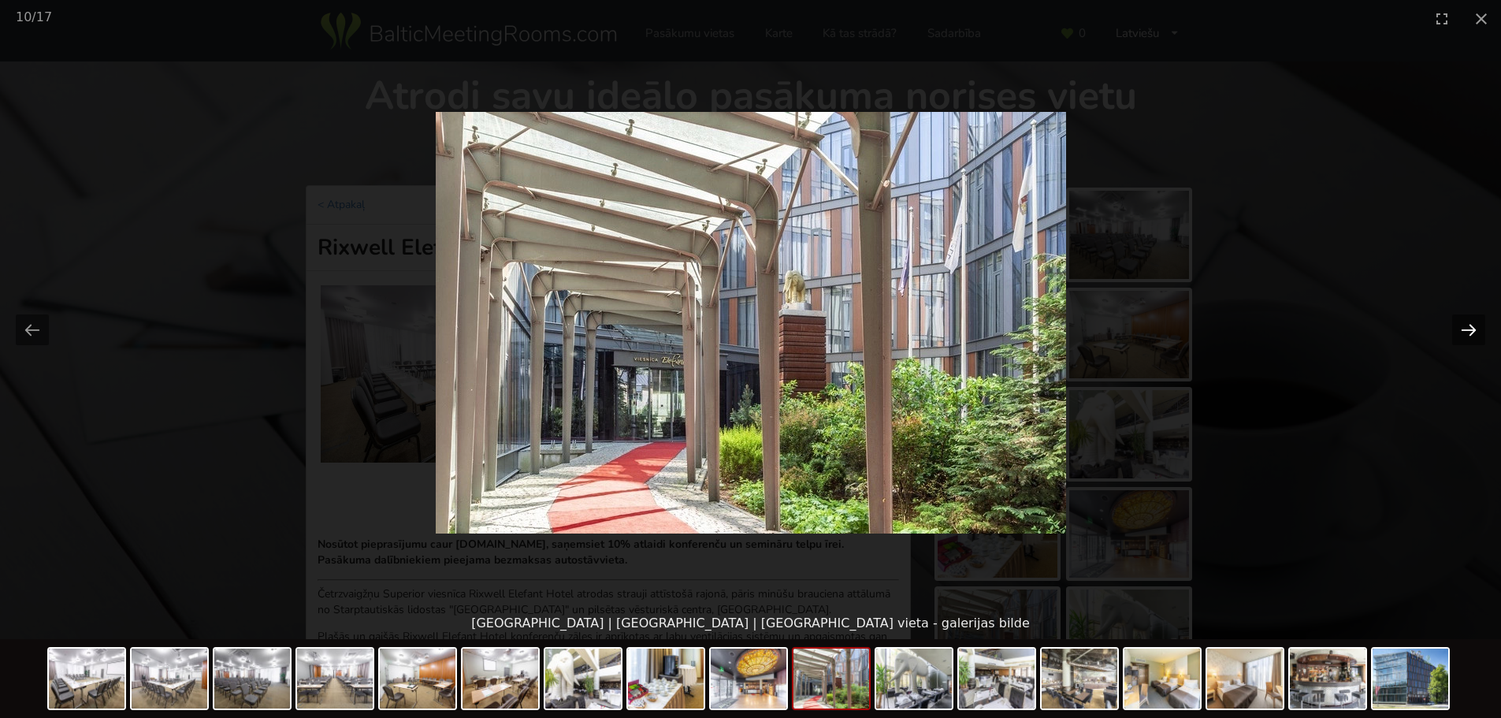
click at [1478, 318] on button "Next slide" at bounding box center [1468, 329] width 33 height 31
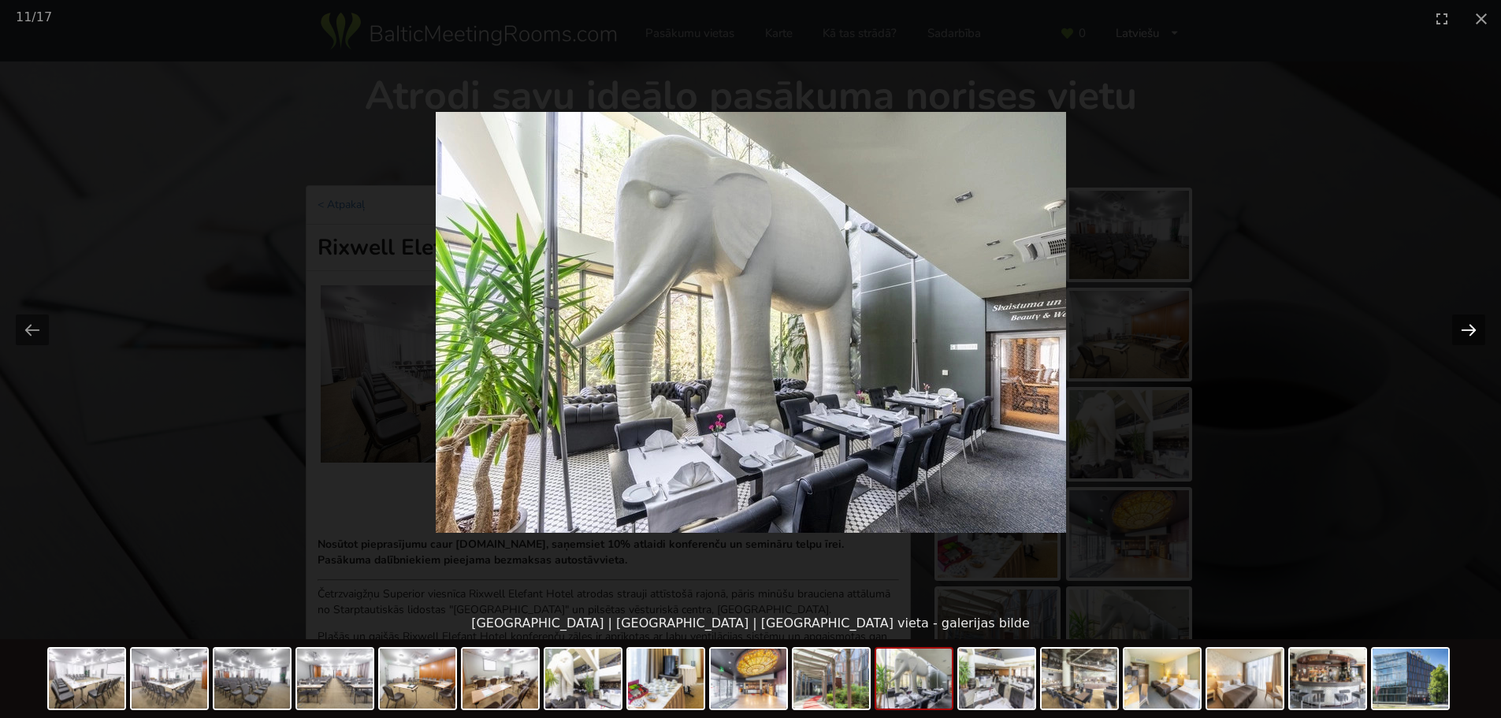
click at [1478, 318] on button "Next slide" at bounding box center [1468, 329] width 33 height 31
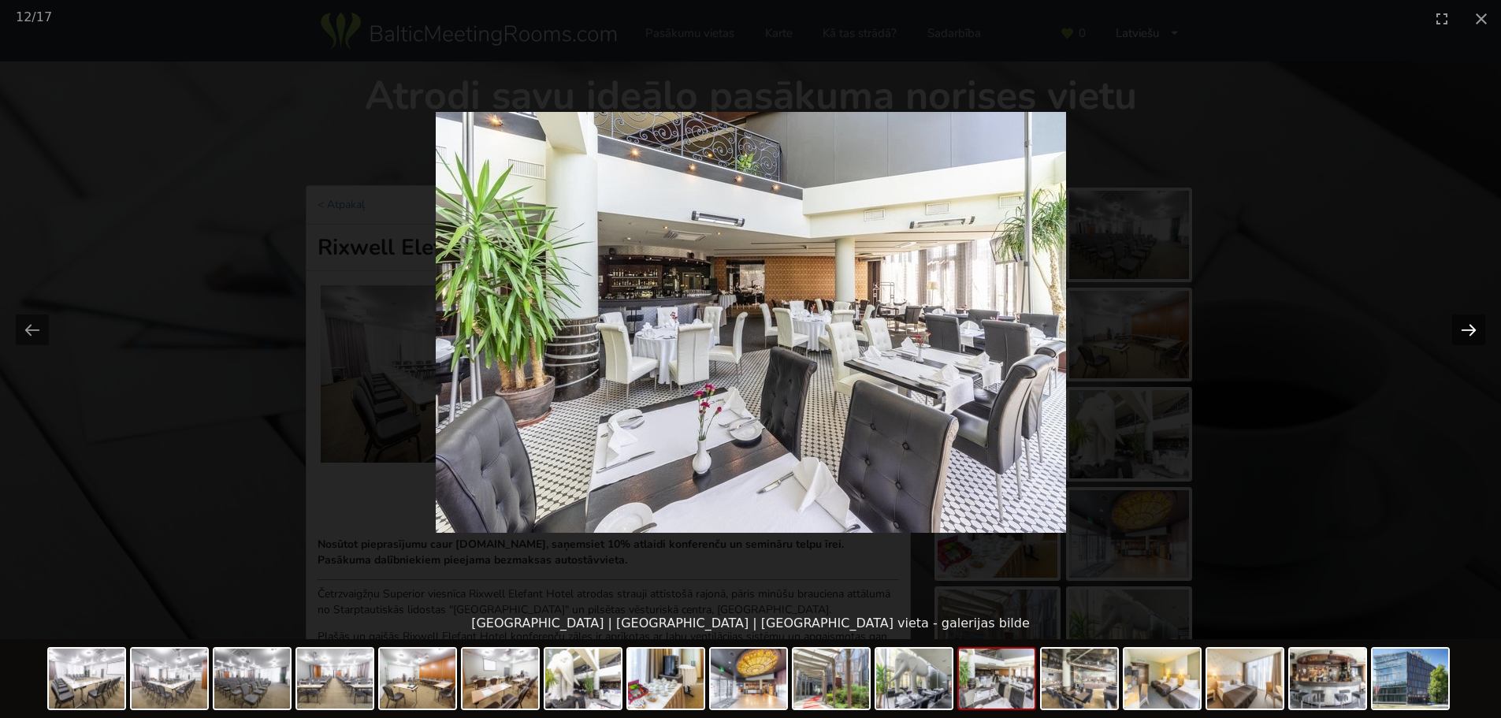
click at [1478, 318] on button "Next slide" at bounding box center [1468, 329] width 33 height 31
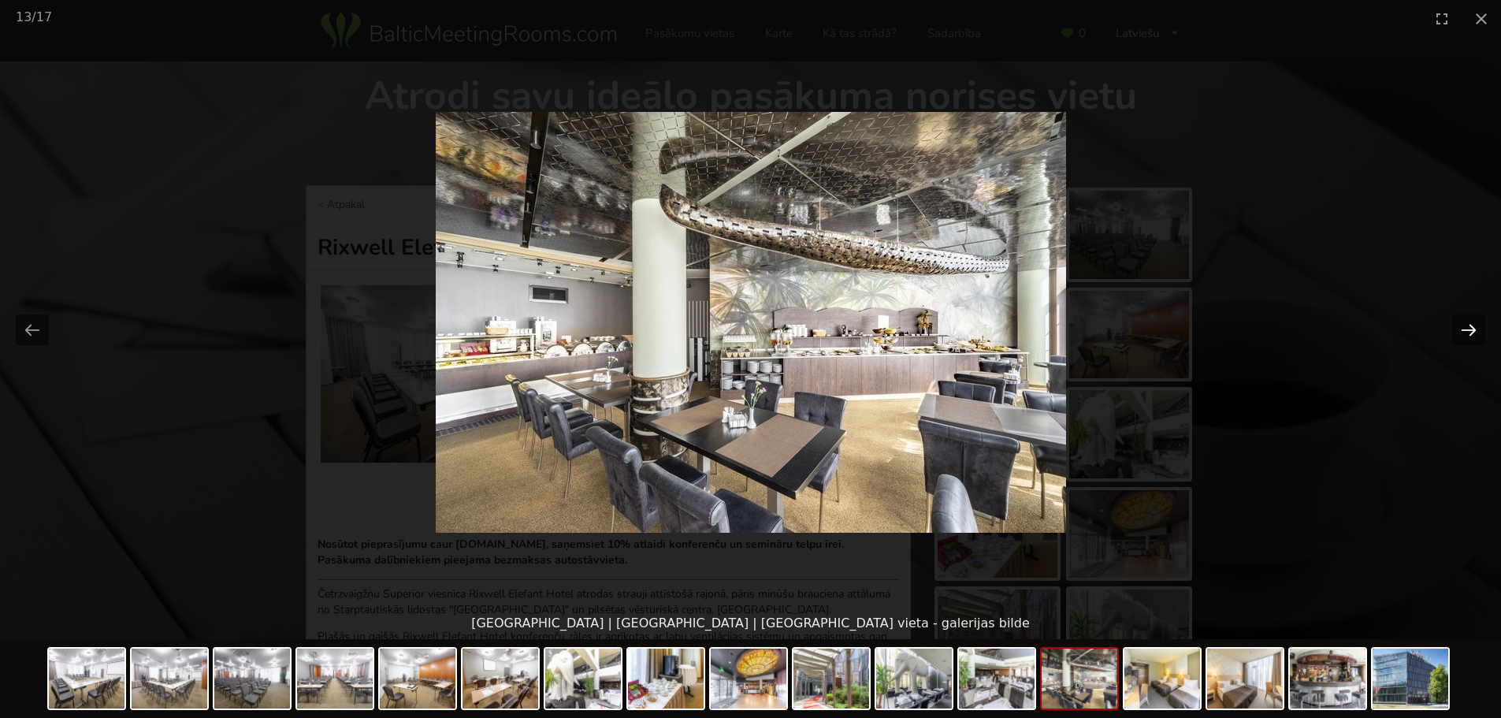
click at [1478, 318] on button "Next slide" at bounding box center [1468, 329] width 33 height 31
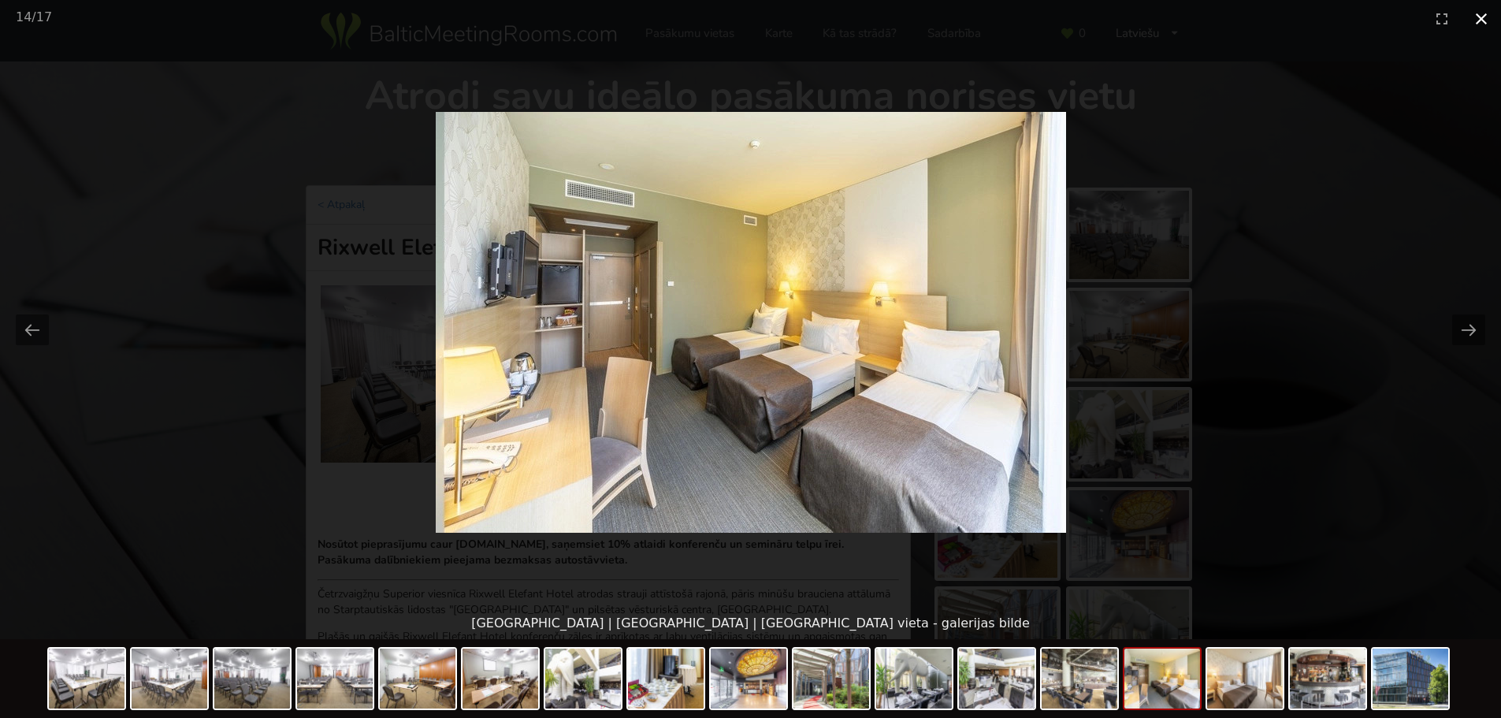
click at [1483, 21] on button "Close gallery" at bounding box center [1481, 18] width 39 height 37
